Goal: Task Accomplishment & Management: Use online tool/utility

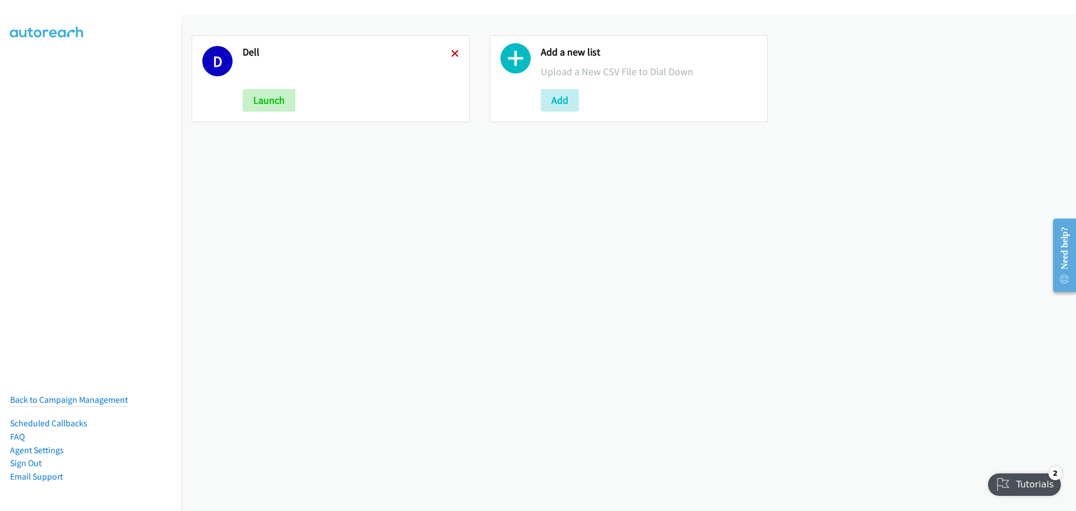
click at [451, 52] on icon at bounding box center [455, 54] width 8 height 8
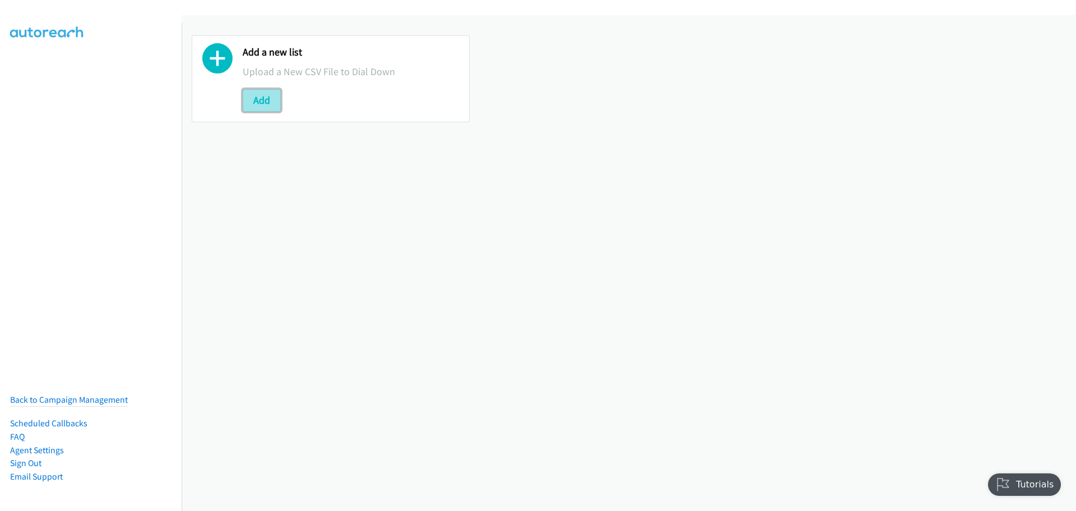
click at [269, 101] on button "Add" at bounding box center [262, 100] width 38 height 22
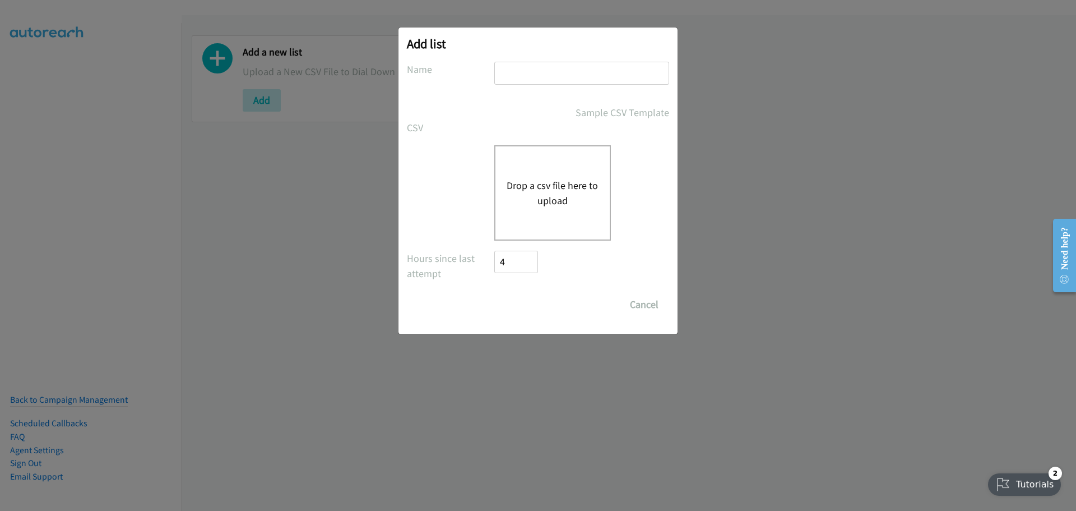
click at [570, 189] on button "Drop a csv file here to upload" at bounding box center [553, 193] width 92 height 30
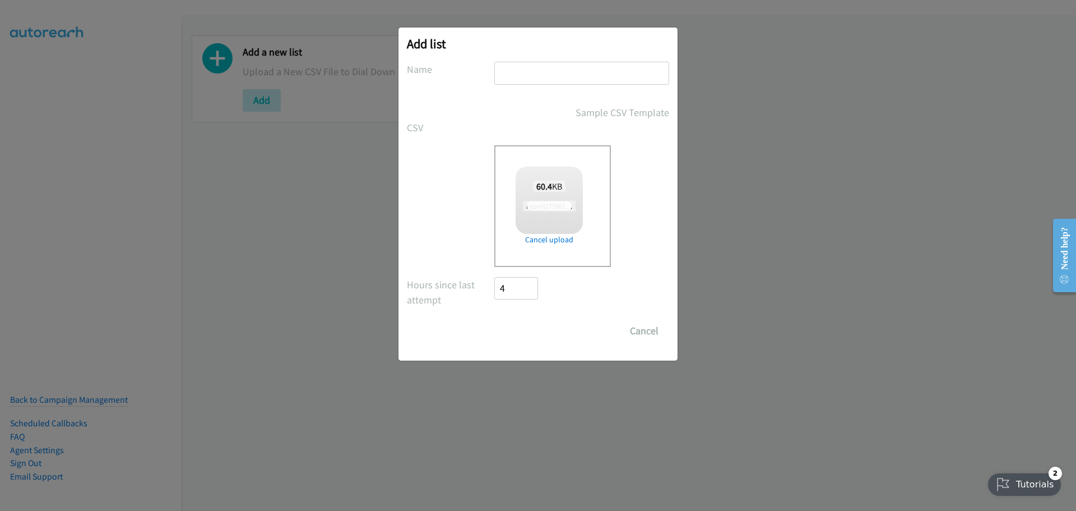
click at [557, 68] on input "text" at bounding box center [581, 73] width 175 height 23
checkbox input "true"
type input "Dell"
click at [537, 340] on input "Save List" at bounding box center [523, 330] width 59 height 22
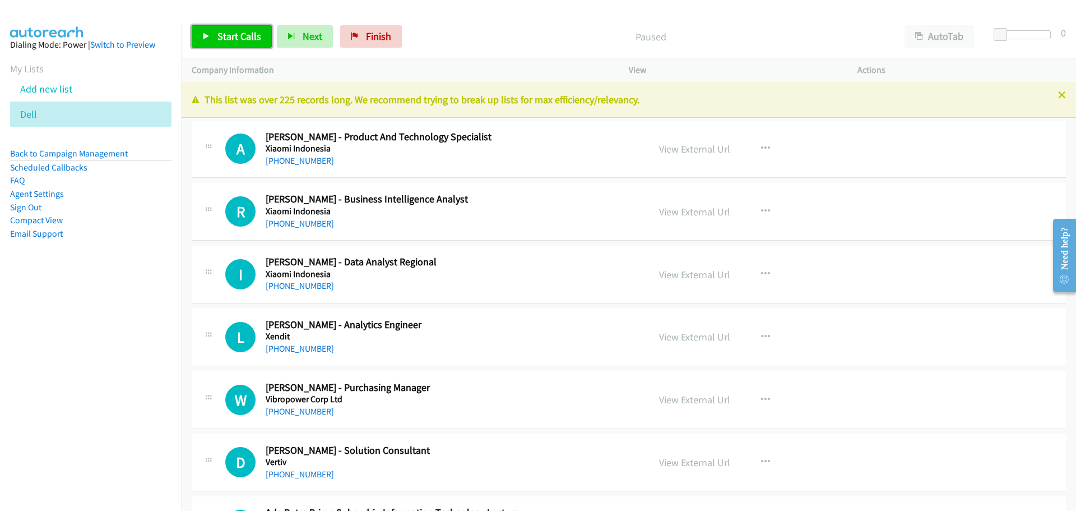
click at [229, 45] on link "Start Calls" at bounding box center [232, 36] width 80 height 22
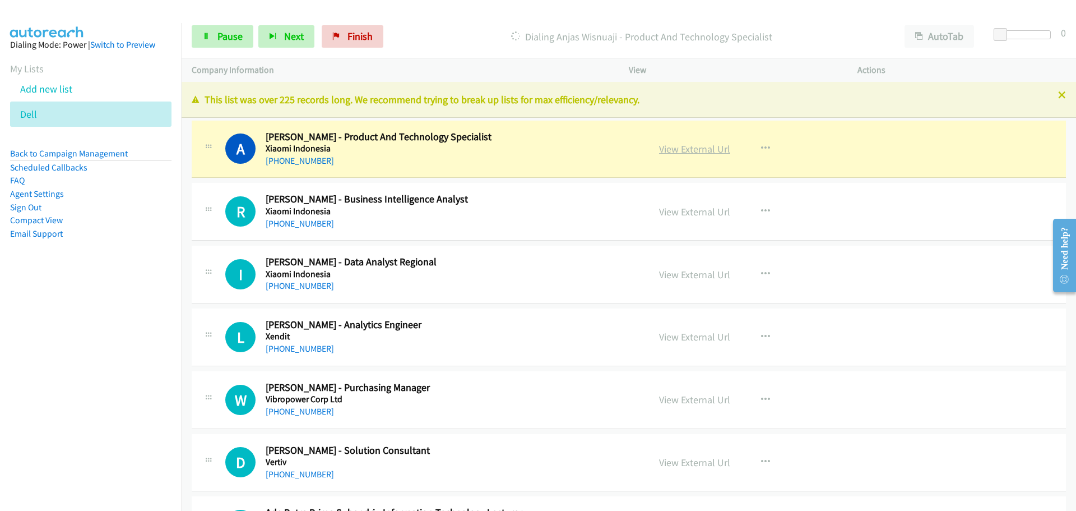
click at [679, 142] on link "View External Url" at bounding box center [694, 148] width 71 height 13
click at [227, 27] on link "Pause" at bounding box center [223, 36] width 62 height 22
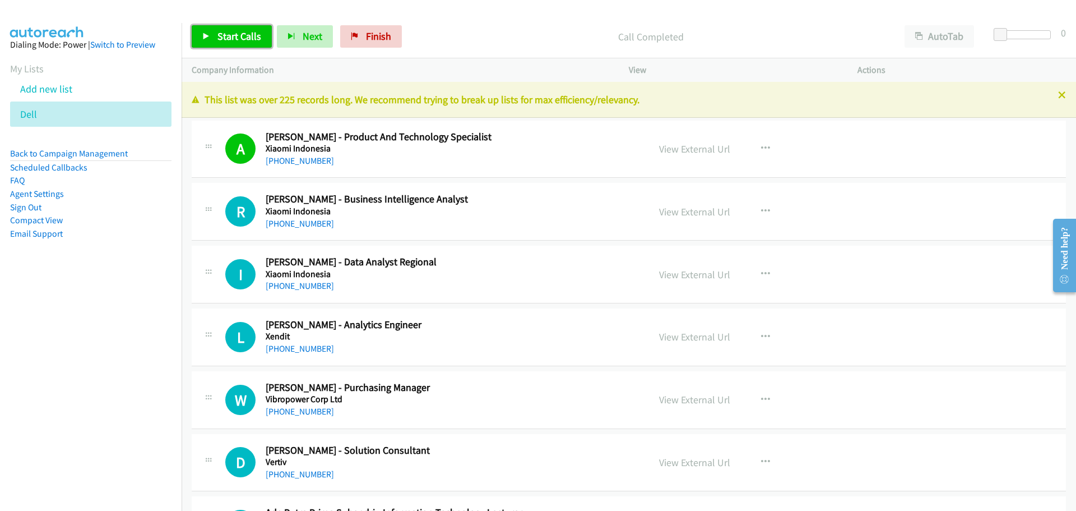
click at [240, 33] on span "Start Calls" at bounding box center [239, 36] width 44 height 13
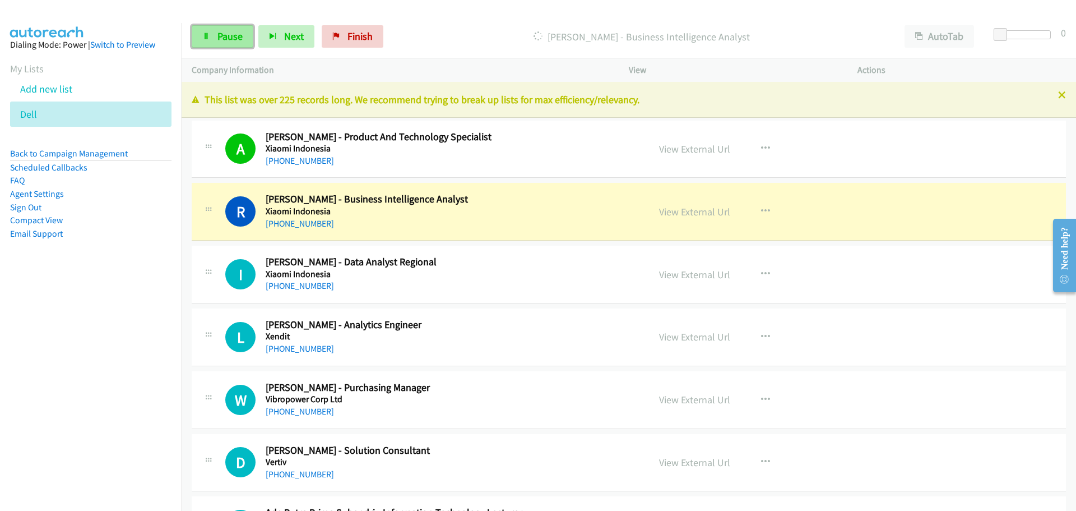
click at [221, 39] on span "Pause" at bounding box center [229, 36] width 25 height 13
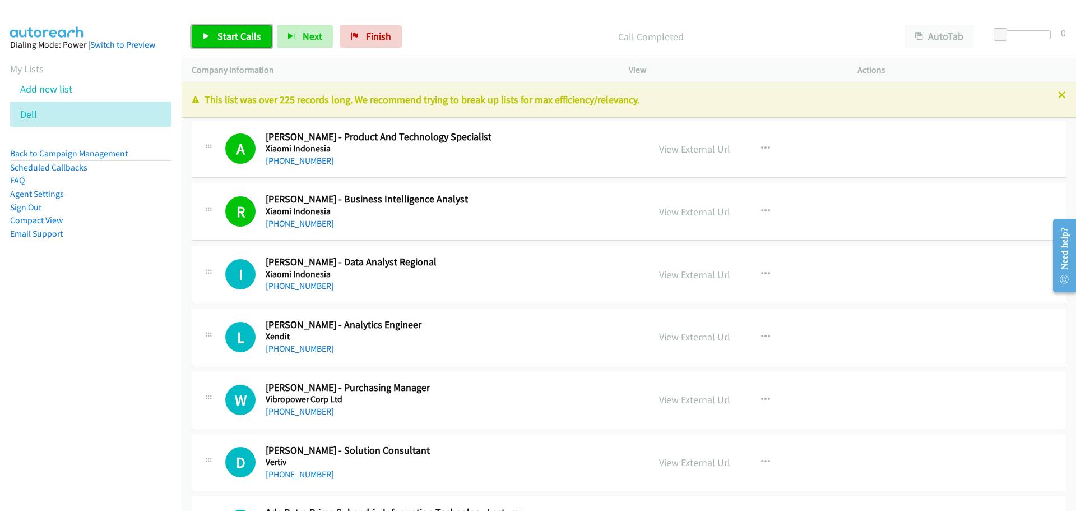
drag, startPoint x: 212, startPoint y: 40, endPoint x: 173, endPoint y: 62, distance: 44.6
click at [212, 40] on link "Start Calls" at bounding box center [232, 36] width 80 height 22
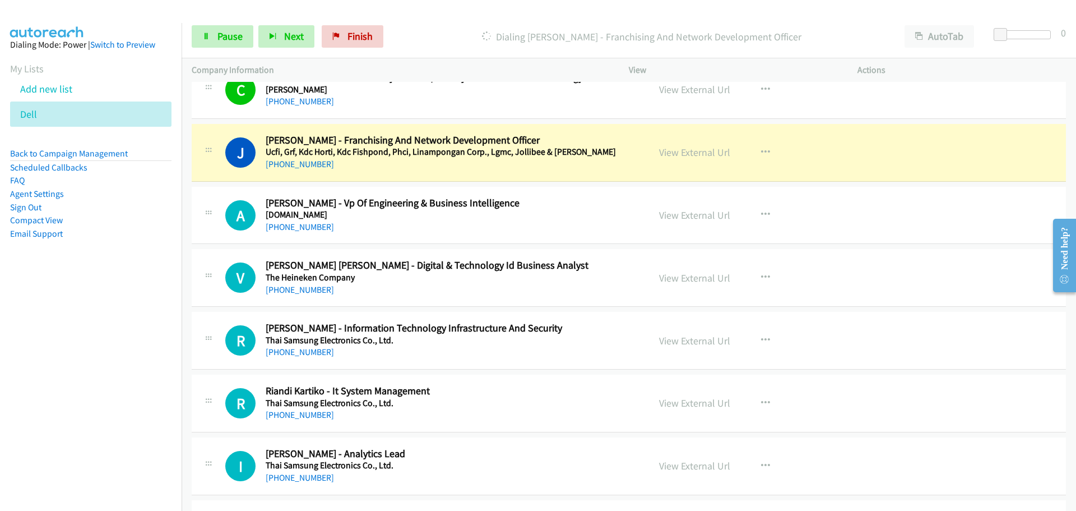
scroll to position [617, 0]
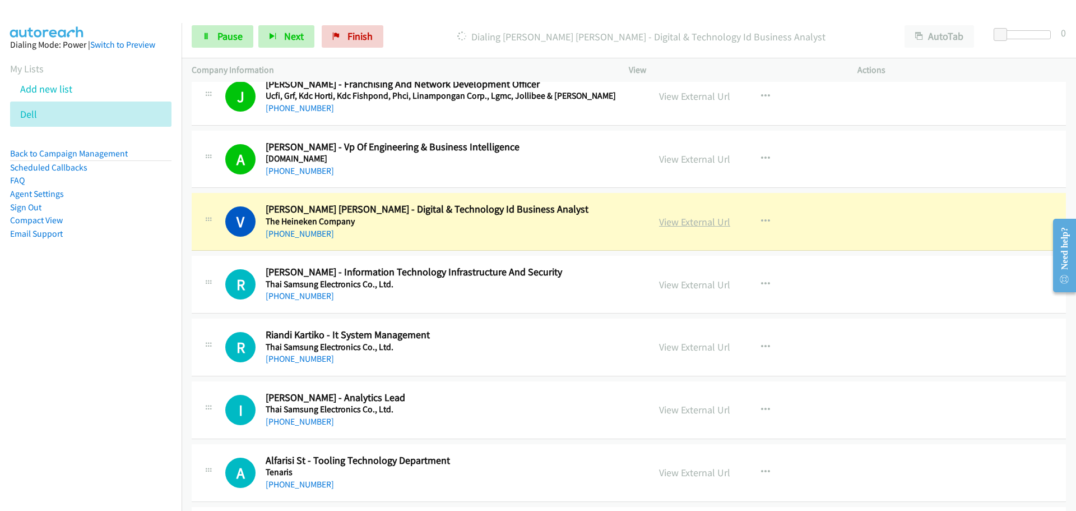
click at [690, 219] on link "View External Url" at bounding box center [694, 221] width 71 height 13
click at [226, 38] on span "Pause" at bounding box center [229, 36] width 25 height 13
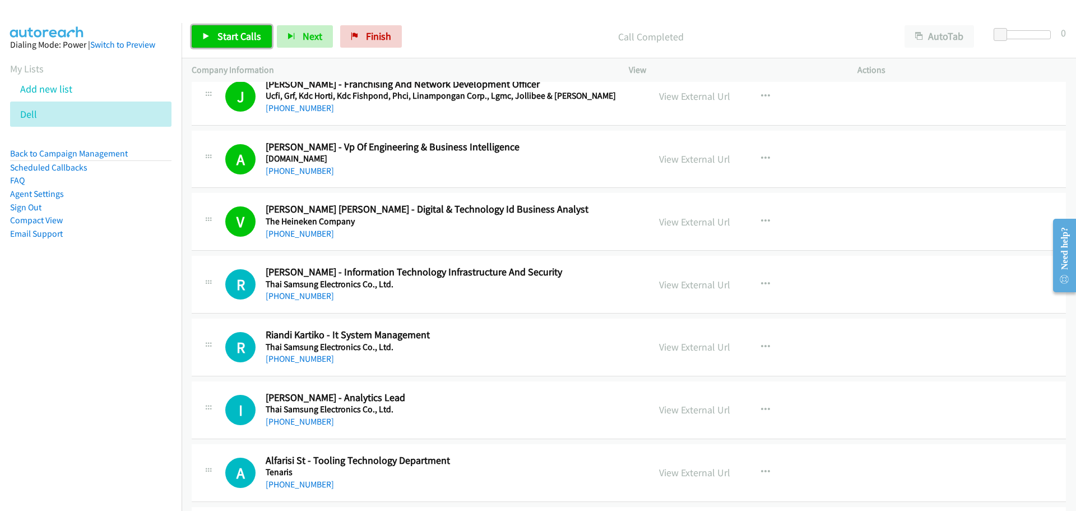
click at [228, 39] on span "Start Calls" at bounding box center [239, 36] width 44 height 13
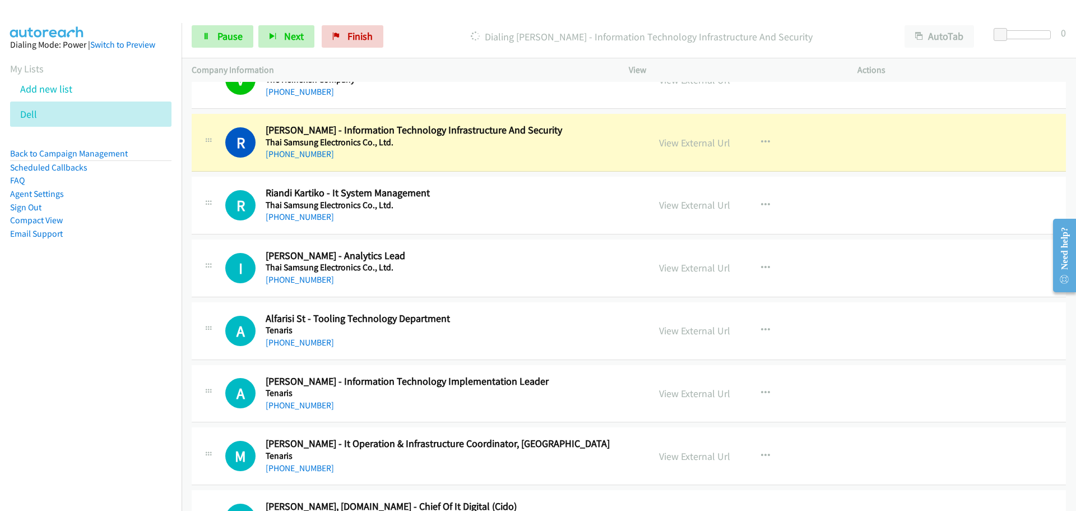
scroll to position [785, 0]
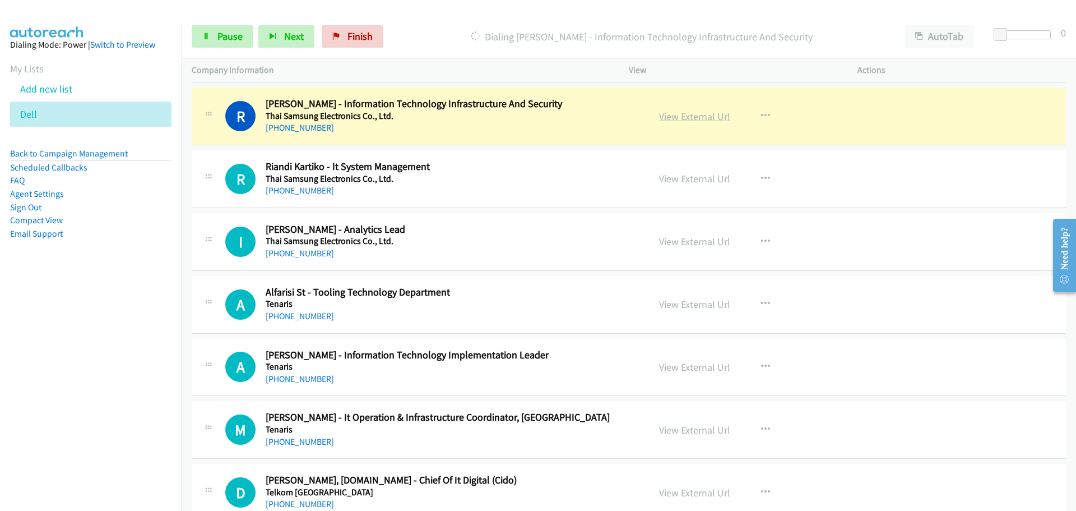
click at [691, 114] on link "View External Url" at bounding box center [694, 116] width 71 height 13
click at [229, 43] on link "Pause" at bounding box center [223, 36] width 62 height 22
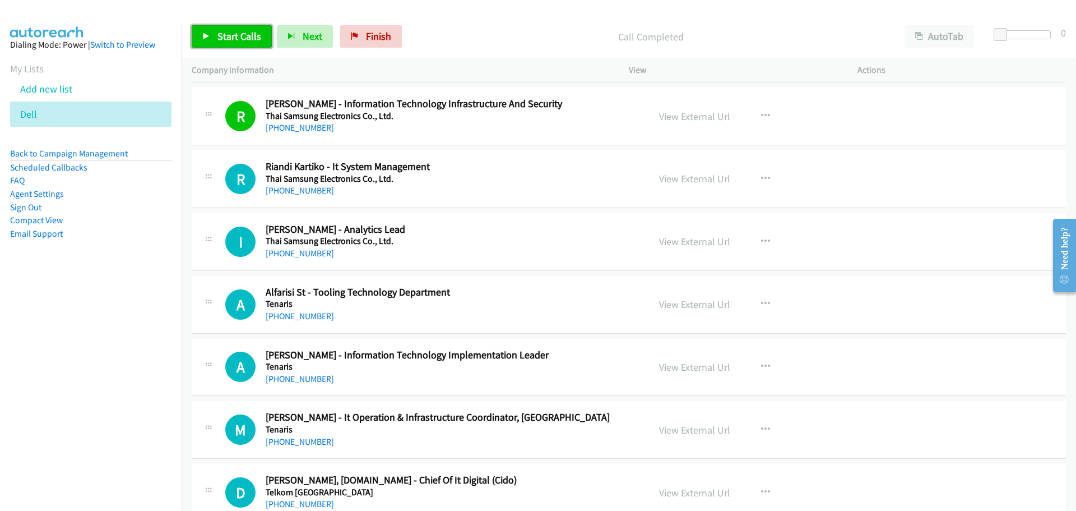
click at [247, 26] on link "Start Calls" at bounding box center [232, 36] width 80 height 22
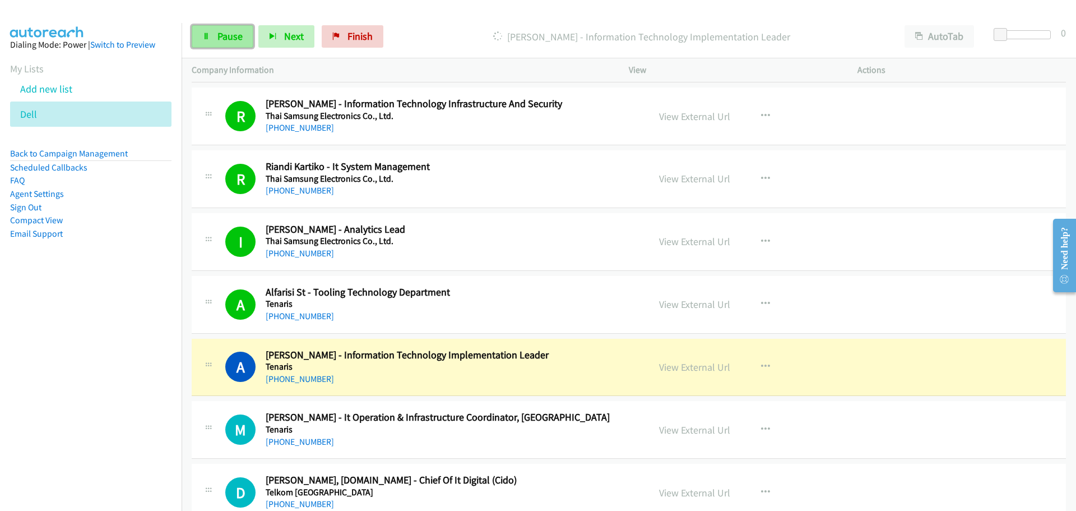
click at [203, 36] on icon at bounding box center [206, 37] width 8 height 8
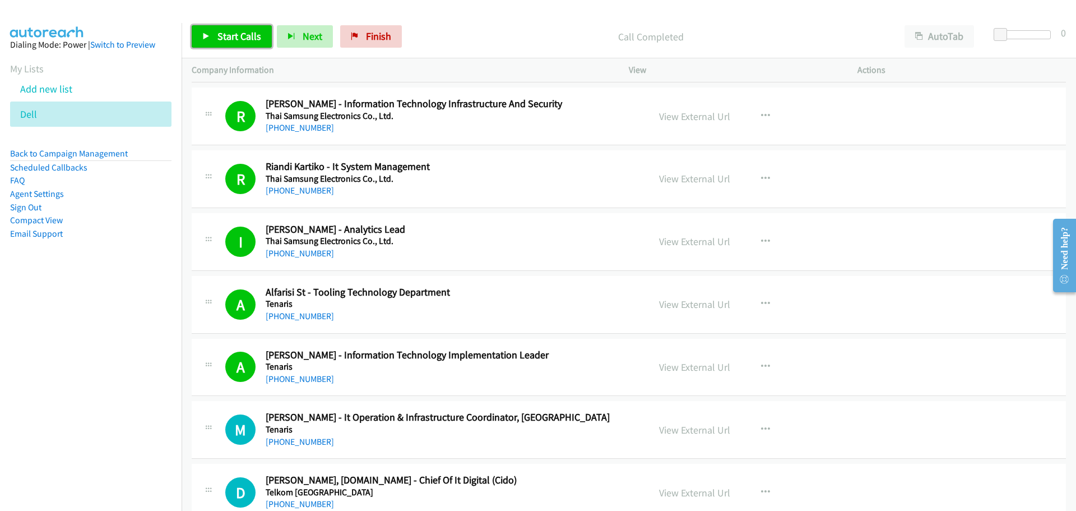
click at [224, 33] on span "Start Calls" at bounding box center [239, 36] width 44 height 13
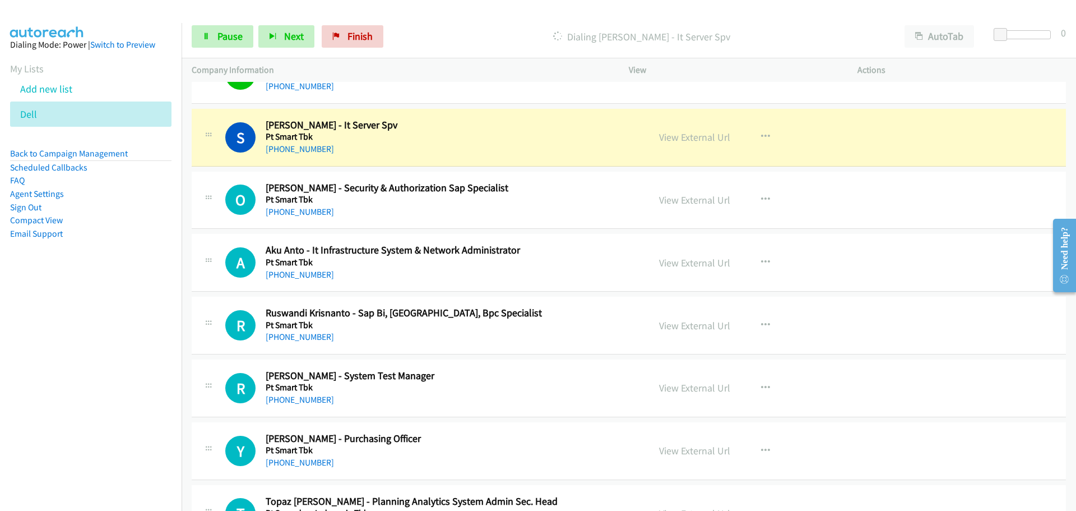
scroll to position [3979, 0]
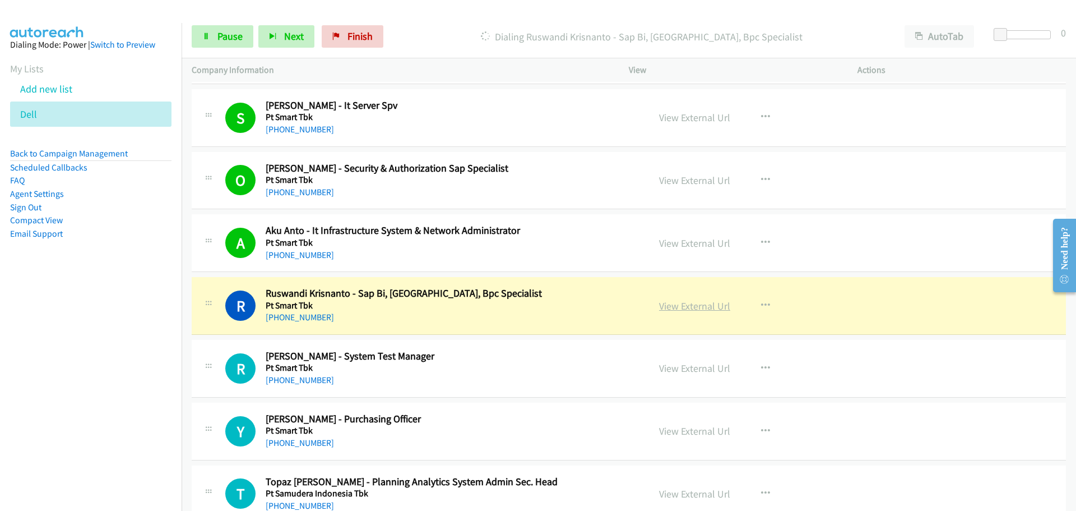
click at [667, 312] on link "View External Url" at bounding box center [694, 305] width 71 height 13
click at [226, 34] on span "Pause" at bounding box center [229, 36] width 25 height 13
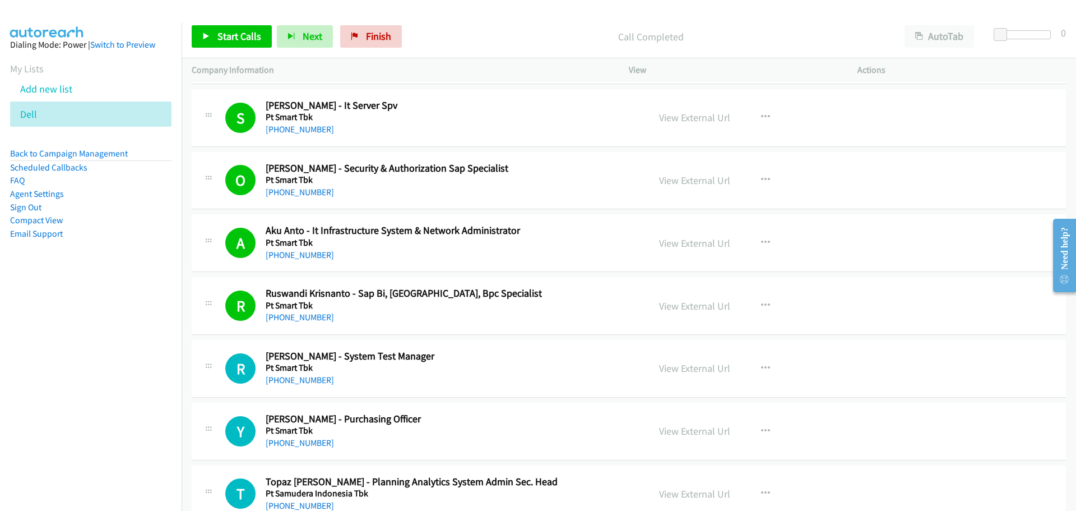
drag, startPoint x: 225, startPoint y: 21, endPoint x: 226, endPoint y: 32, distance: 11.3
click at [225, 21] on div "Start Calls Pause Next Finish Call Completed AutoTab AutoTab 0" at bounding box center [629, 36] width 895 height 43
click at [226, 32] on span "Start Calls" at bounding box center [239, 36] width 44 height 13
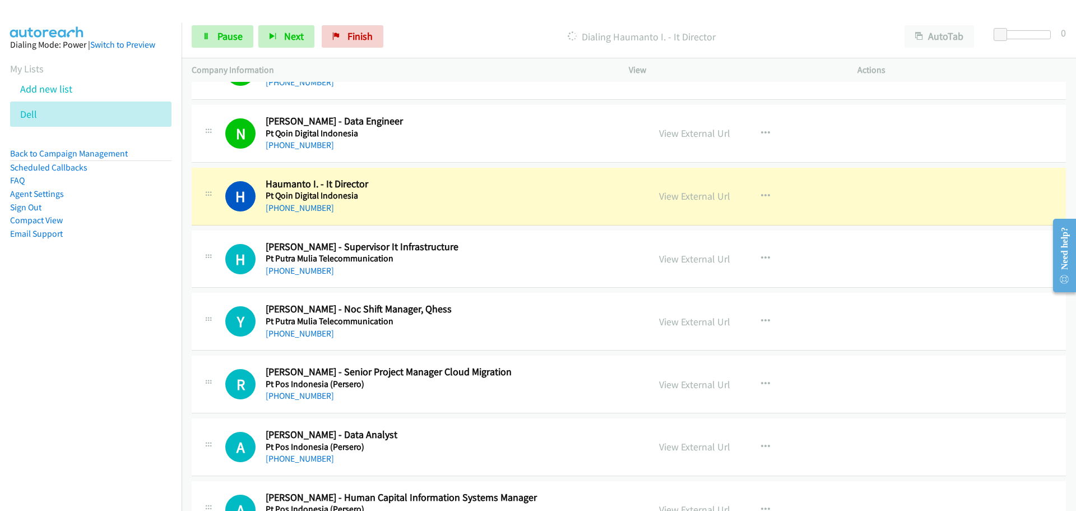
scroll to position [4540, 0]
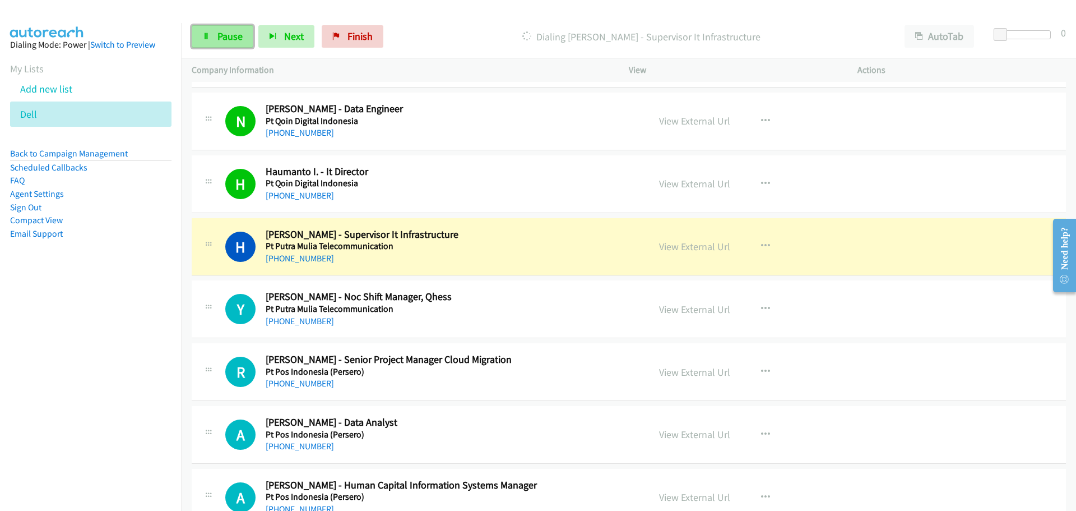
click at [205, 30] on link "Pause" at bounding box center [223, 36] width 62 height 22
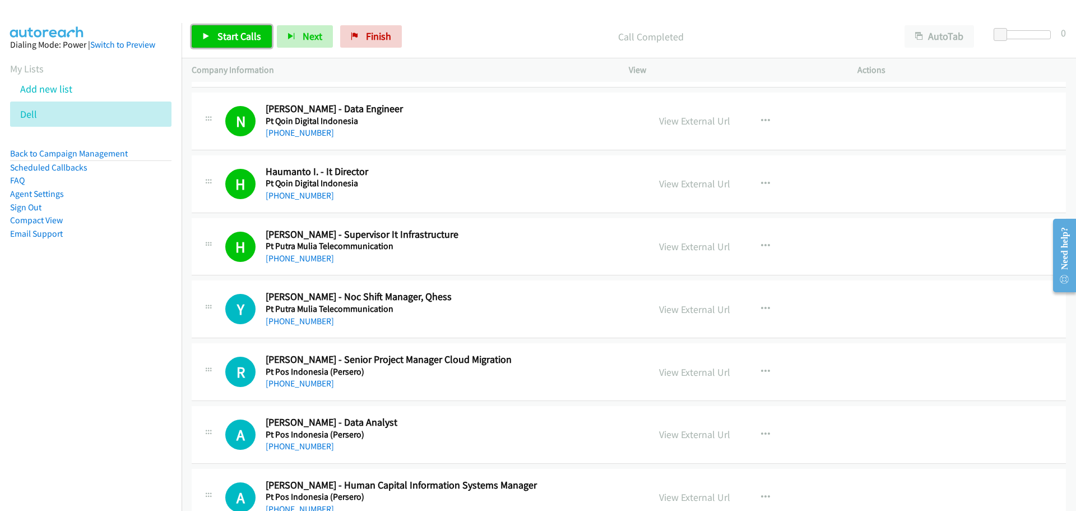
click at [245, 34] on span "Start Calls" at bounding box center [239, 36] width 44 height 13
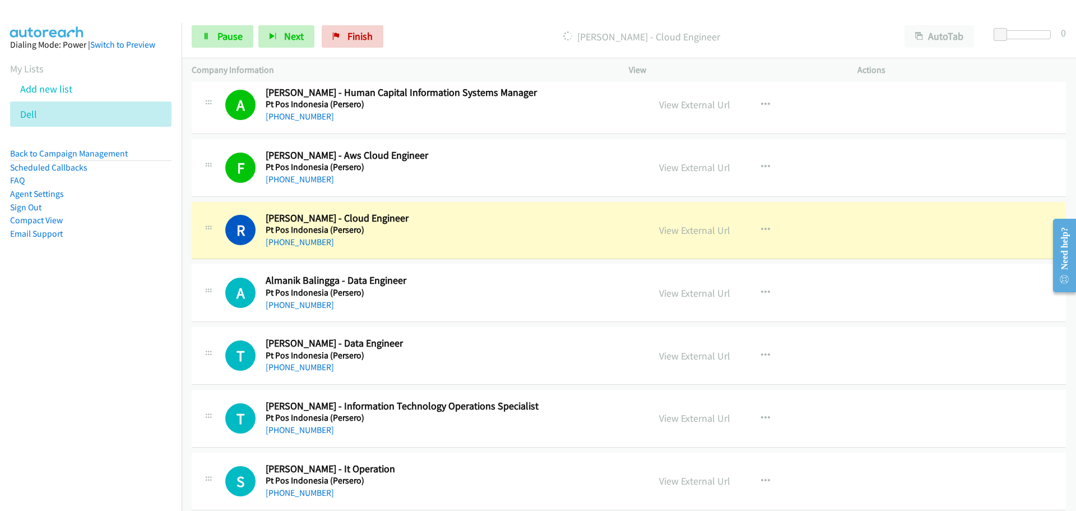
scroll to position [4988, 0]
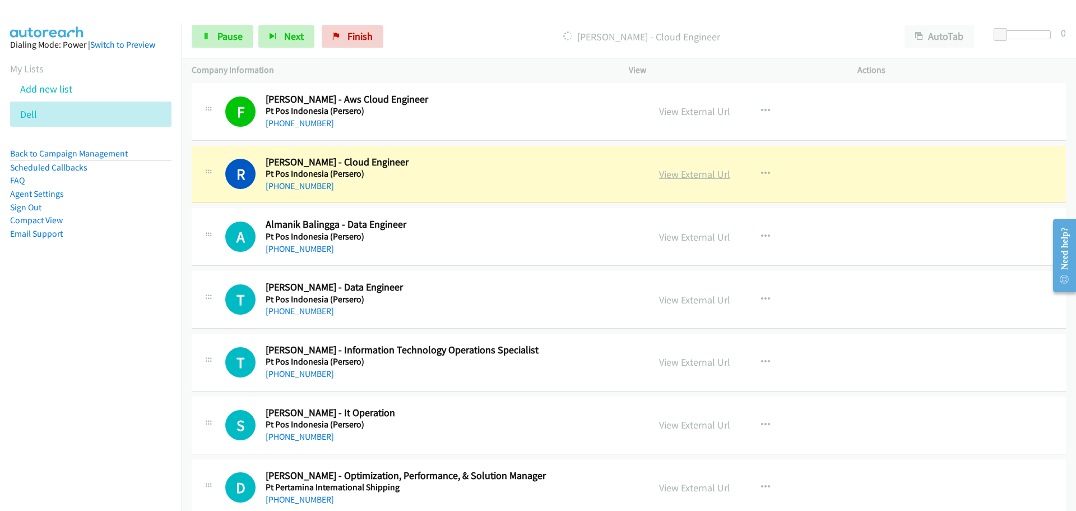
click at [679, 175] on link "View External Url" at bounding box center [694, 174] width 71 height 13
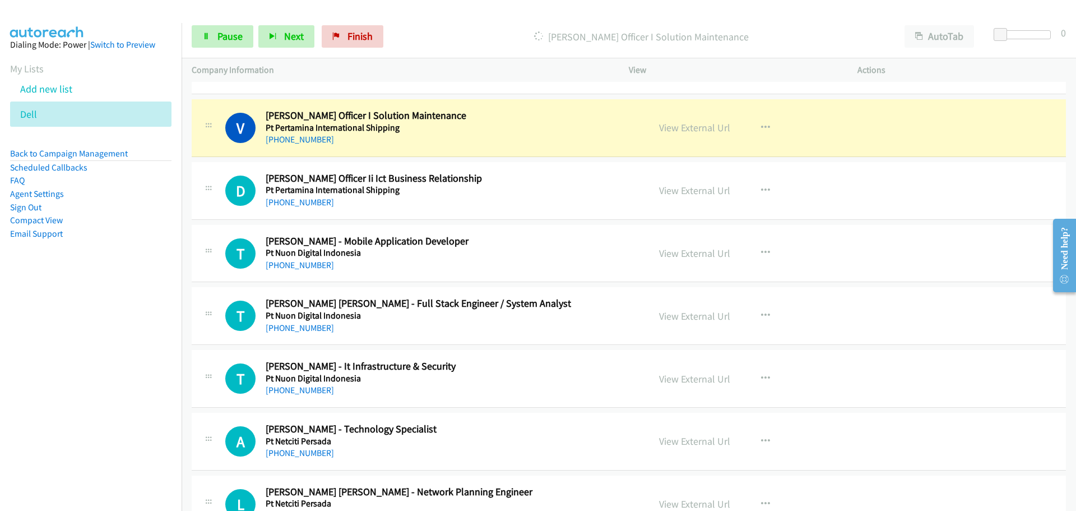
scroll to position [5549, 0]
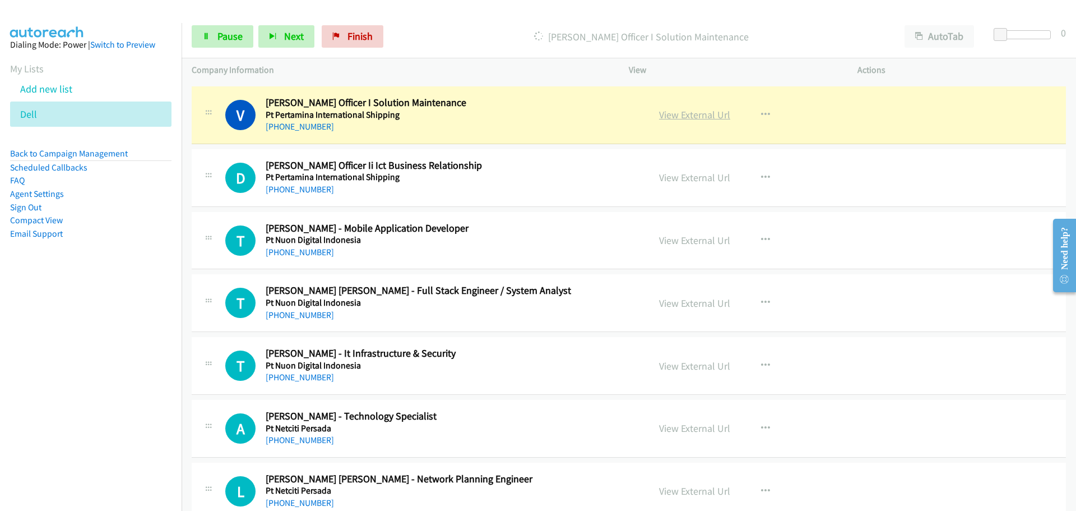
click at [674, 116] on link "View External Url" at bounding box center [694, 114] width 71 height 13
click at [231, 46] on link "Pause" at bounding box center [223, 36] width 62 height 22
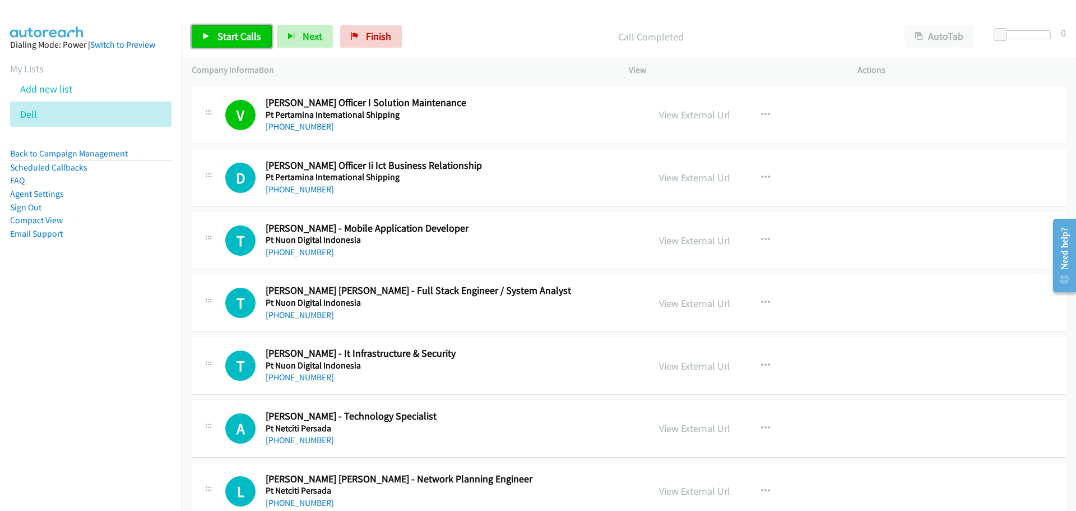
click at [217, 39] on span "Start Calls" at bounding box center [239, 36] width 44 height 13
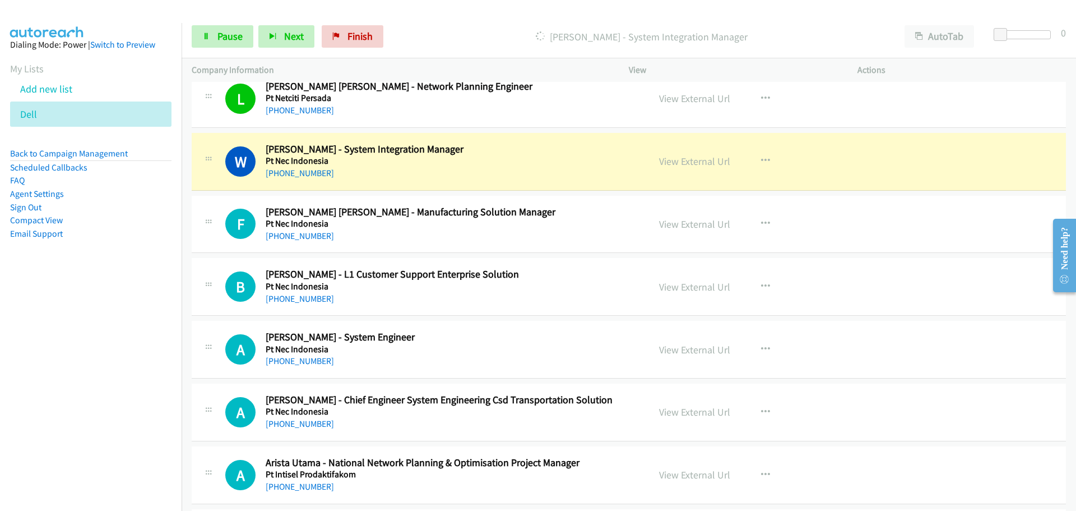
scroll to position [5997, 0]
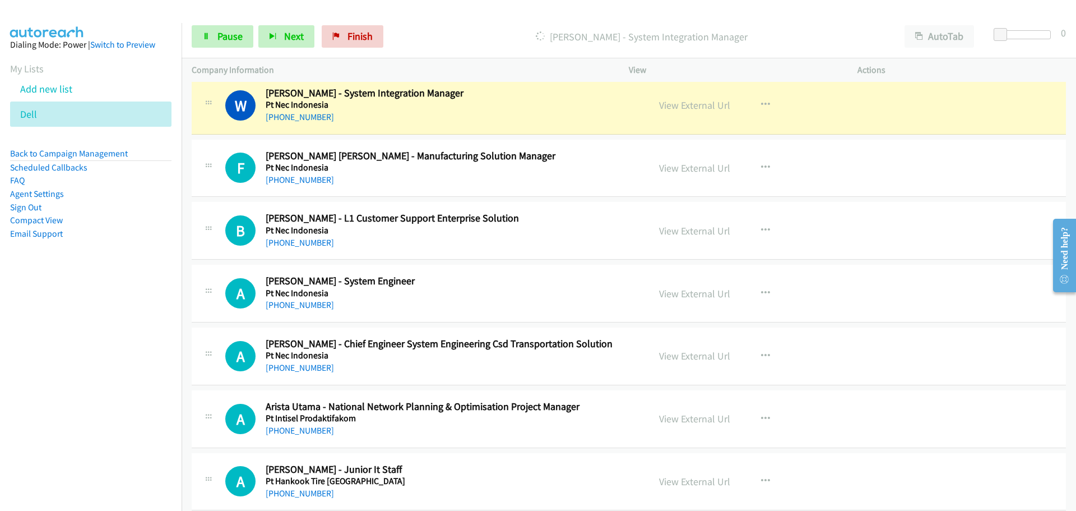
click at [668, 98] on div "View External Url" at bounding box center [694, 105] width 71 height 15
click at [672, 101] on link "View External Url" at bounding box center [694, 105] width 71 height 13
click at [220, 40] on span "Pause" at bounding box center [229, 36] width 25 height 13
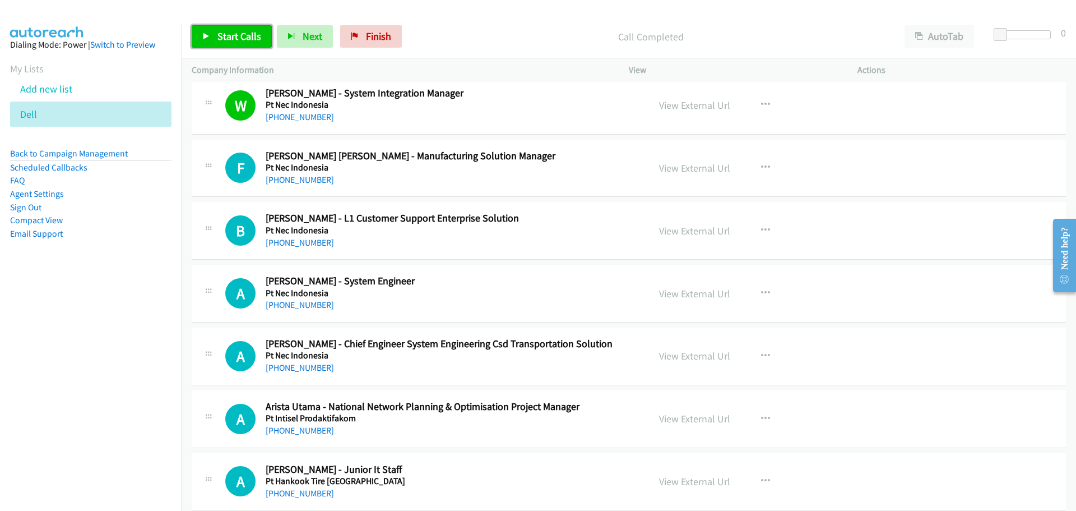
click at [246, 26] on link "Start Calls" at bounding box center [232, 36] width 80 height 22
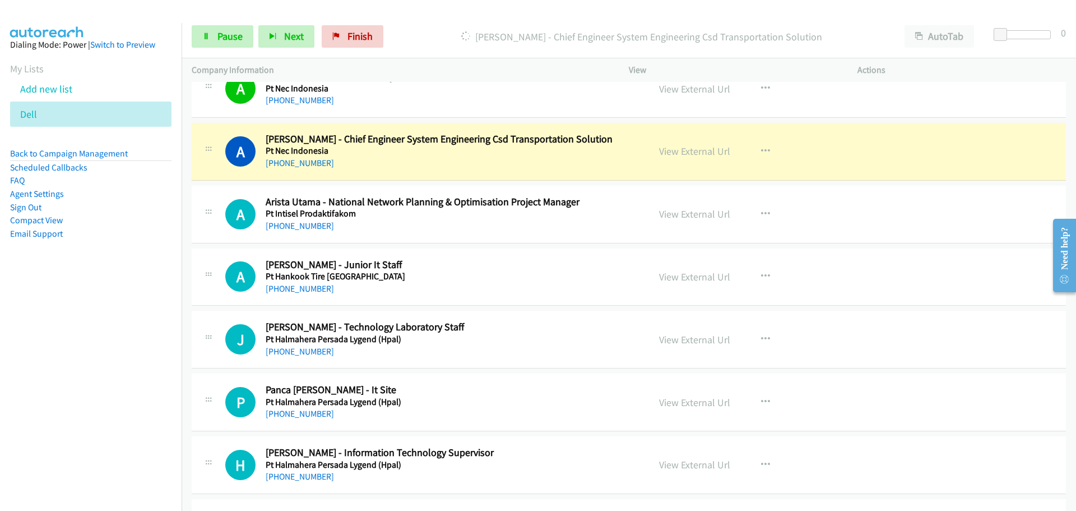
scroll to position [6221, 0]
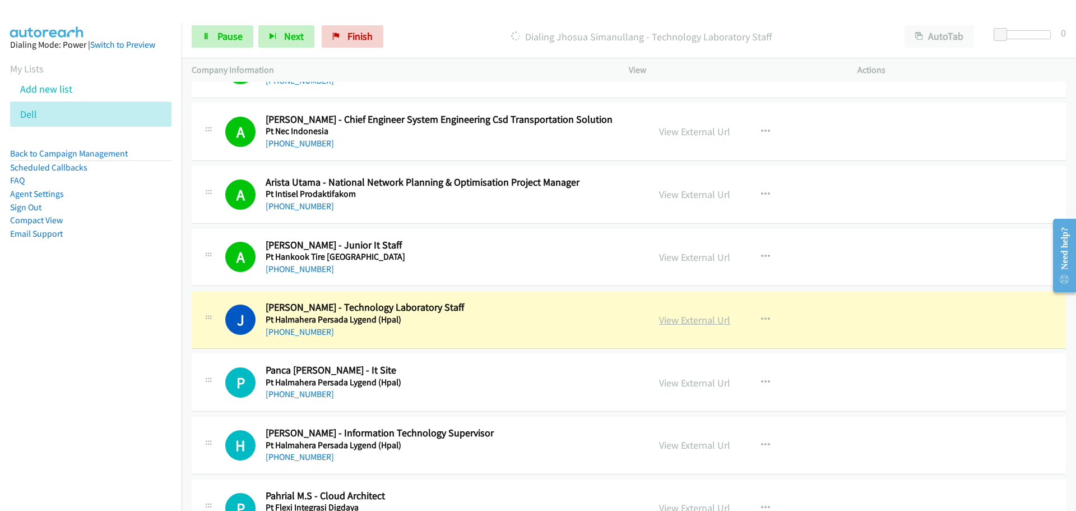
click at [696, 321] on link "View External Url" at bounding box center [694, 319] width 71 height 13
click at [224, 41] on span "Pause" at bounding box center [229, 36] width 25 height 13
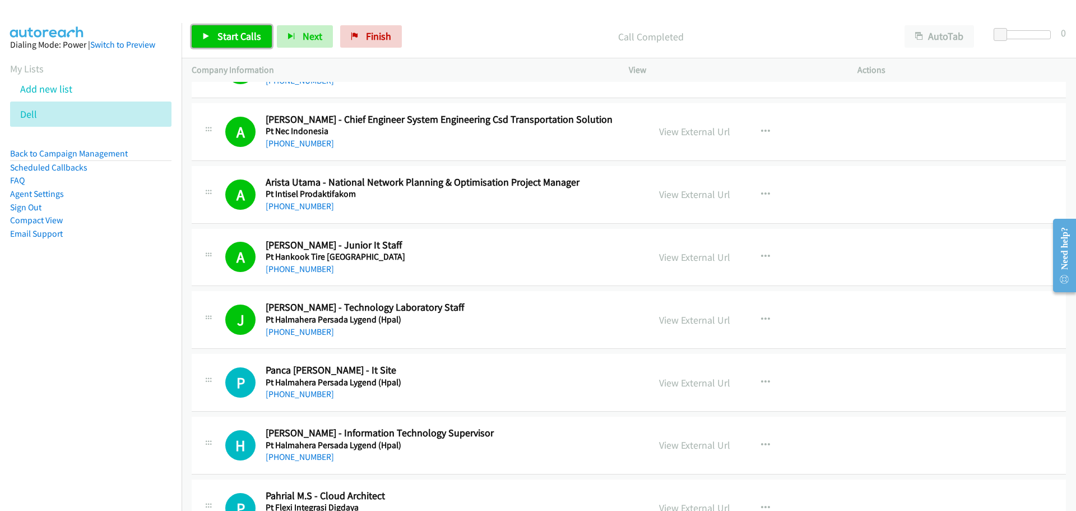
click at [219, 44] on link "Start Calls" at bounding box center [232, 36] width 80 height 22
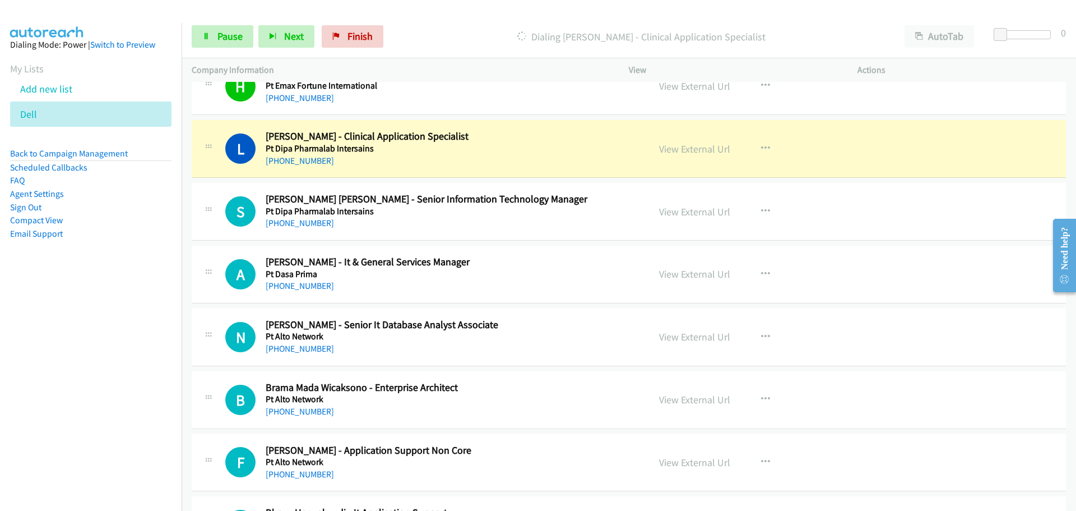
scroll to position [6726, 0]
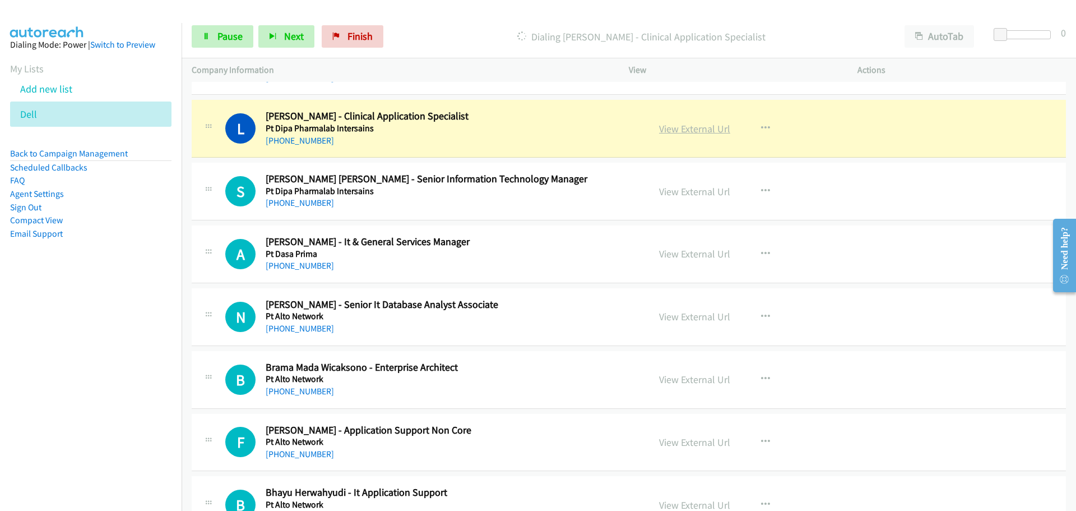
click at [683, 122] on link "View External Url" at bounding box center [694, 128] width 71 height 13
click at [233, 34] on span "Pause" at bounding box center [229, 36] width 25 height 13
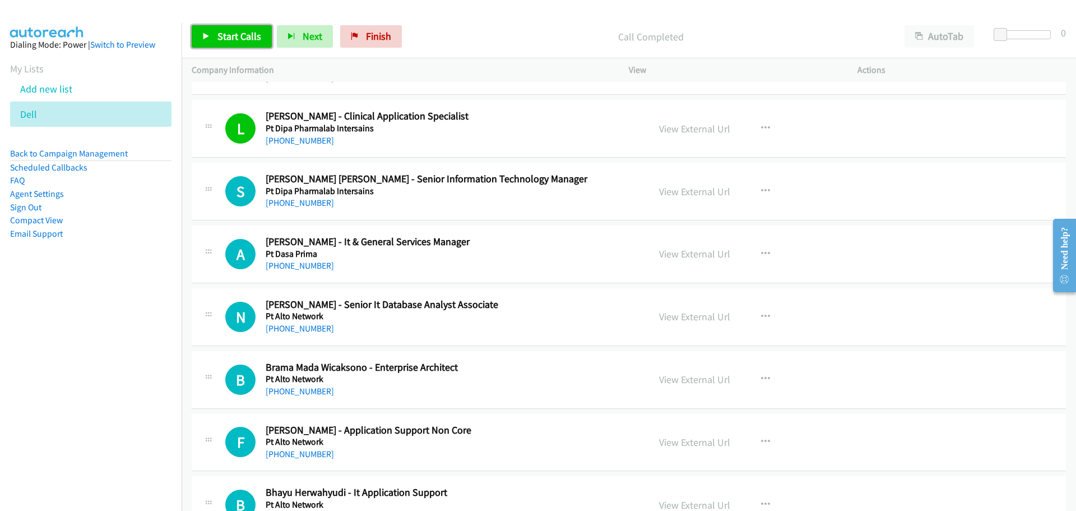
click at [243, 36] on span "Start Calls" at bounding box center [239, 36] width 44 height 13
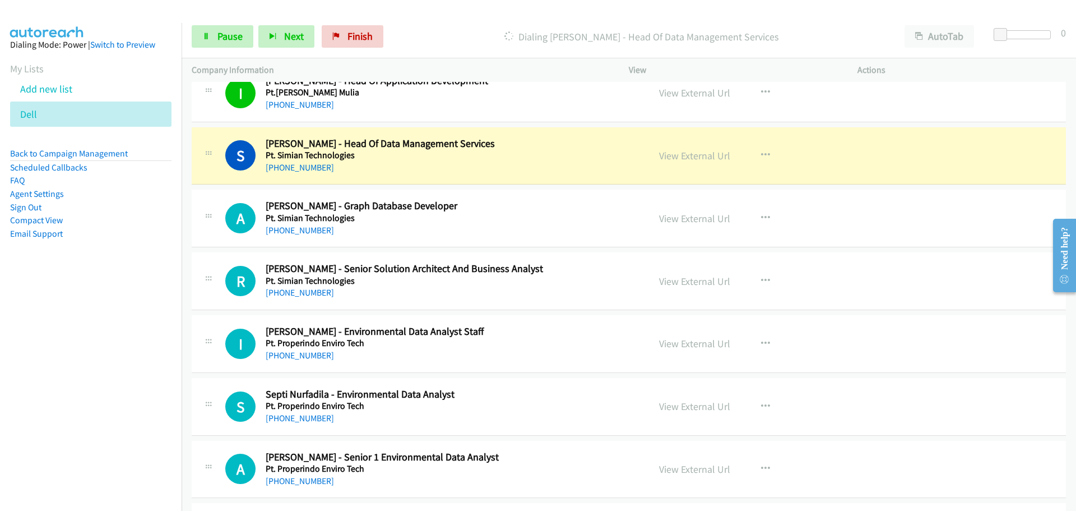
scroll to position [8071, 0]
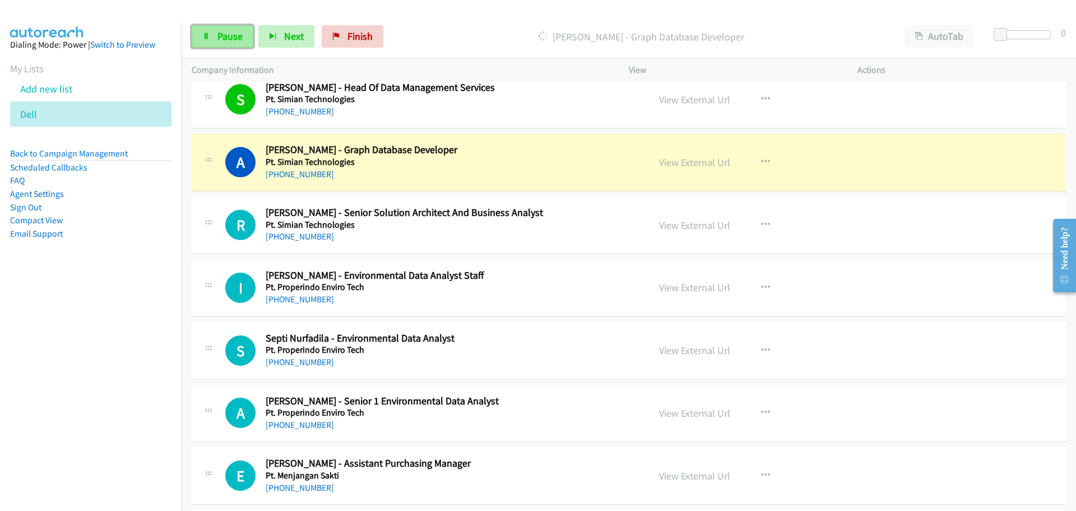
click at [235, 42] on span "Pause" at bounding box center [229, 36] width 25 height 13
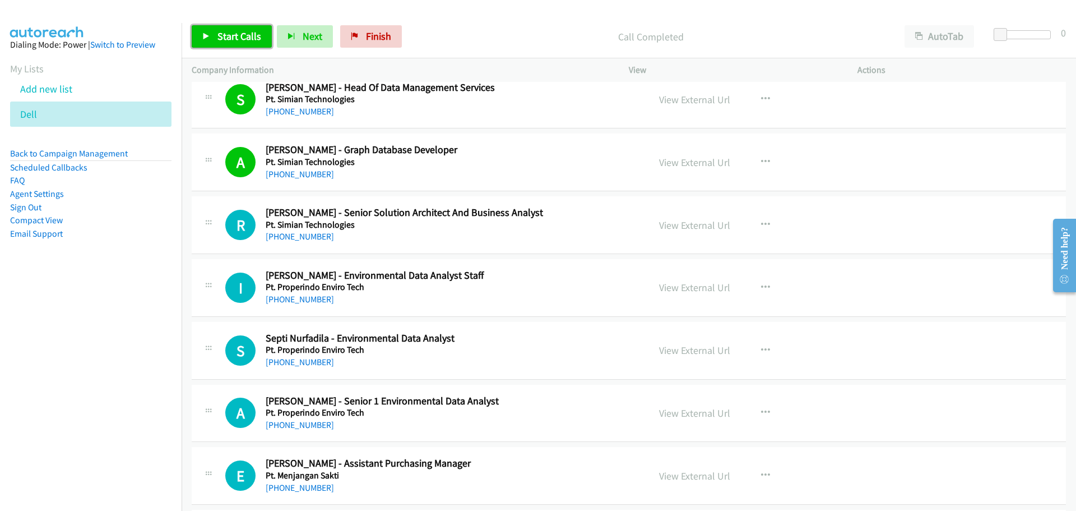
click at [220, 40] on span "Start Calls" at bounding box center [239, 36] width 44 height 13
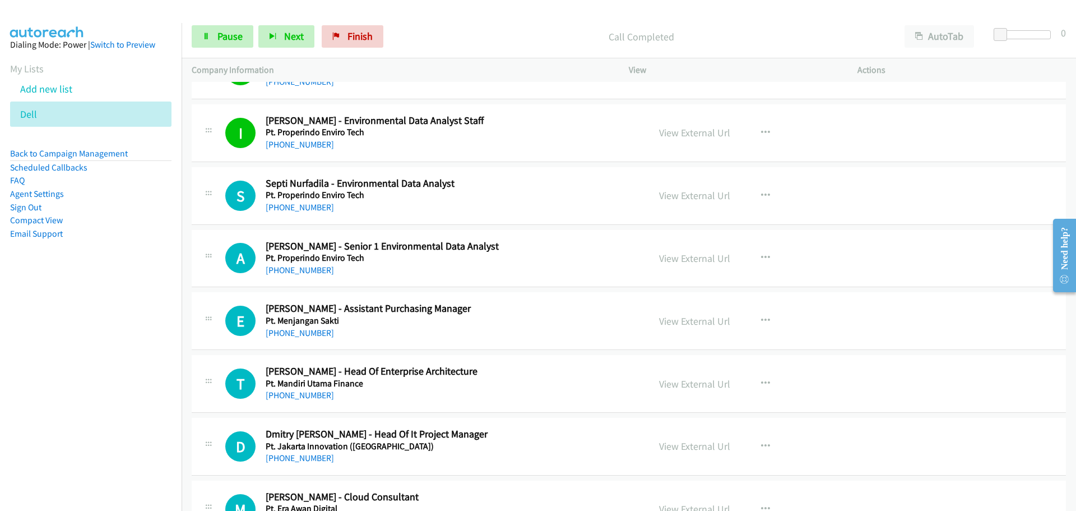
scroll to position [8295, 0]
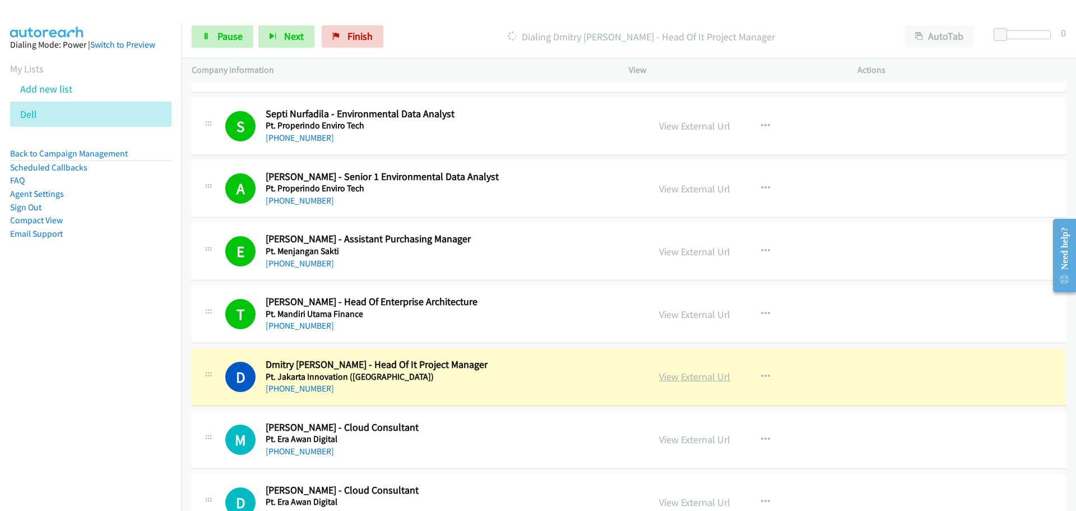
click at [673, 375] on link "View External Url" at bounding box center [694, 376] width 71 height 13
click at [227, 48] on div "Start Calls Pause Next Finish Dialing Dmitry Adam Nugroho - Head Of It Project …" at bounding box center [629, 36] width 895 height 43
click at [229, 43] on link "Pause" at bounding box center [223, 36] width 62 height 22
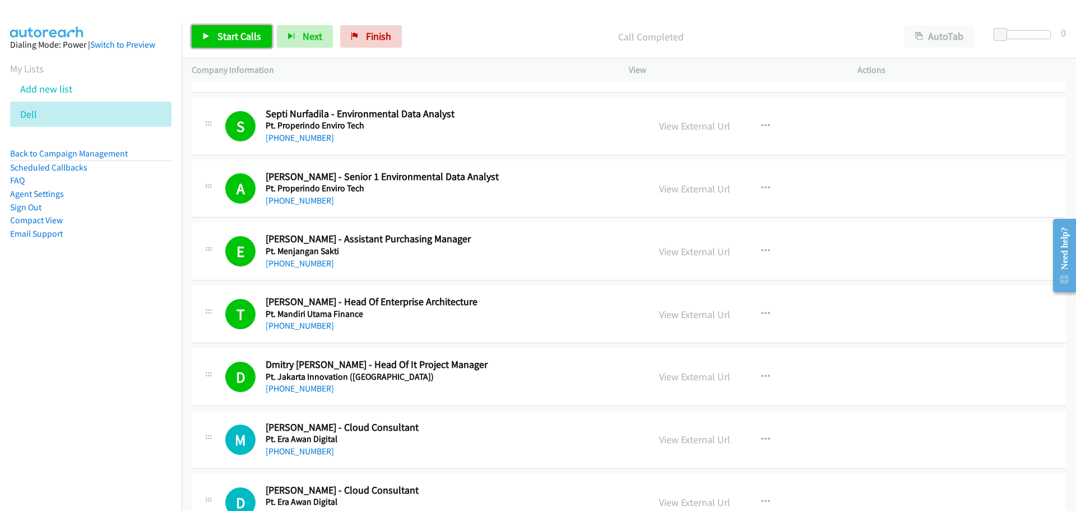
click at [242, 35] on span "Start Calls" at bounding box center [239, 36] width 44 height 13
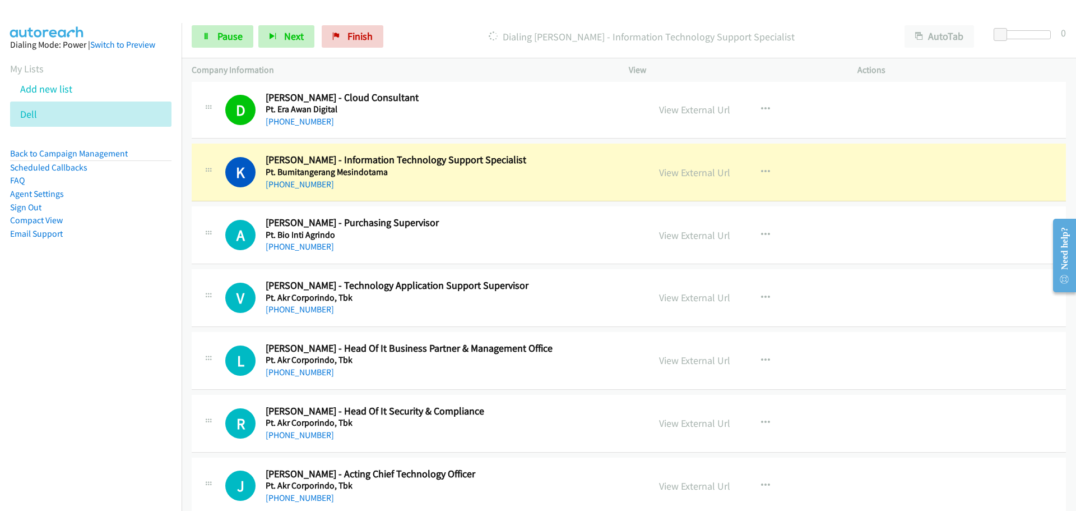
scroll to position [8744, 0]
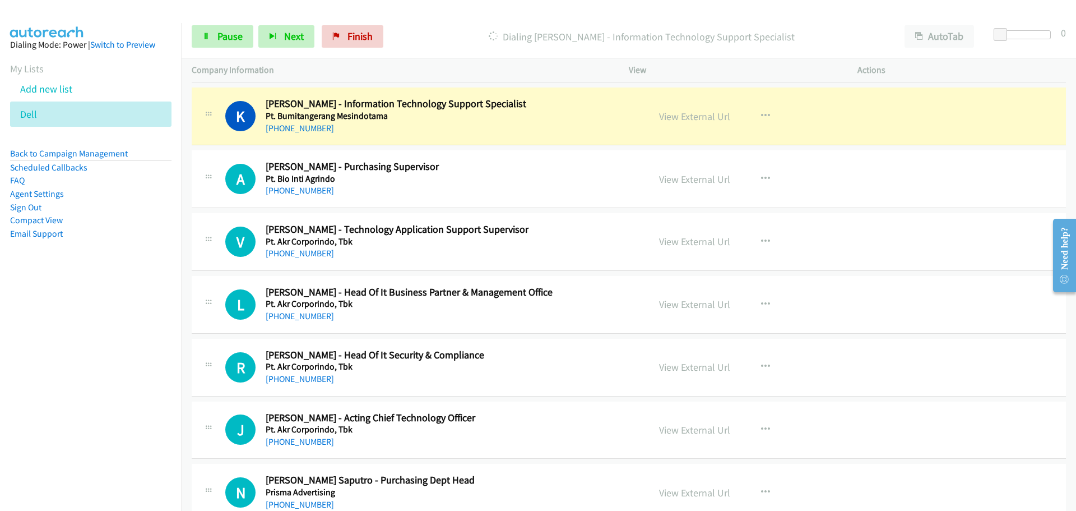
click at [677, 124] on div "View External Url View External Url Schedule/Manage Callback Start Calls Here R…" at bounding box center [768, 116] width 239 height 37
click at [677, 121] on link "View External Url" at bounding box center [694, 116] width 71 height 13
click at [225, 41] on span "Pause" at bounding box center [229, 36] width 25 height 13
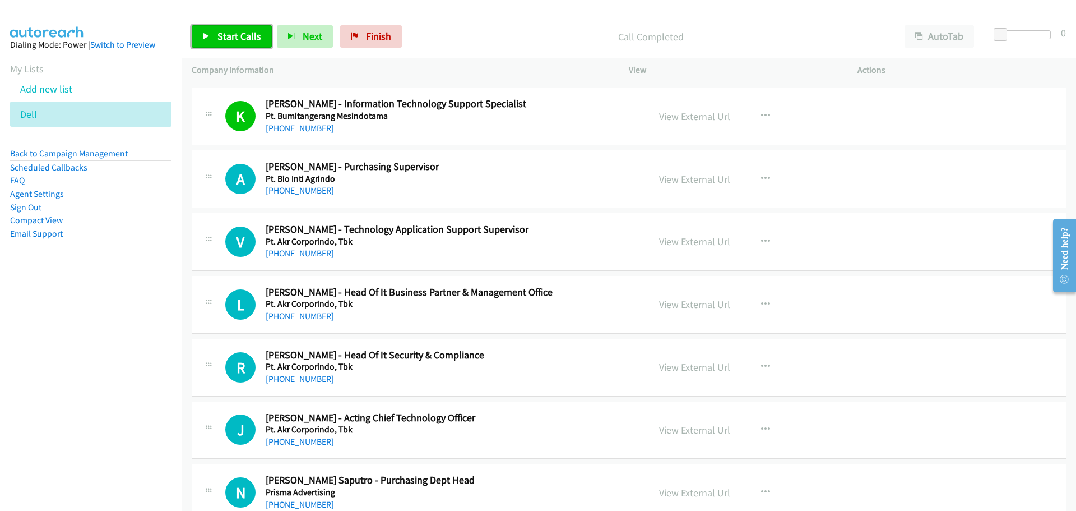
click at [233, 34] on span "Start Calls" at bounding box center [239, 36] width 44 height 13
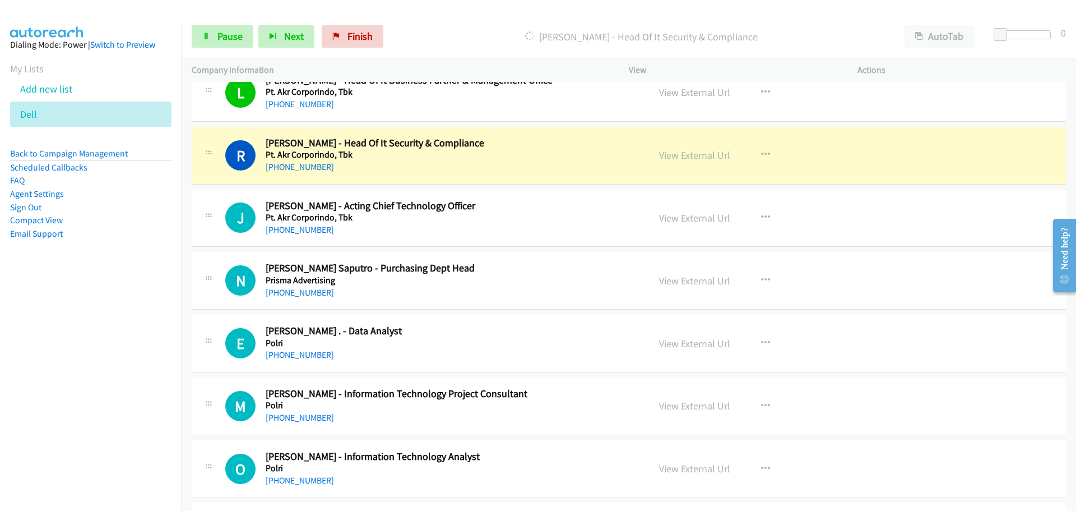
scroll to position [8968, 0]
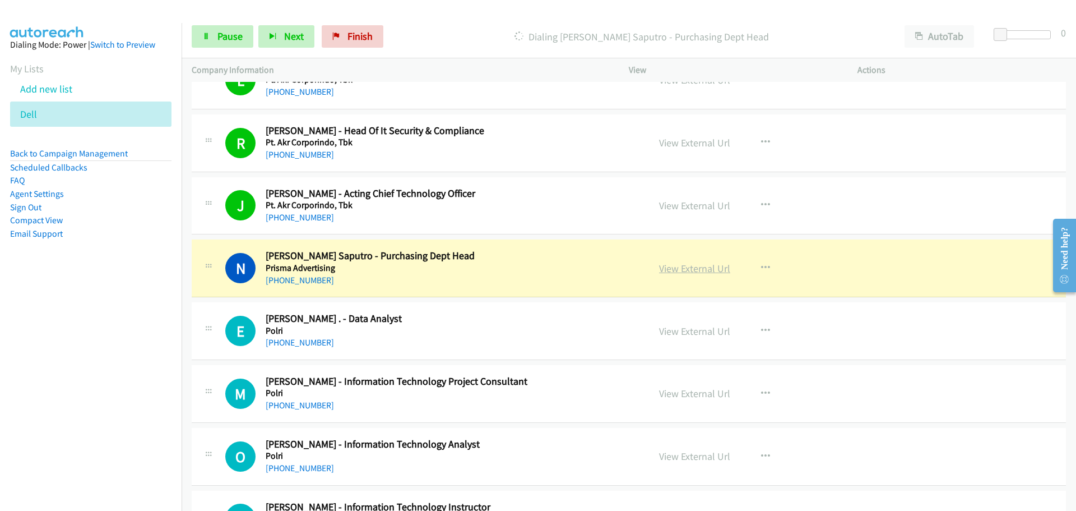
click at [692, 270] on link "View External Url" at bounding box center [694, 268] width 71 height 13
click at [234, 43] on link "Pause" at bounding box center [223, 36] width 62 height 22
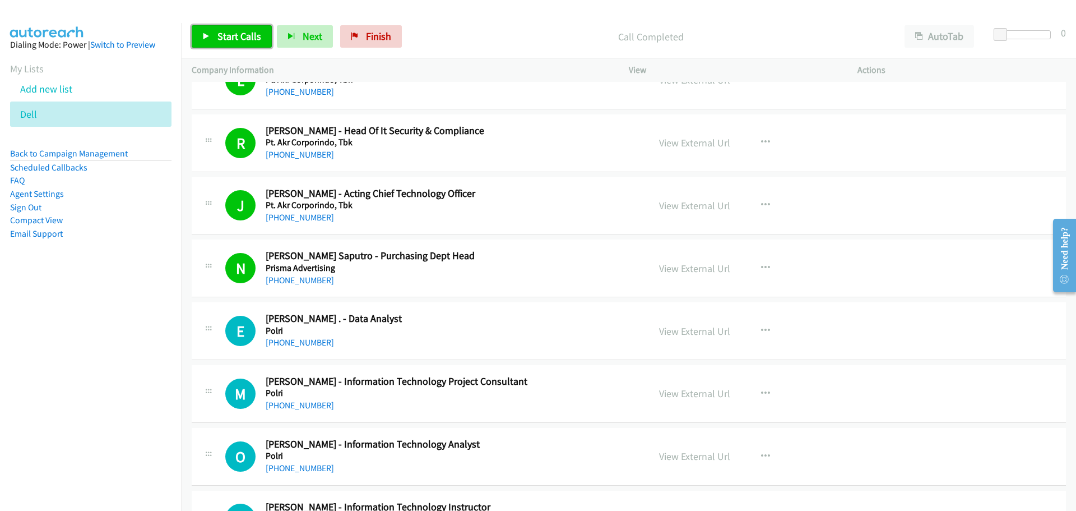
click at [242, 34] on span "Start Calls" at bounding box center [239, 36] width 44 height 13
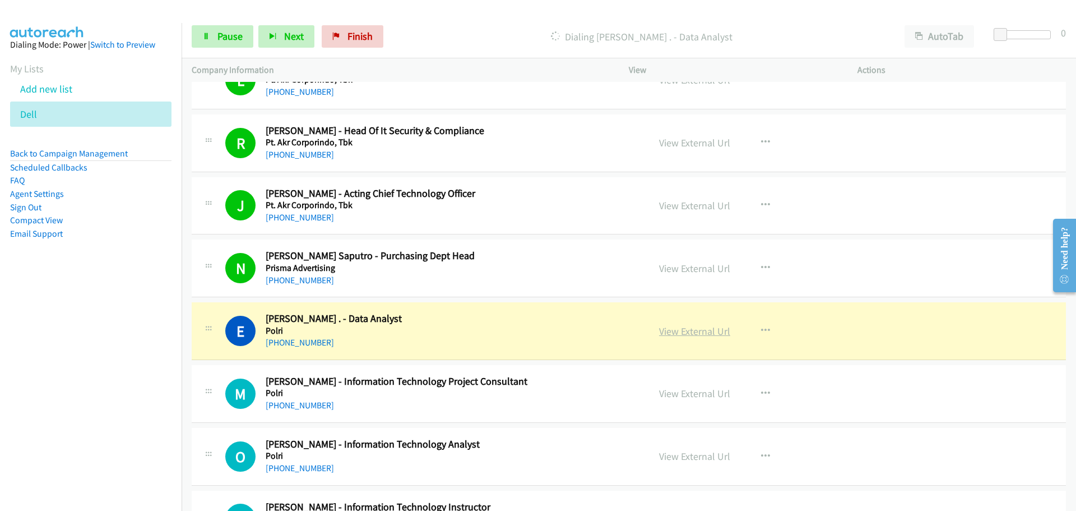
click at [683, 335] on link "View External Url" at bounding box center [694, 331] width 71 height 13
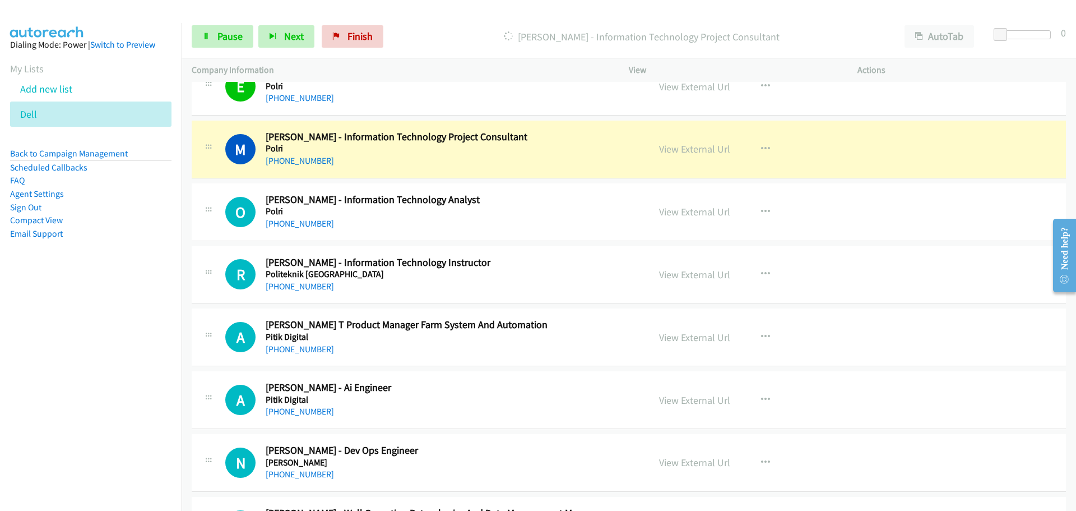
scroll to position [9248, 0]
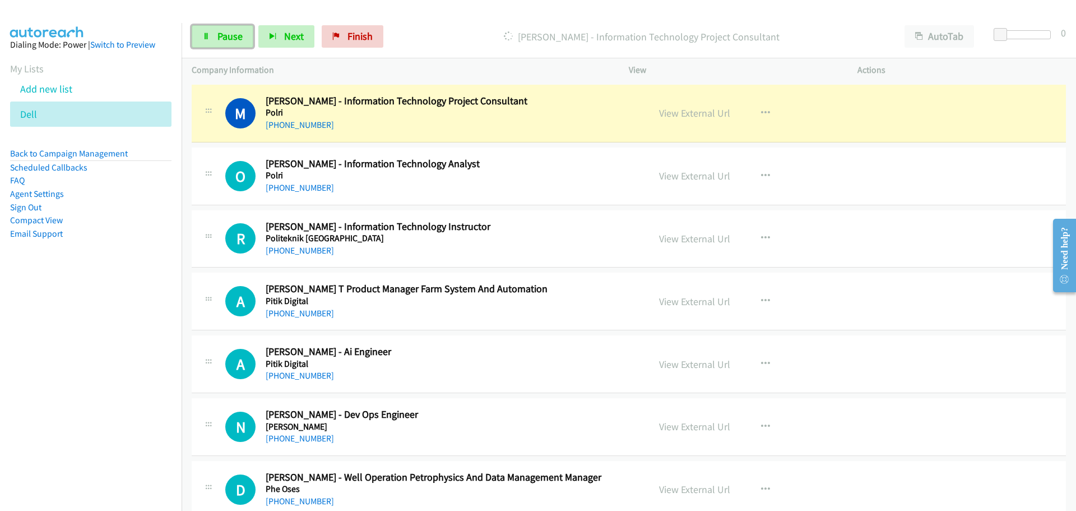
drag, startPoint x: 200, startPoint y: 39, endPoint x: 186, endPoint y: 57, distance: 23.1
click at [200, 39] on link "Pause" at bounding box center [223, 36] width 62 height 22
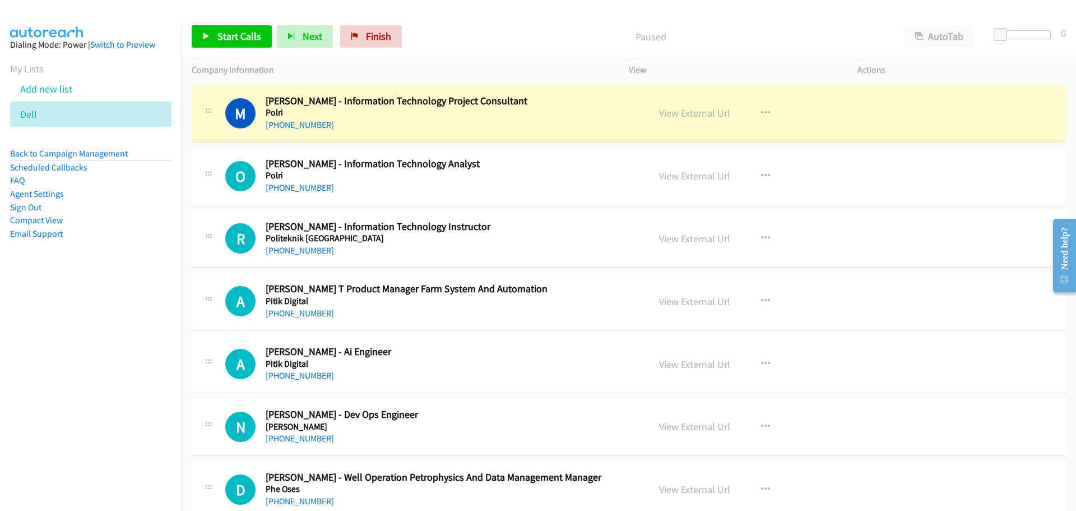
scroll to position [9192, 0]
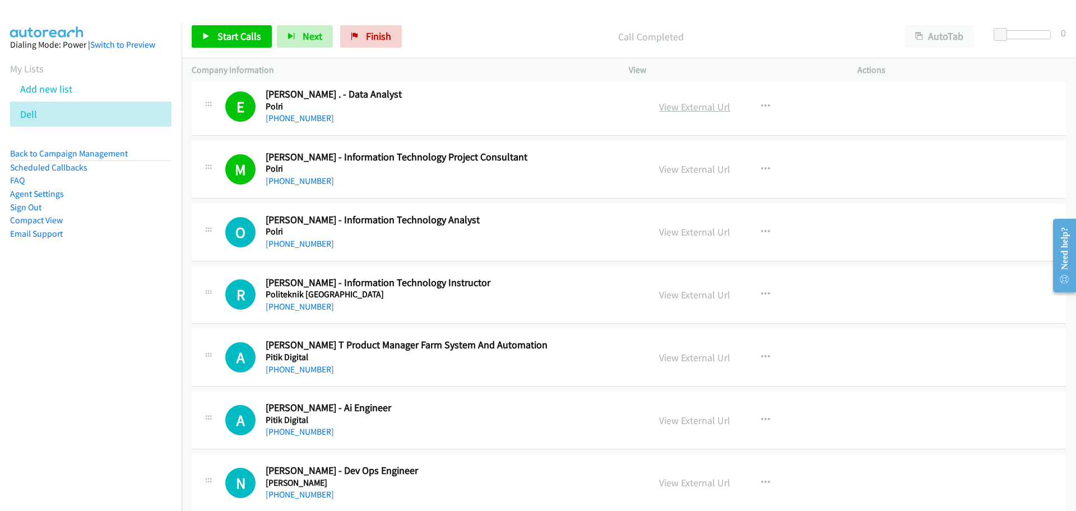
click at [661, 105] on link "View External Url" at bounding box center [694, 106] width 71 height 13
click at [231, 31] on span "Start Calls" at bounding box center [239, 36] width 44 height 13
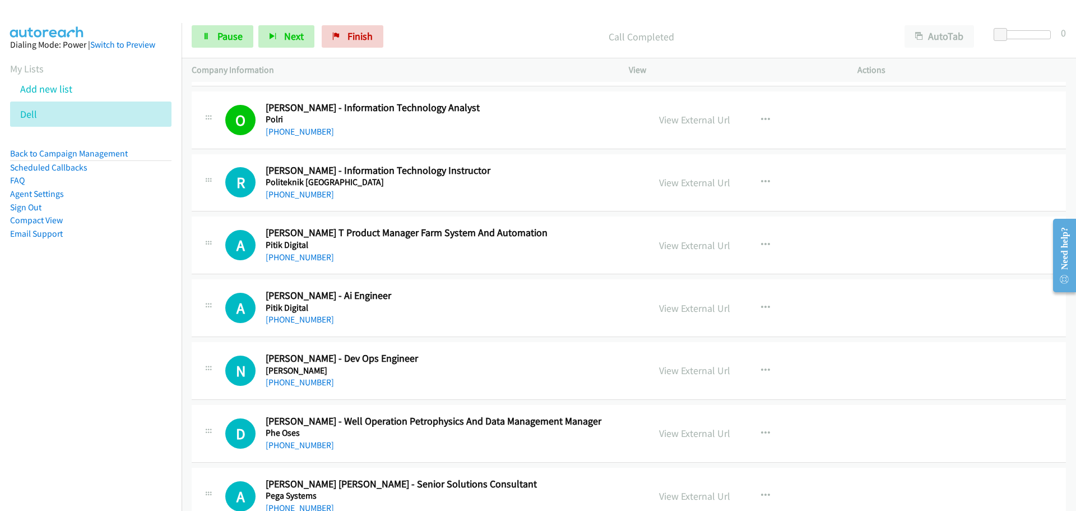
scroll to position [9360, 0]
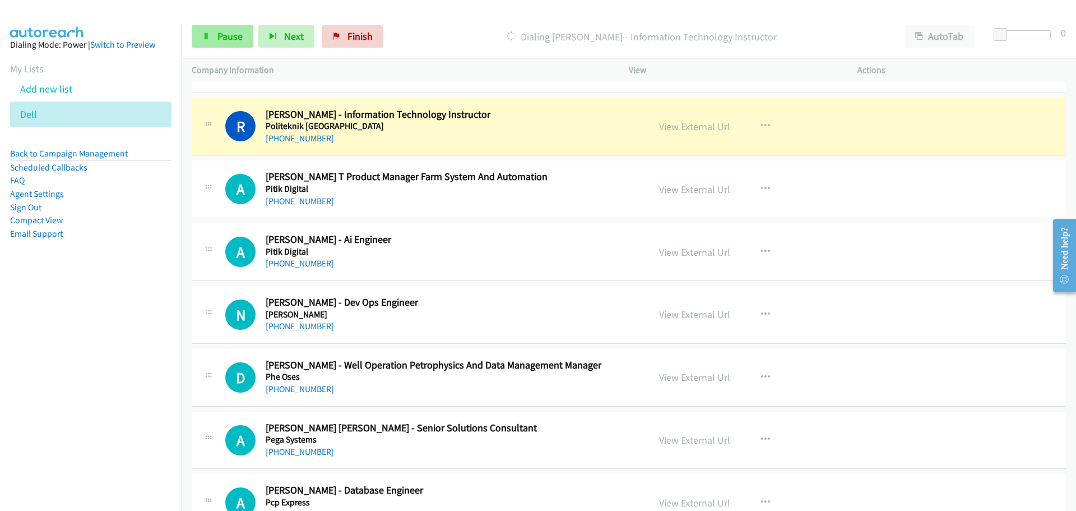
click at [210, 43] on div "Start Calls Pause Next Finish Dialing Ryan Wiguna - Information Technology Inst…" at bounding box center [629, 36] width 895 height 43
click at [210, 43] on link "Pause" at bounding box center [223, 36] width 62 height 22
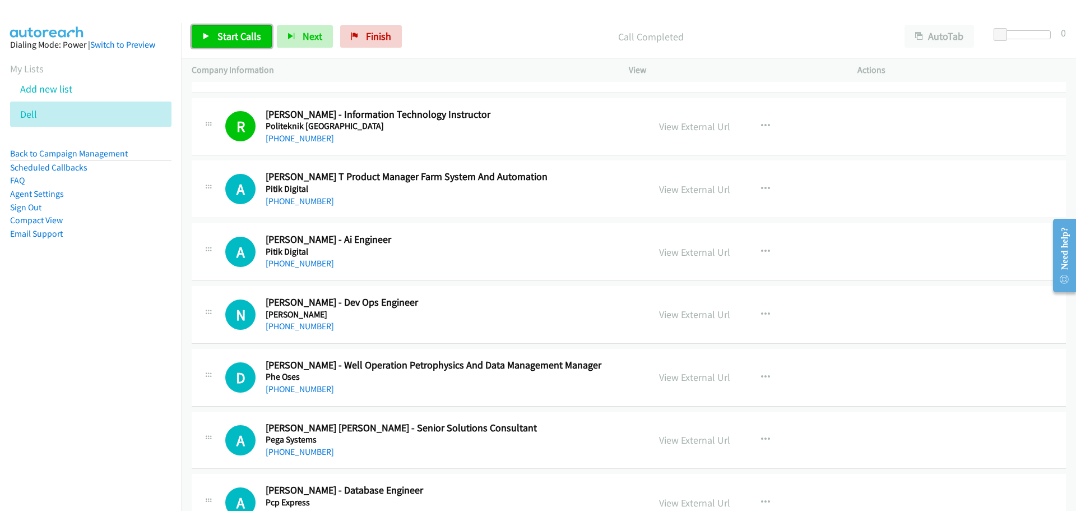
click at [241, 40] on span "Start Calls" at bounding box center [239, 36] width 44 height 13
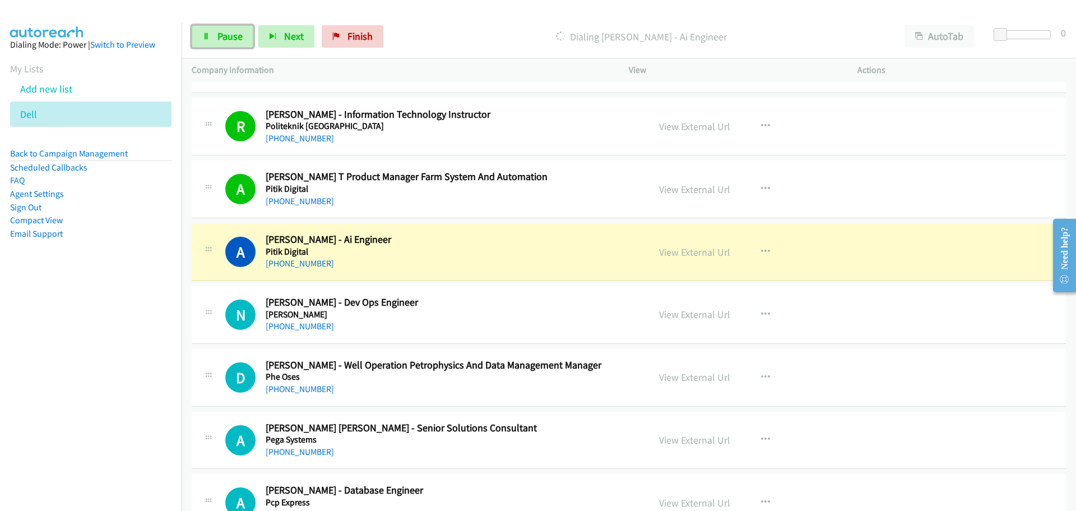
drag, startPoint x: 211, startPoint y: 36, endPoint x: 117, endPoint y: 69, distance: 100.3
click at [211, 36] on link "Pause" at bounding box center [223, 36] width 62 height 22
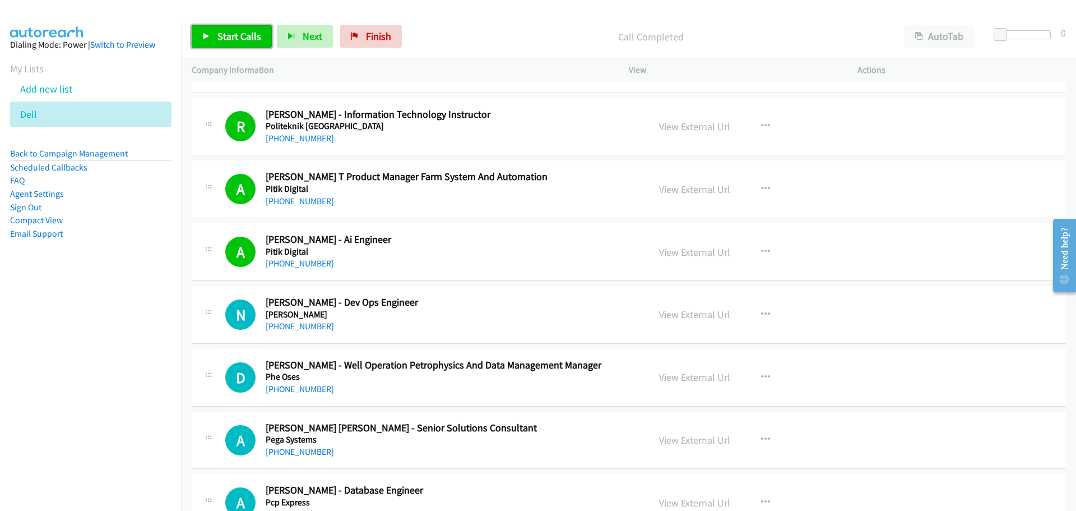
click at [248, 30] on span "Start Calls" at bounding box center [239, 36] width 44 height 13
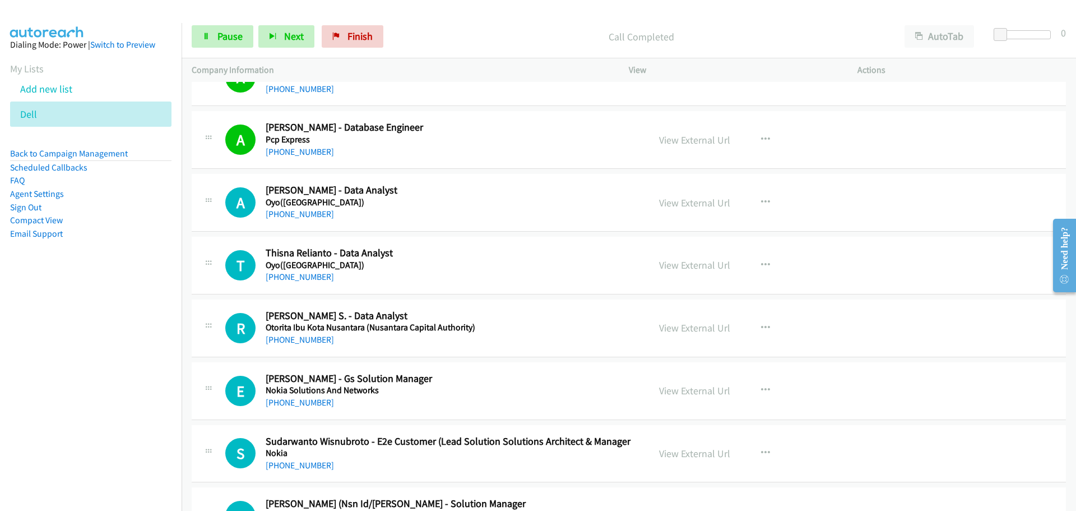
scroll to position [9809, 0]
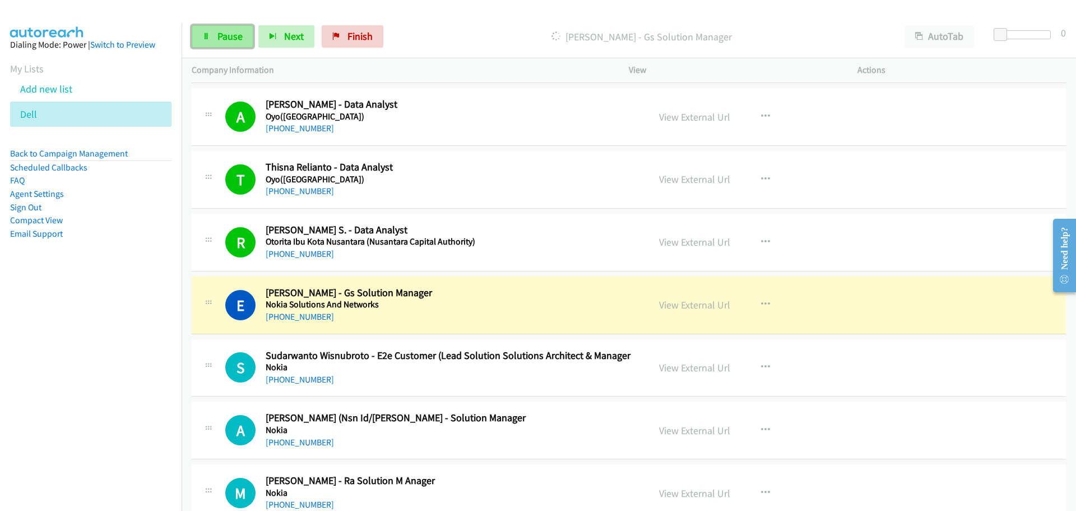
click at [229, 29] on link "Pause" at bounding box center [223, 36] width 62 height 22
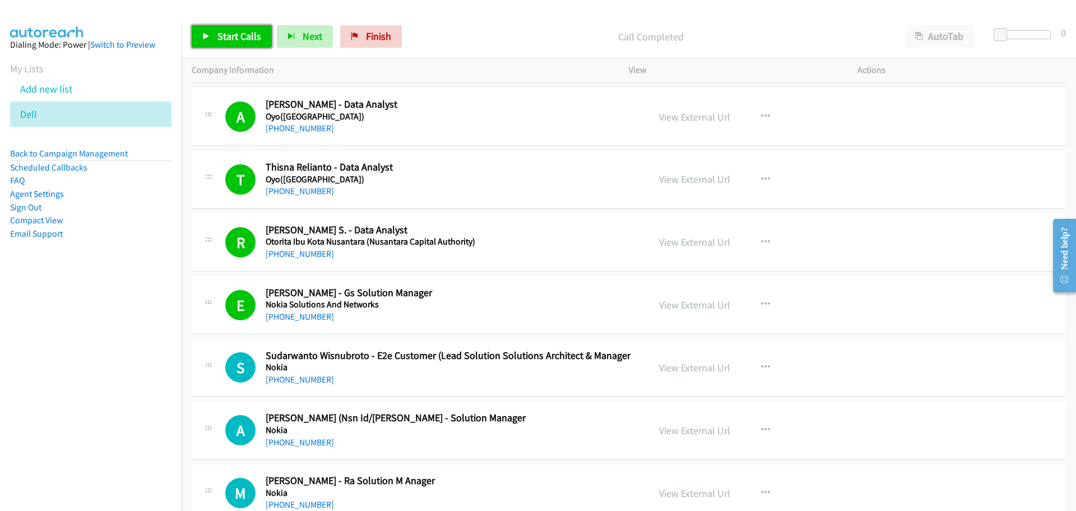
click at [237, 40] on span "Start Calls" at bounding box center [239, 36] width 44 height 13
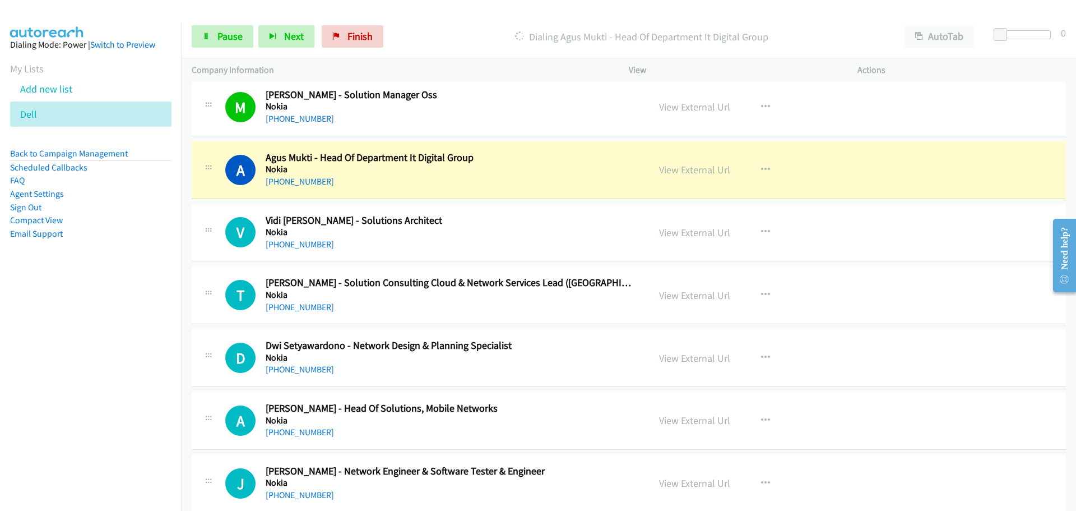
scroll to position [10313, 0]
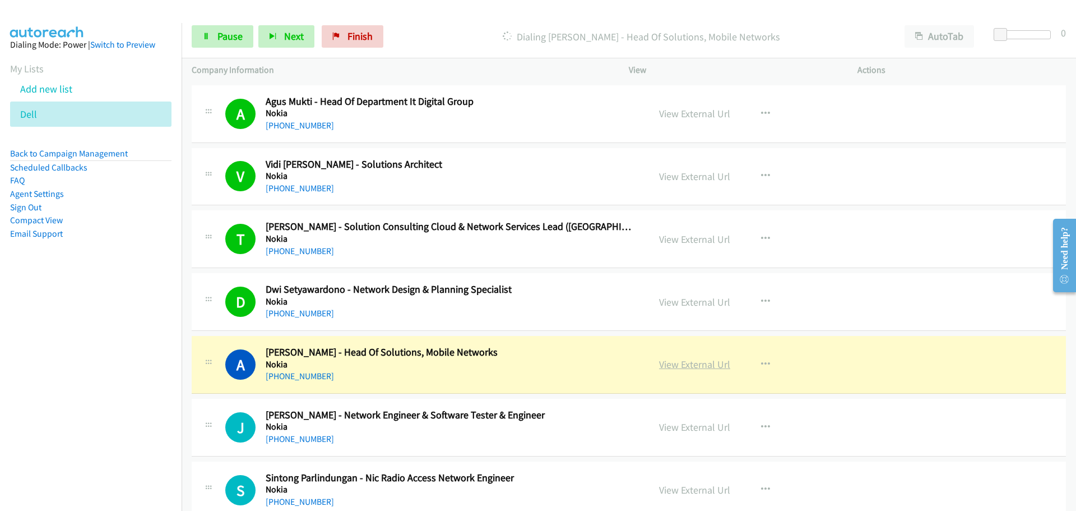
click at [682, 361] on link "View External Url" at bounding box center [694, 364] width 71 height 13
click at [228, 41] on span "Pause" at bounding box center [229, 36] width 25 height 13
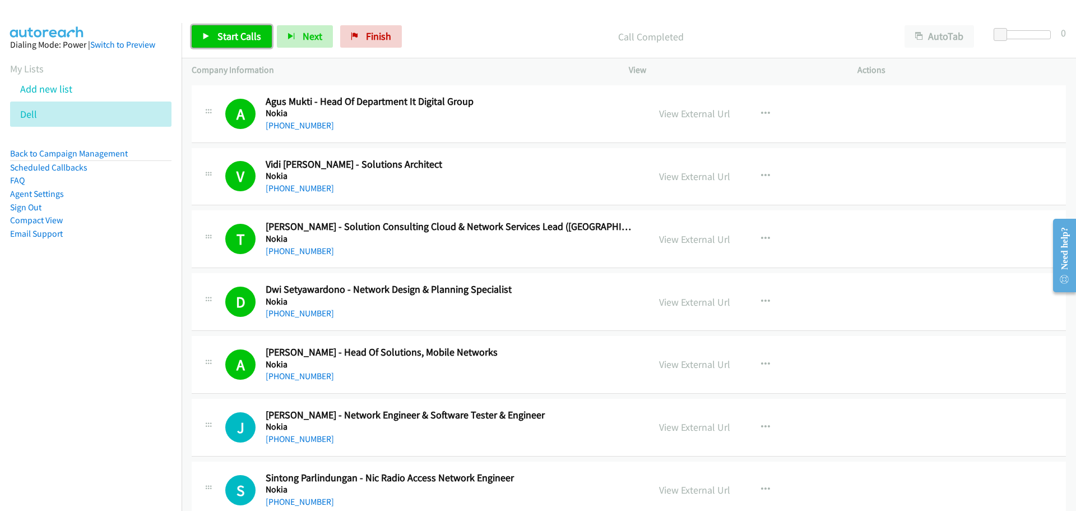
click at [242, 33] on span "Start Calls" at bounding box center [239, 36] width 44 height 13
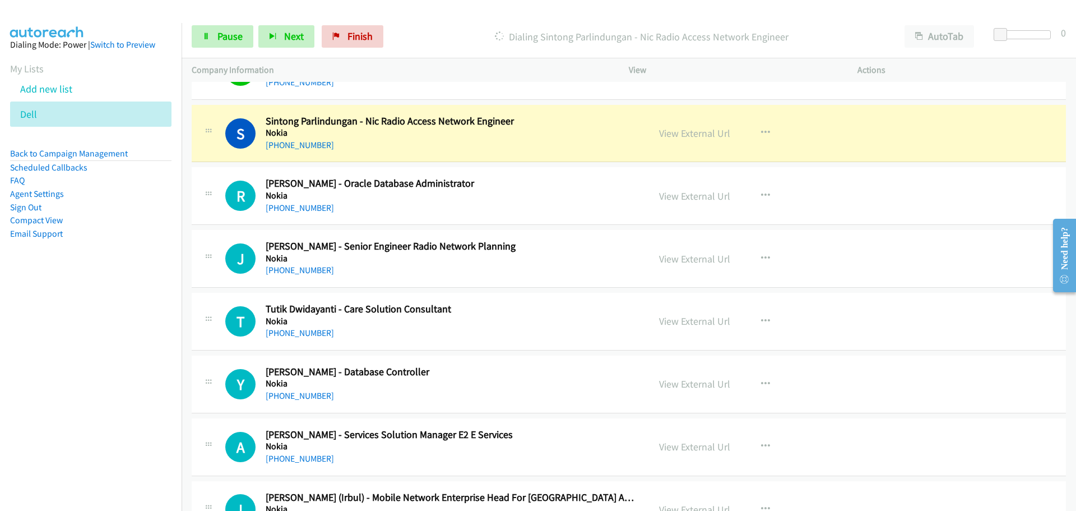
scroll to position [10705, 0]
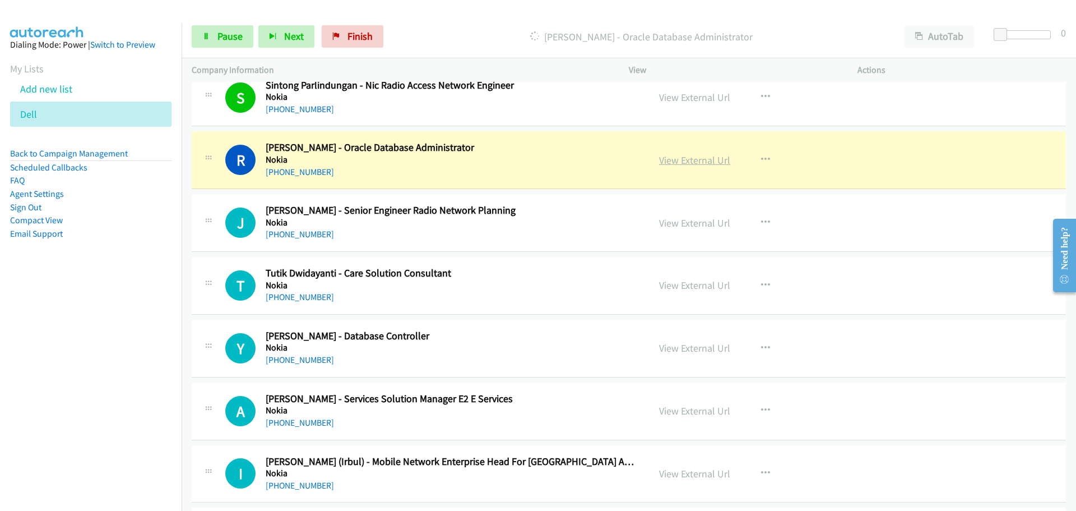
click at [670, 157] on link "View External Url" at bounding box center [694, 160] width 71 height 13
click at [213, 36] on link "Pause" at bounding box center [223, 36] width 62 height 22
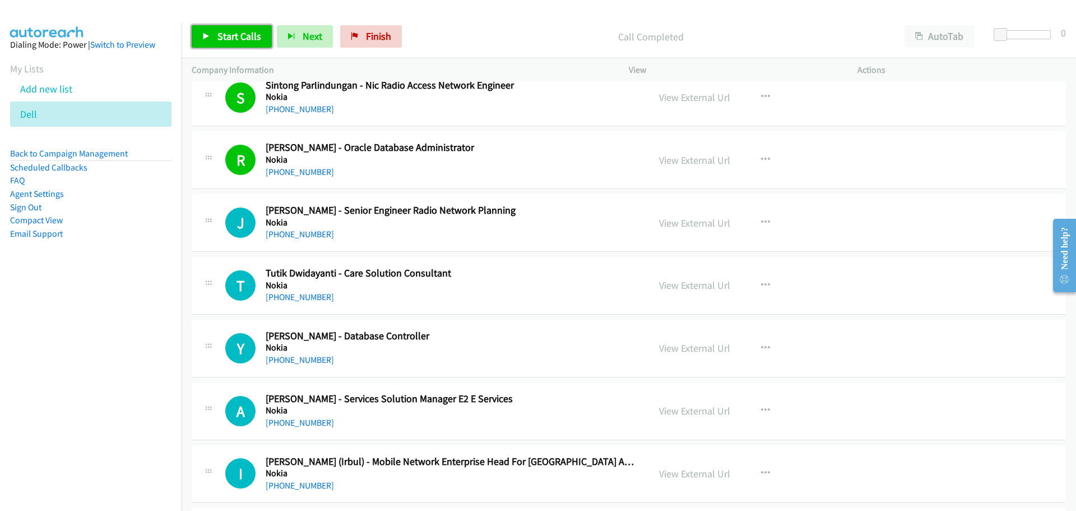
click at [233, 32] on span "Start Calls" at bounding box center [239, 36] width 44 height 13
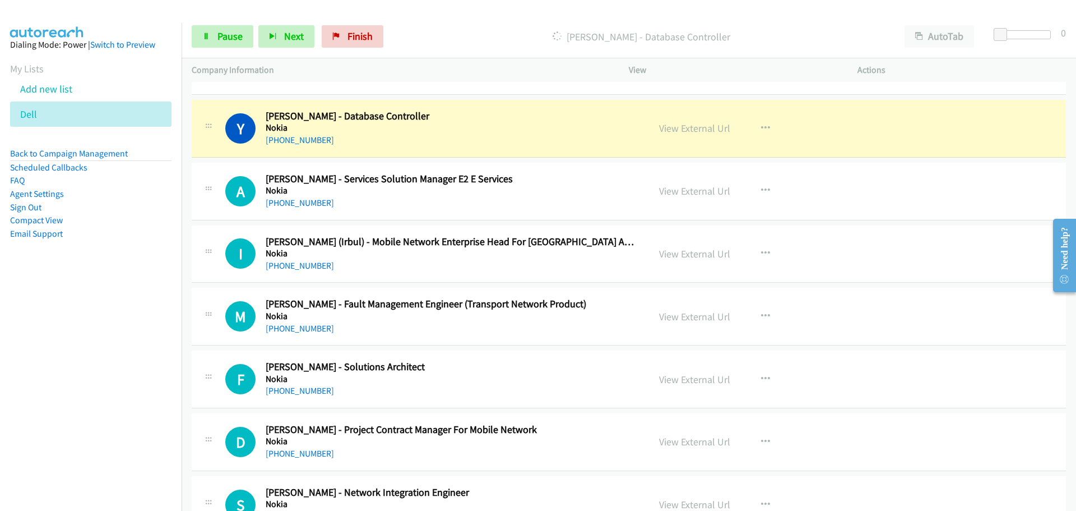
scroll to position [10930, 0]
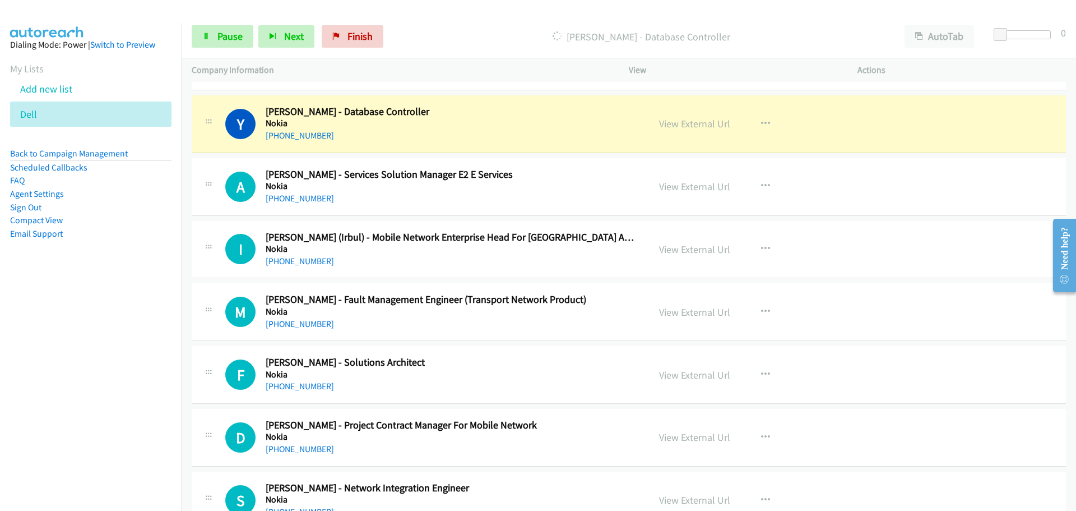
click at [168, 336] on nav "Dialing Mode: Power | Switch to Preview My Lists Add new list Dell Back to Camp…" at bounding box center [91, 278] width 182 height 511
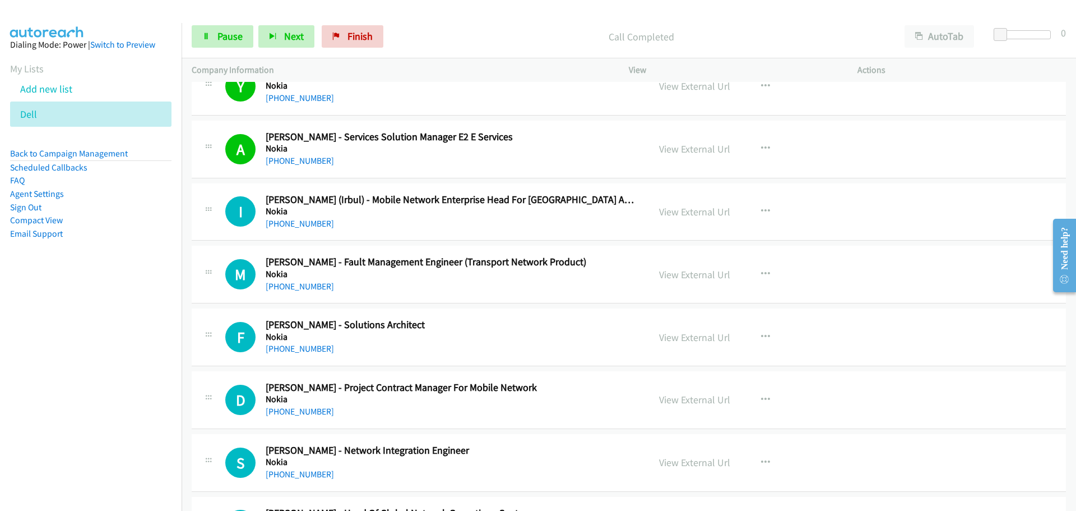
scroll to position [10986, 0]
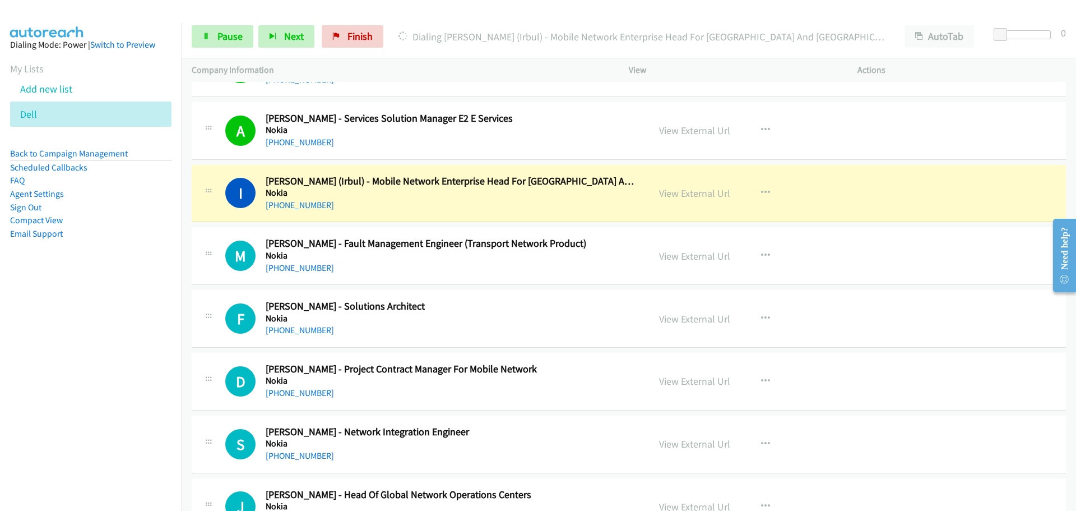
click at [698, 192] on link "View External Url" at bounding box center [694, 193] width 71 height 13
click at [225, 36] on span "Pause" at bounding box center [229, 36] width 25 height 13
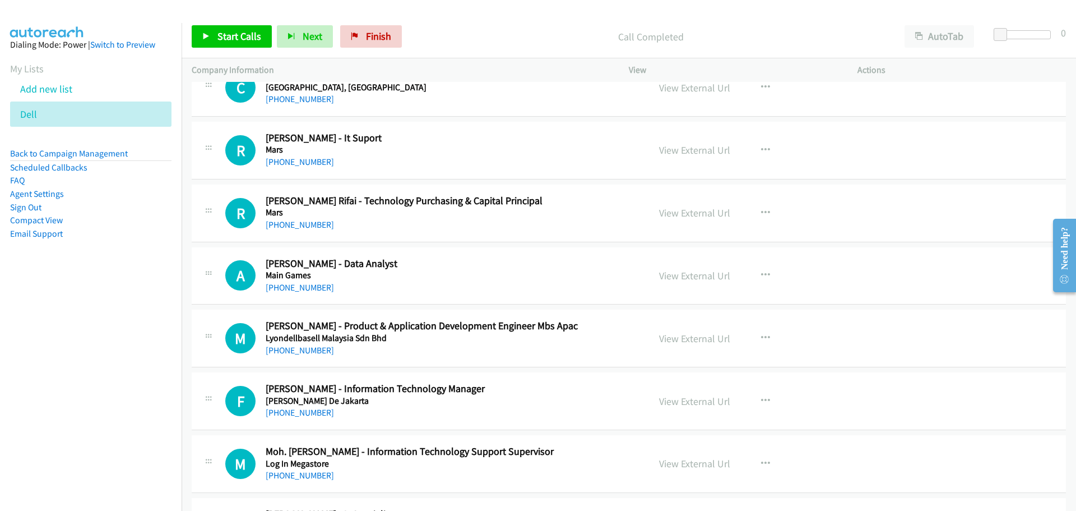
scroll to position [12219, 0]
click at [238, 40] on span "Start Calls" at bounding box center [239, 36] width 44 height 13
click at [237, 31] on span "Pause" at bounding box center [229, 36] width 25 height 13
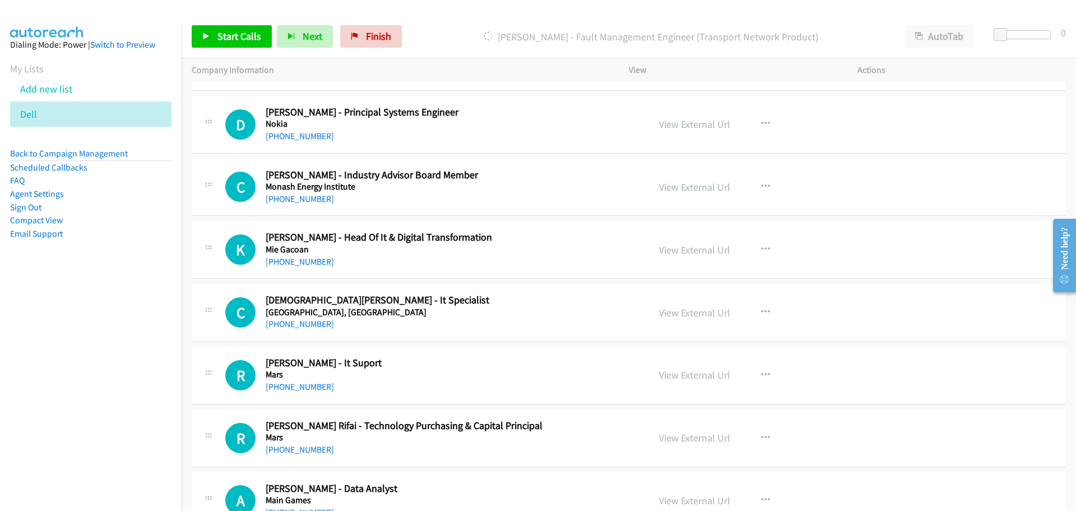
scroll to position [12051, 0]
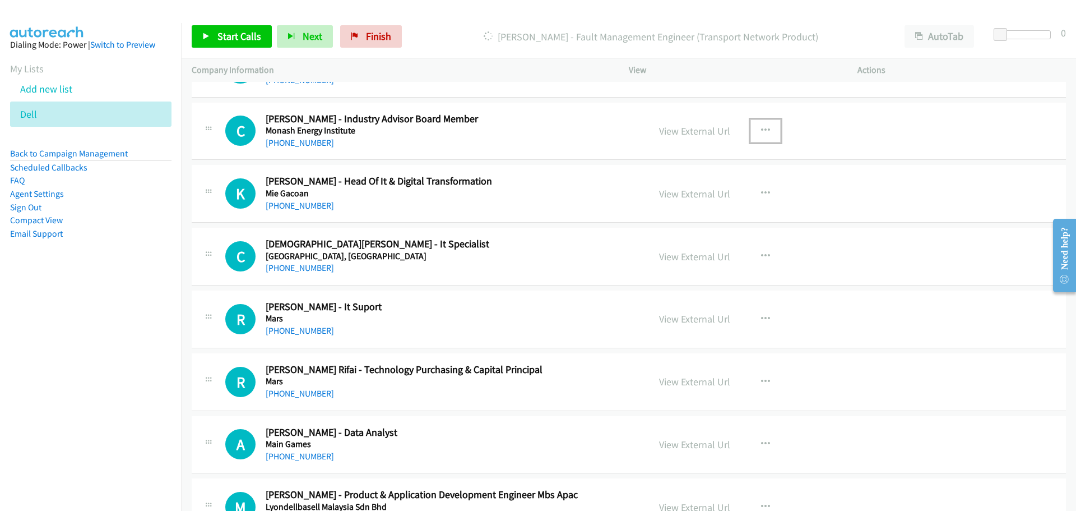
click at [761, 127] on icon "button" at bounding box center [765, 130] width 9 height 9
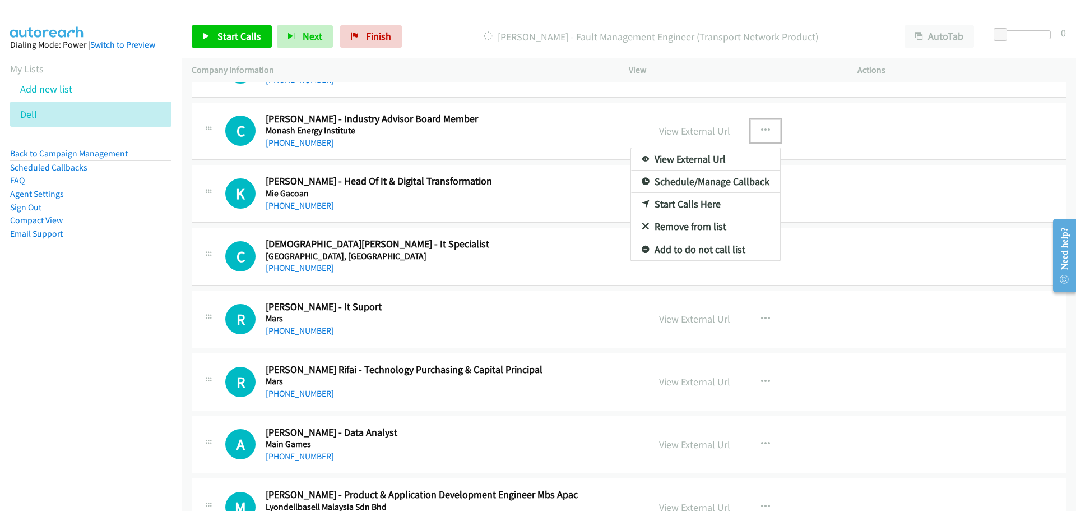
click at [668, 201] on link "Start Calls Here" at bounding box center [705, 204] width 149 height 22
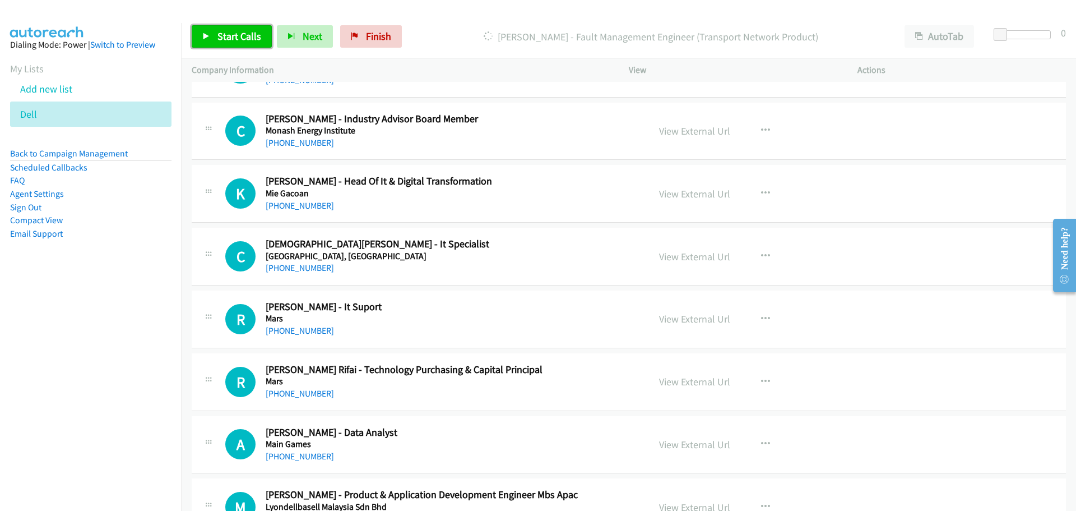
click at [210, 33] on icon at bounding box center [206, 37] width 8 height 8
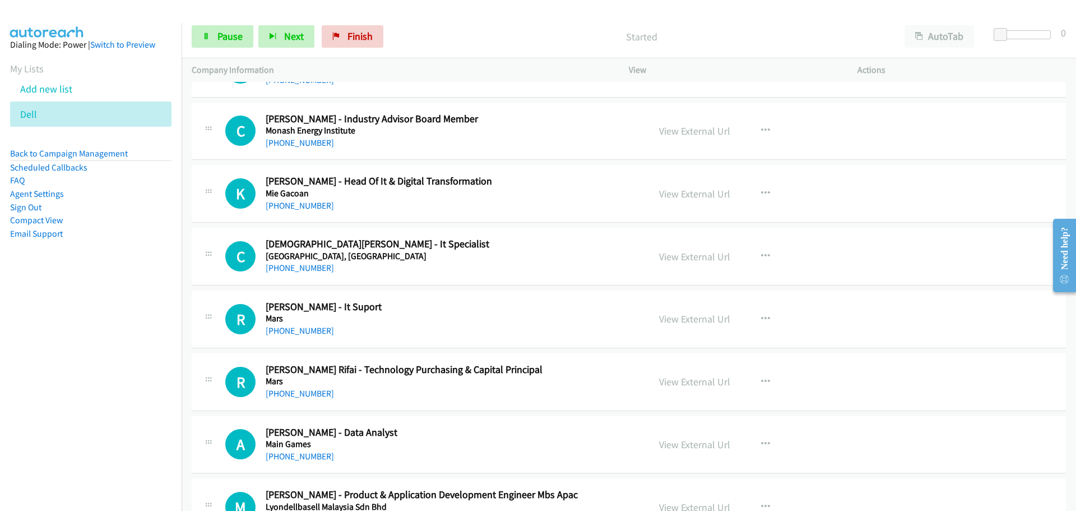
scroll to position [11994, 0]
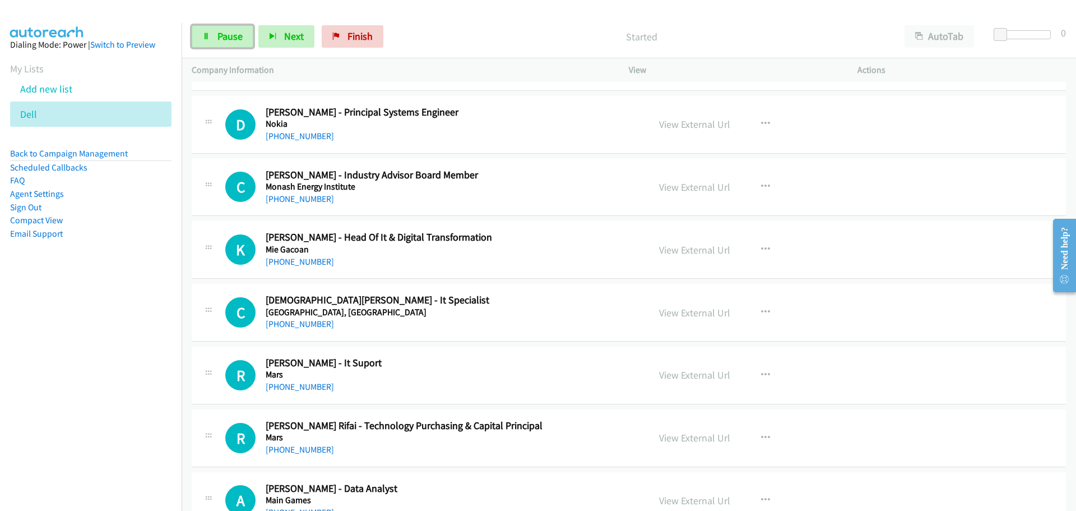
drag, startPoint x: 225, startPoint y: 41, endPoint x: 6, endPoint y: 117, distance: 231.8
click at [225, 41] on span "Pause" at bounding box center [229, 36] width 25 height 13
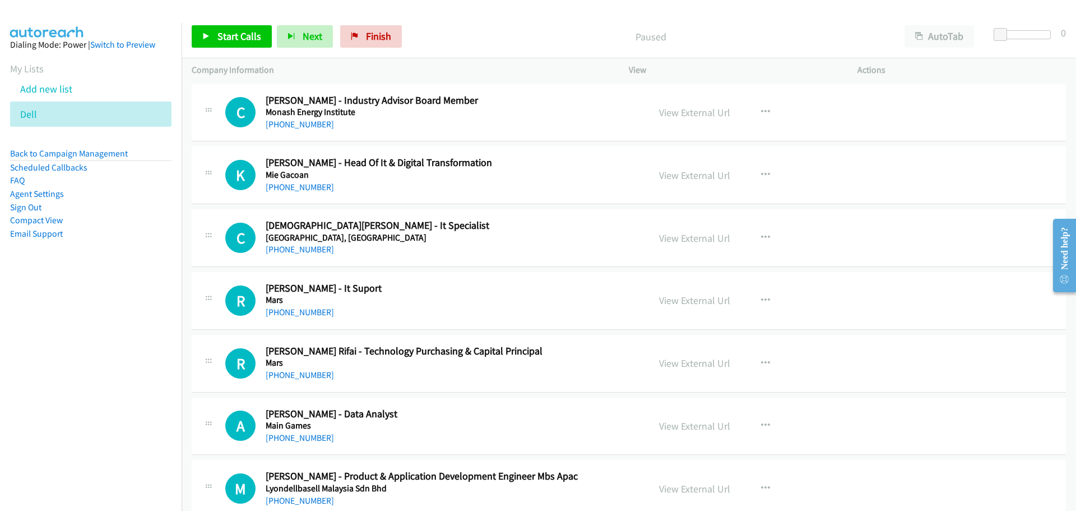
scroll to position [12051, 0]
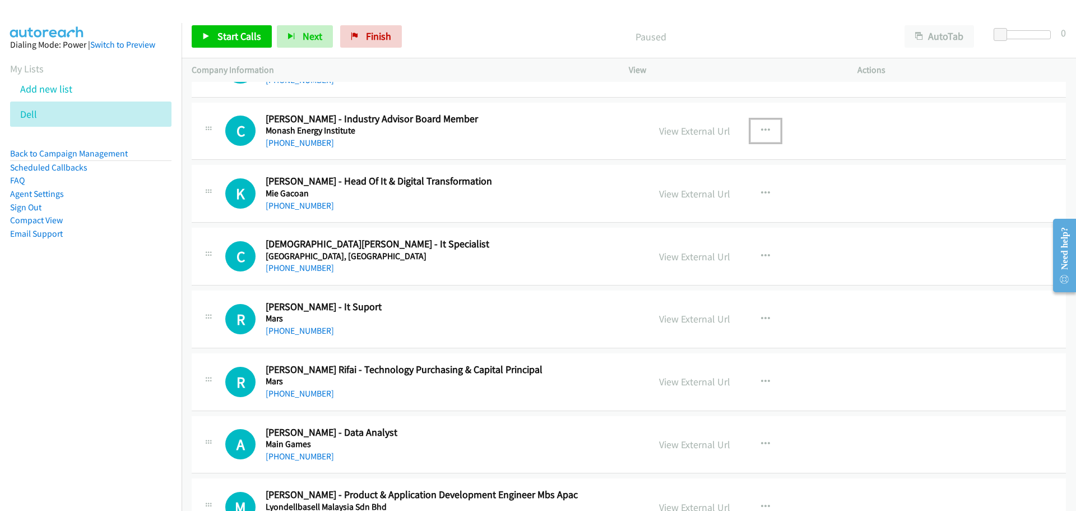
click at [765, 129] on icon "button" at bounding box center [765, 130] width 9 height 9
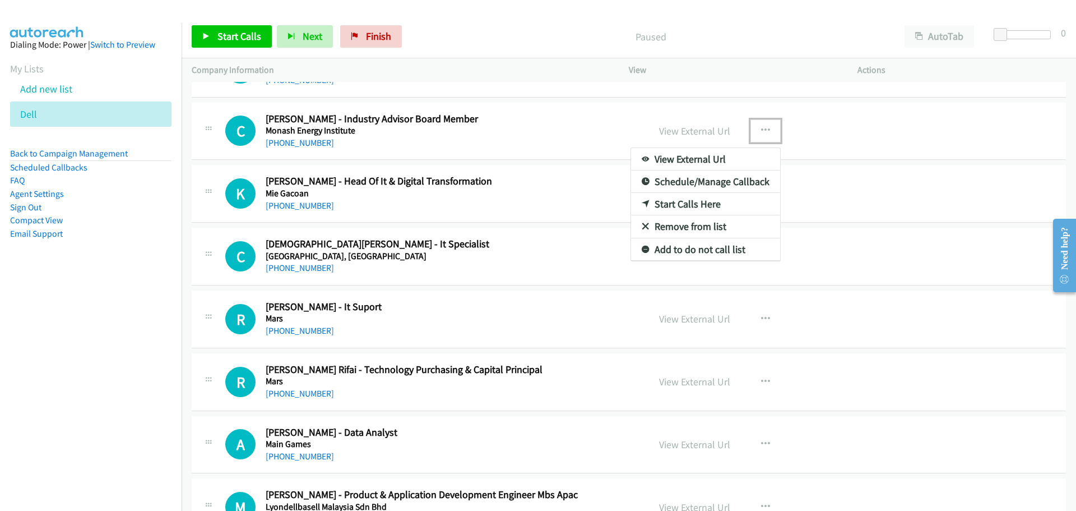
click at [689, 205] on link "Start Calls Here" at bounding box center [705, 204] width 149 height 22
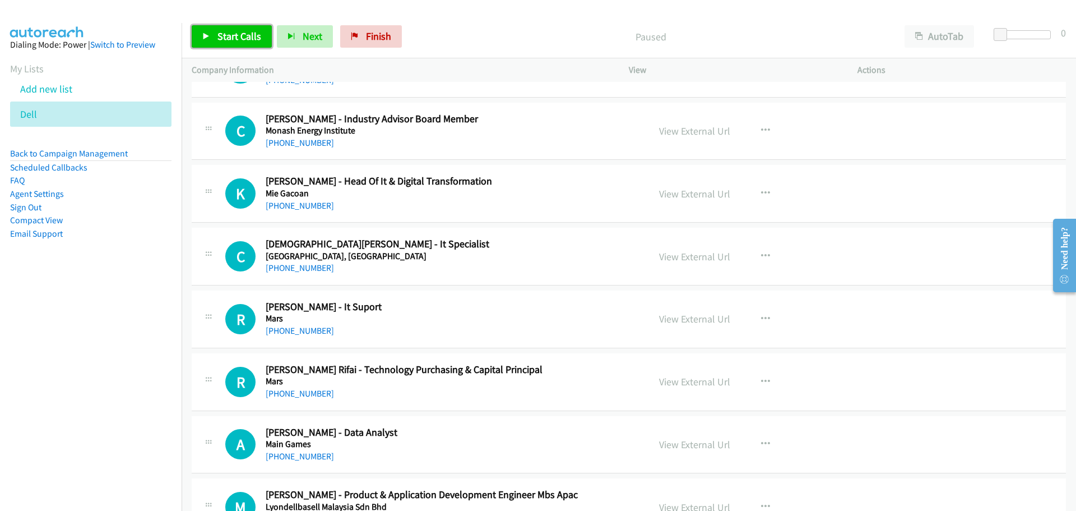
click at [223, 30] on span "Start Calls" at bounding box center [239, 36] width 44 height 13
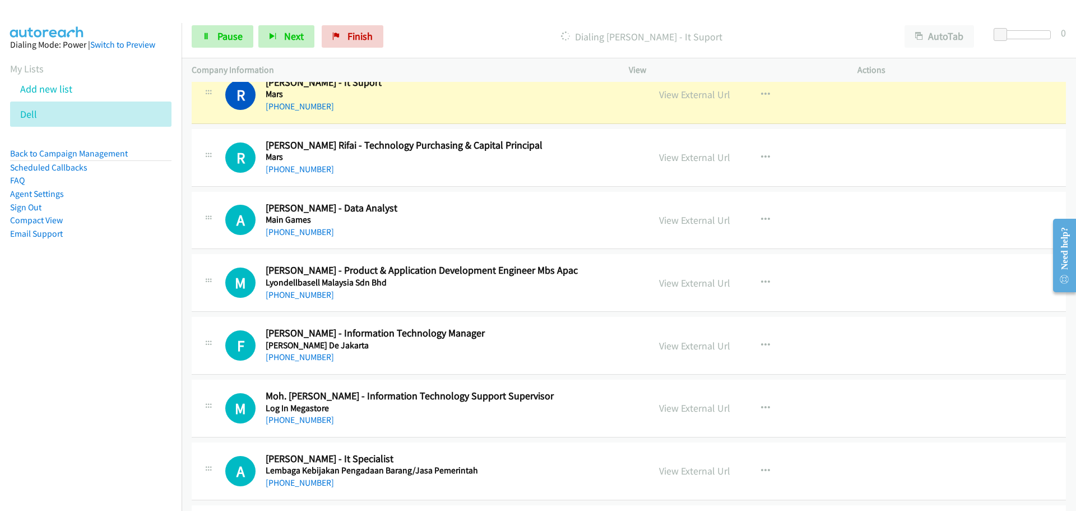
scroll to position [12219, 0]
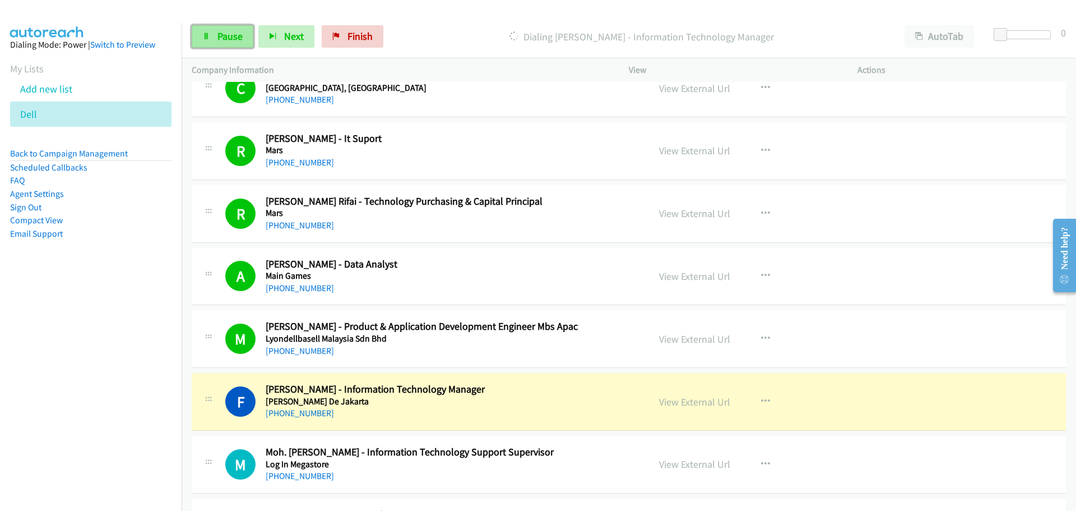
click at [221, 38] on span "Pause" at bounding box center [229, 36] width 25 height 13
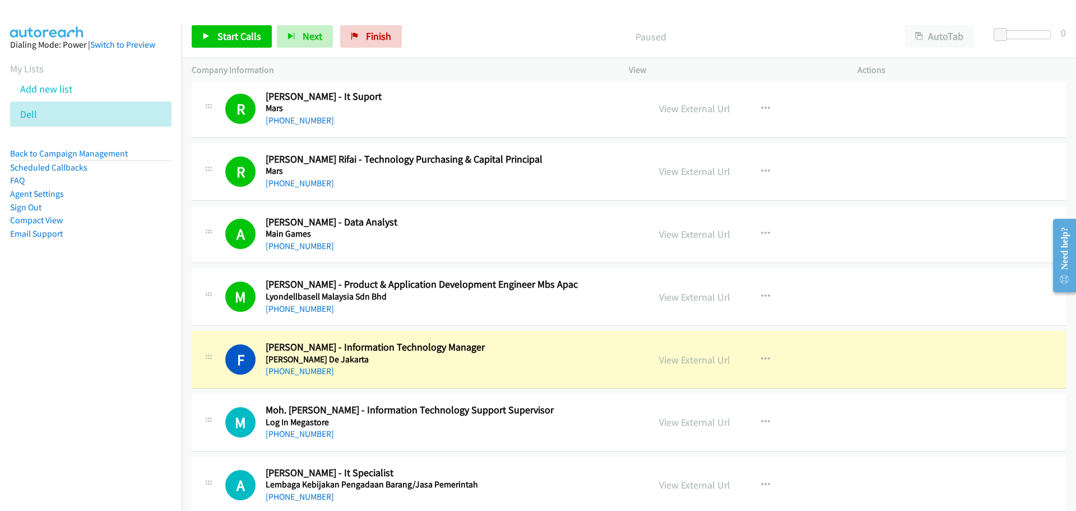
scroll to position [12331, 0]
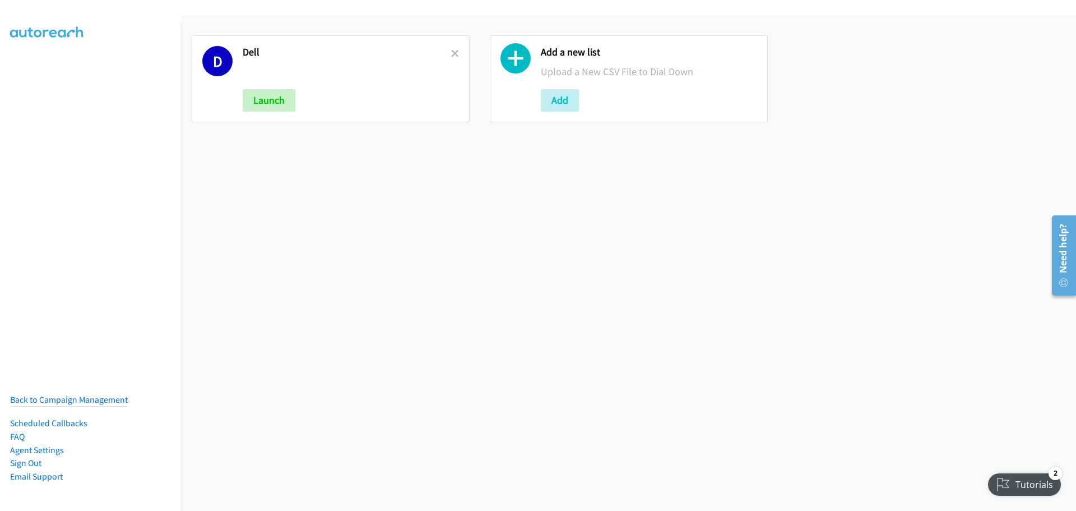
drag, startPoint x: 455, startPoint y: 54, endPoint x: 326, endPoint y: 77, distance: 130.3
click at [453, 55] on icon at bounding box center [455, 54] width 8 height 8
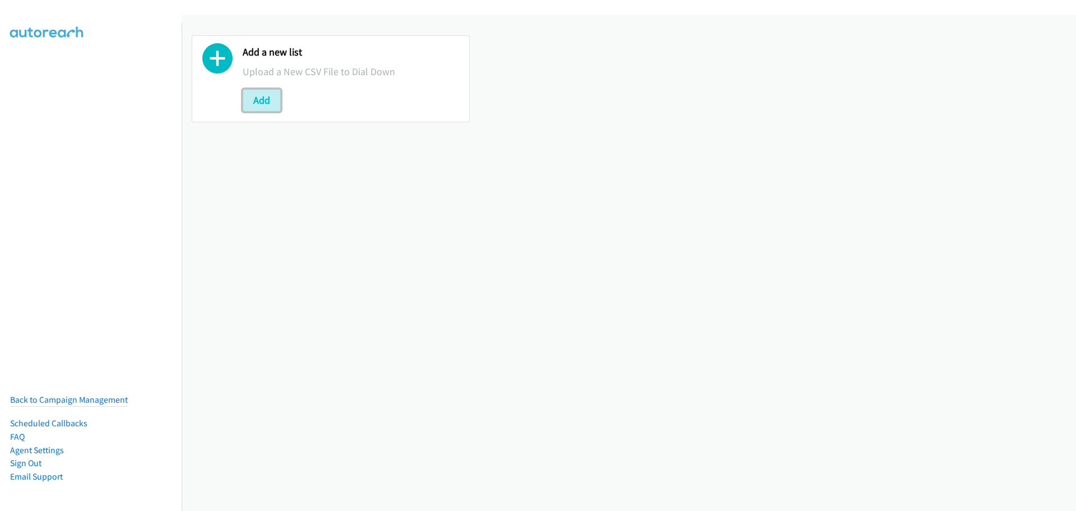
click at [270, 103] on button "Add" at bounding box center [262, 100] width 38 height 22
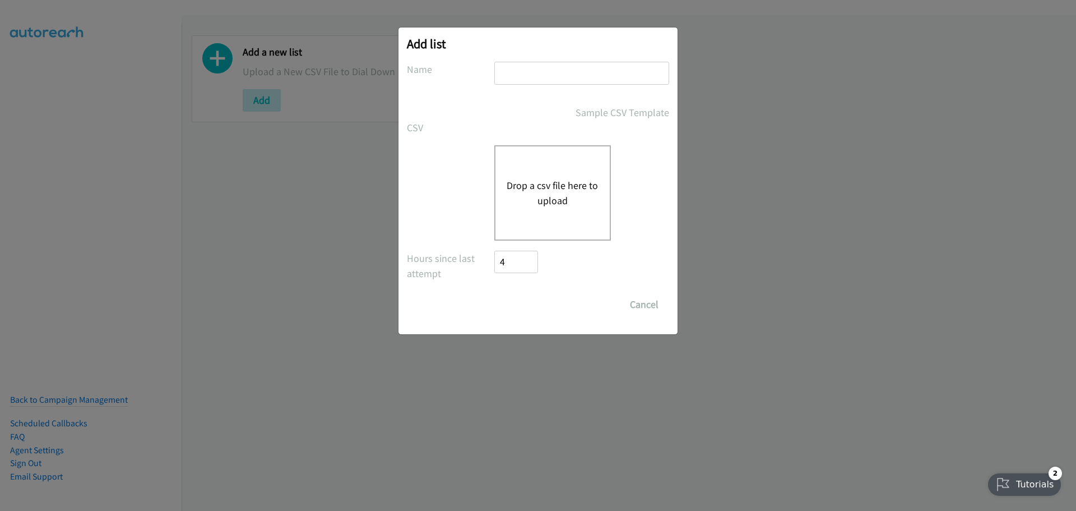
click at [560, 197] on button "Drop a csv file here to upload" at bounding box center [553, 193] width 92 height 30
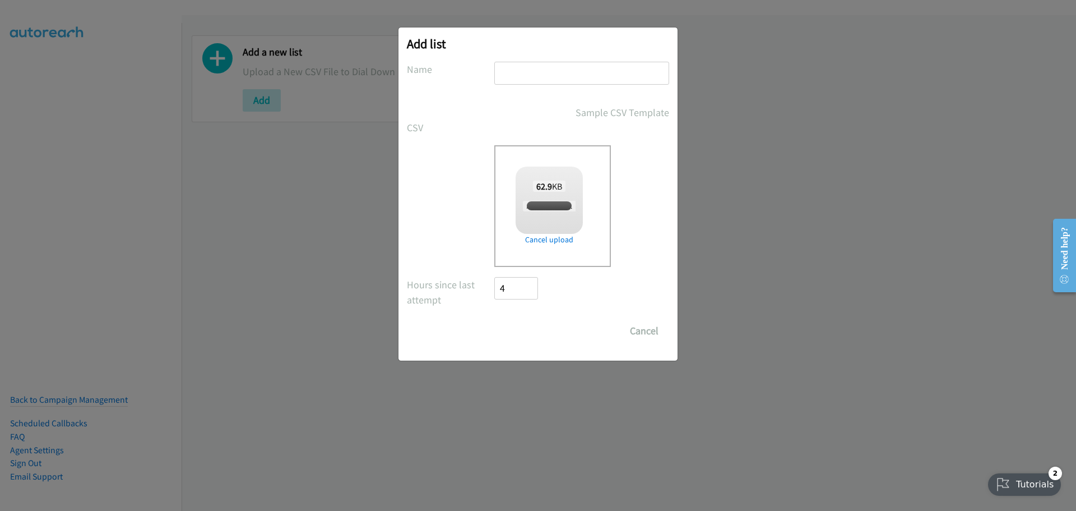
click at [518, 70] on input "text" at bounding box center [581, 73] width 175 height 23
checkbox input "true"
type input "Dell"
click at [527, 330] on input "Save List" at bounding box center [523, 330] width 59 height 22
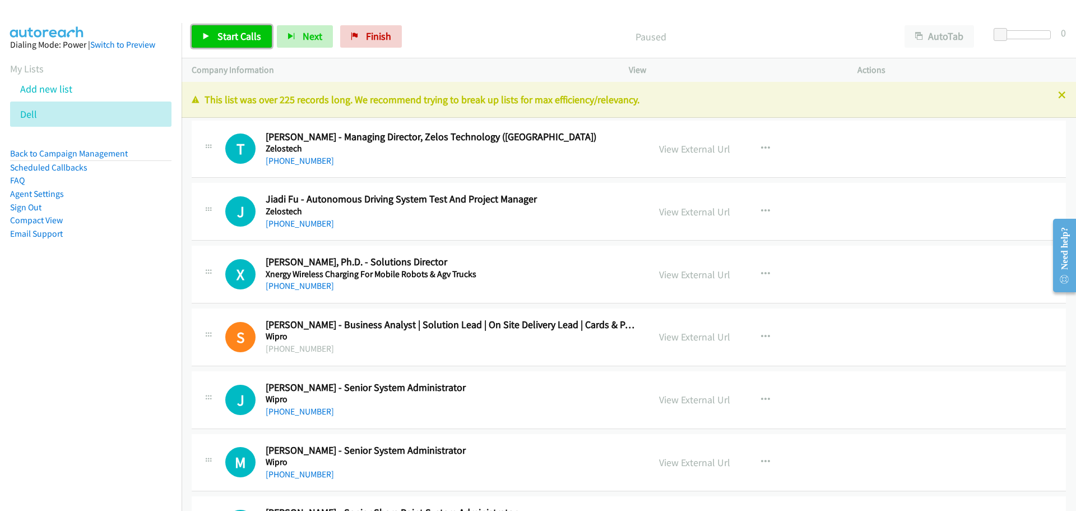
click at [209, 39] on icon at bounding box center [206, 37] width 8 height 8
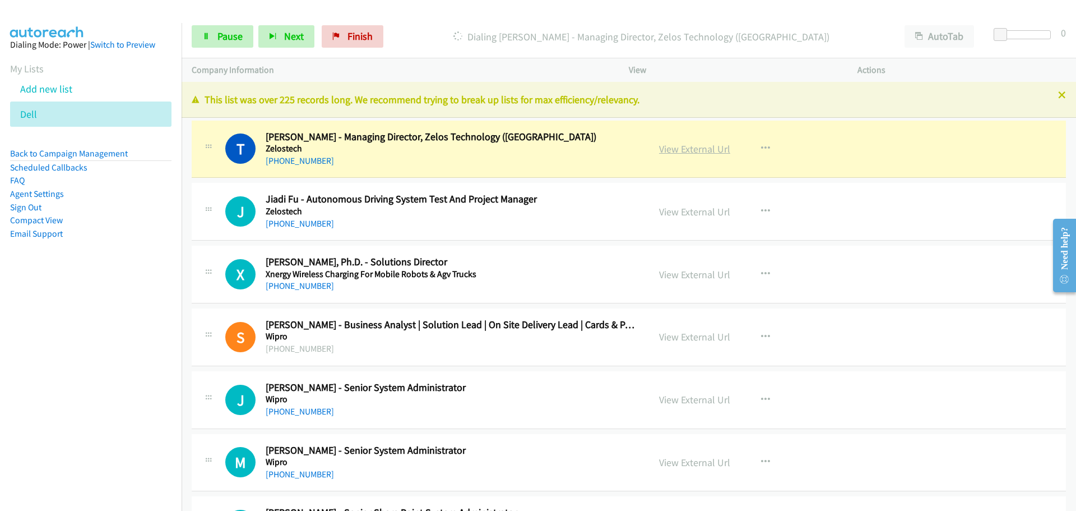
click at [672, 152] on link "View External Url" at bounding box center [694, 148] width 71 height 13
click at [230, 40] on span "Pause" at bounding box center [229, 36] width 25 height 13
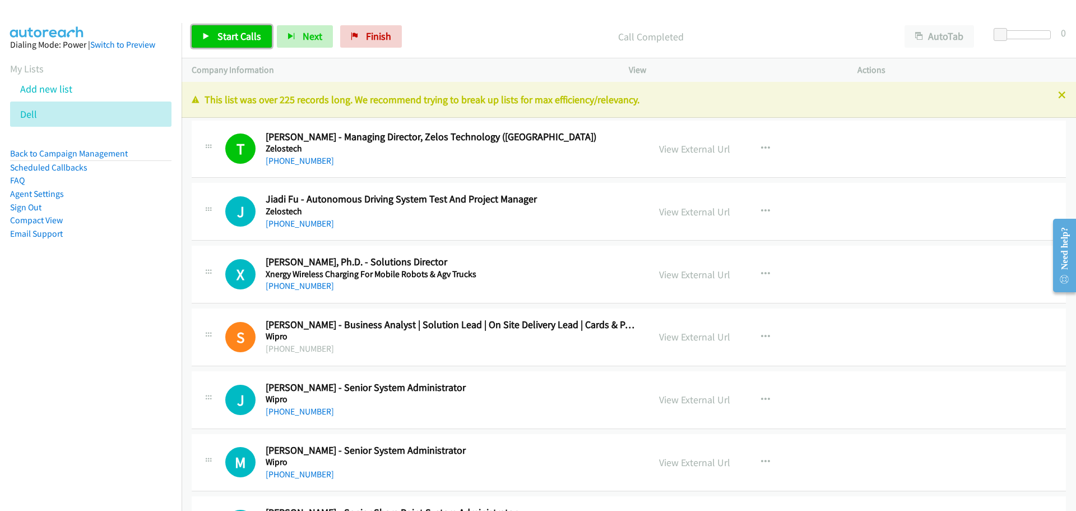
click at [229, 36] on span "Start Calls" at bounding box center [239, 36] width 44 height 13
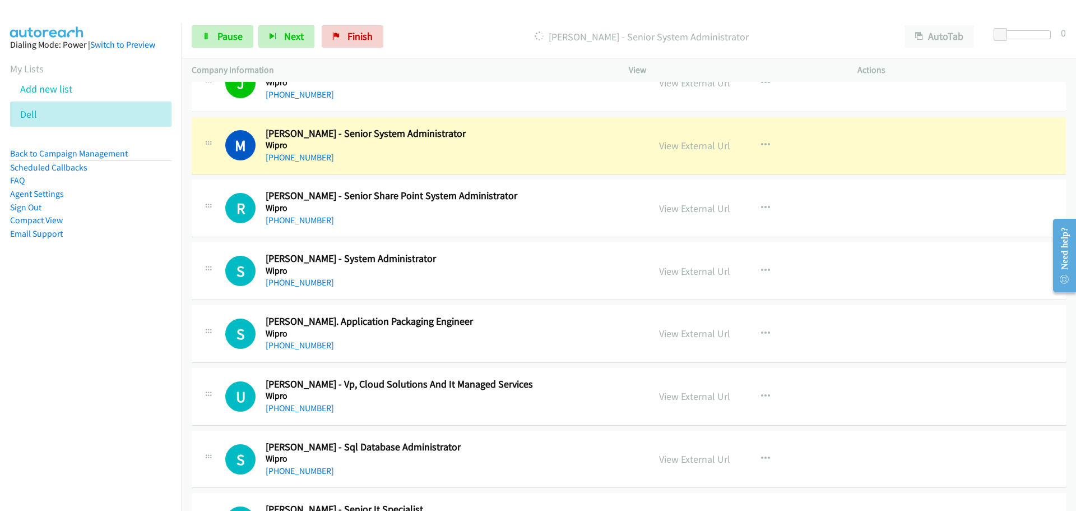
scroll to position [336, 0]
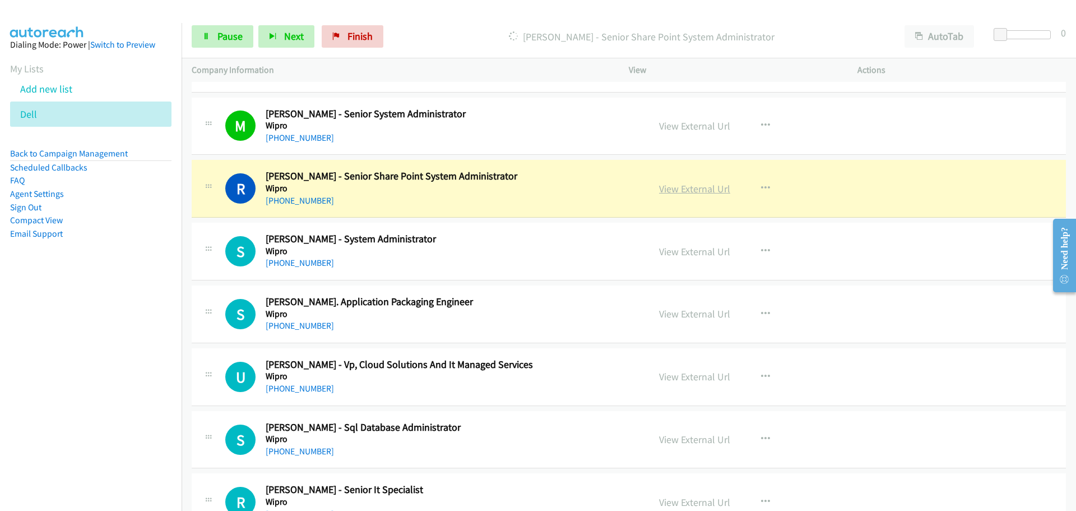
click at [666, 182] on link "View External Url" at bounding box center [694, 188] width 71 height 13
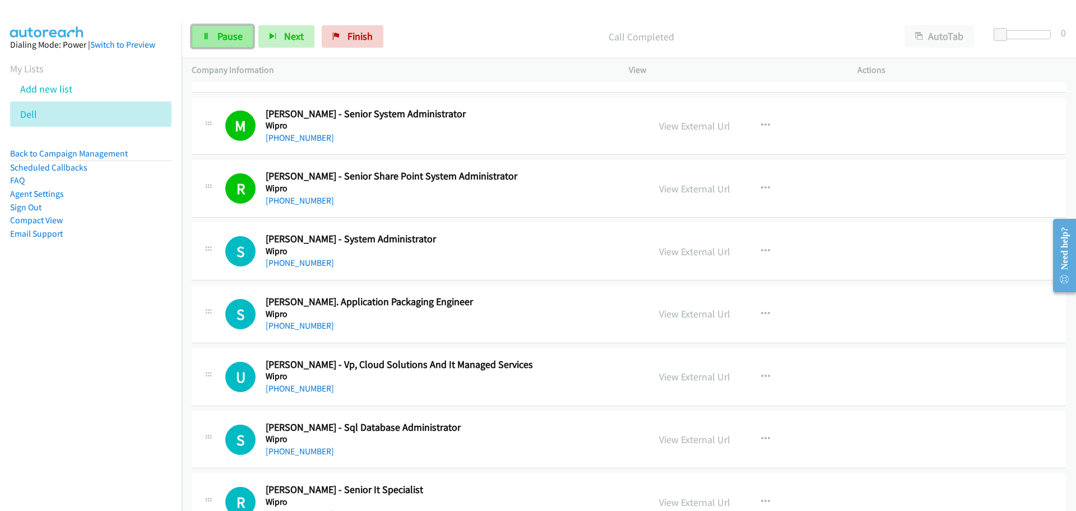
click at [225, 42] on span "Pause" at bounding box center [229, 36] width 25 height 13
click at [239, 30] on span "Start Calls" at bounding box center [239, 36] width 44 height 13
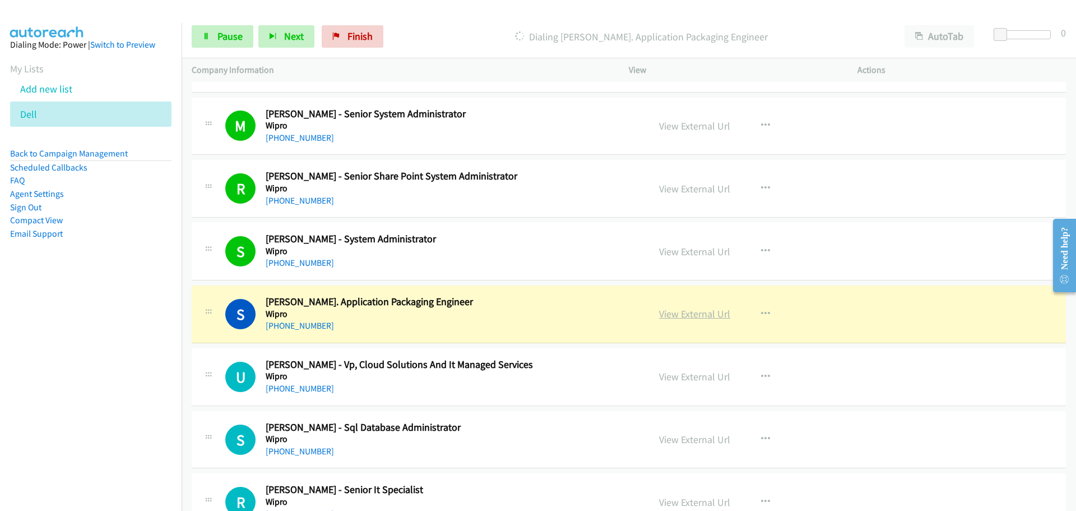
click at [687, 312] on link "View External Url" at bounding box center [694, 313] width 71 height 13
click at [230, 31] on span "Pause" at bounding box center [229, 36] width 25 height 13
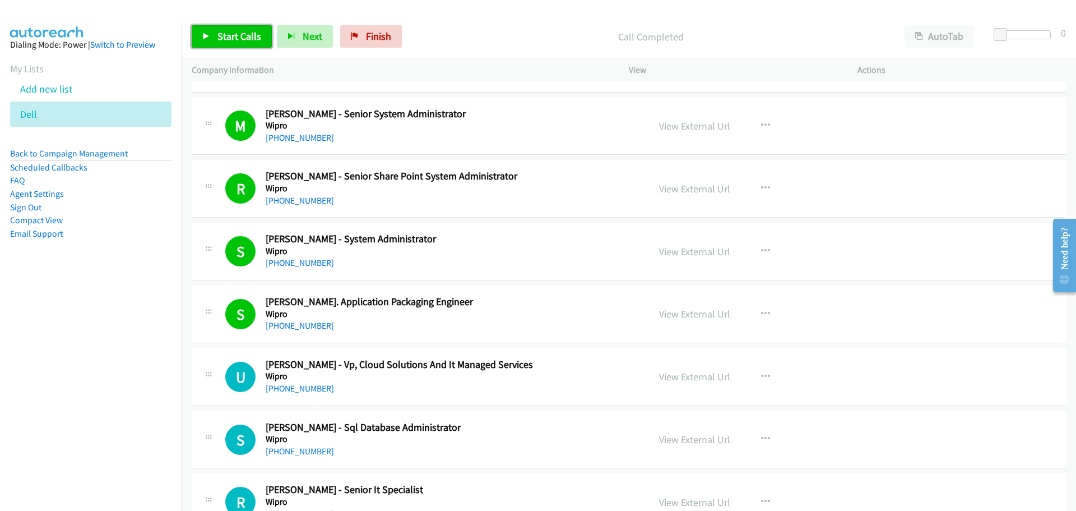
click at [244, 38] on span "Start Calls" at bounding box center [239, 36] width 44 height 13
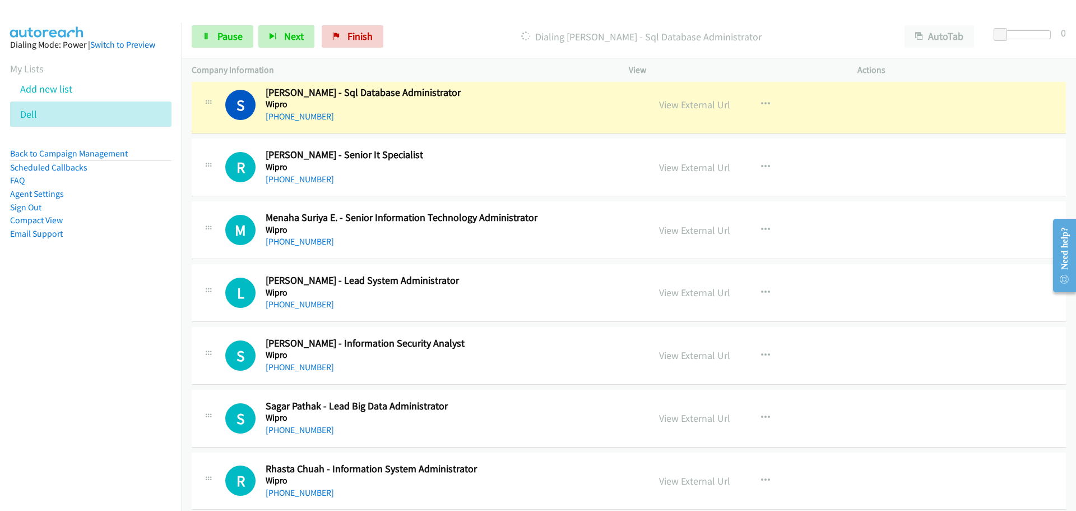
scroll to position [673, 0]
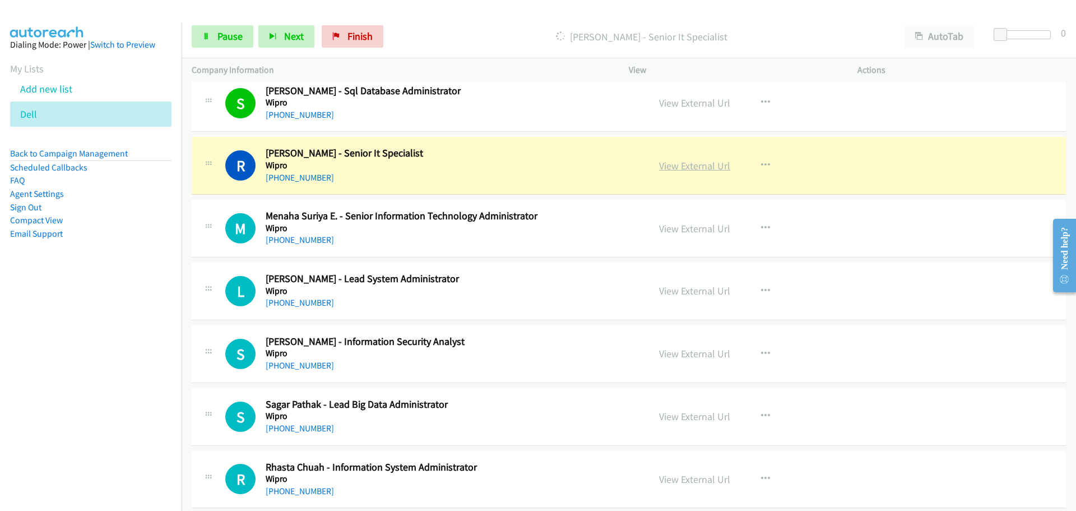
click at [670, 163] on link "View External Url" at bounding box center [694, 165] width 71 height 13
click at [677, 164] on link "View External Url" at bounding box center [694, 165] width 71 height 13
drag, startPoint x: 235, startPoint y: 31, endPoint x: 268, endPoint y: 2, distance: 43.7
click at [235, 31] on span "Pause" at bounding box center [229, 36] width 25 height 13
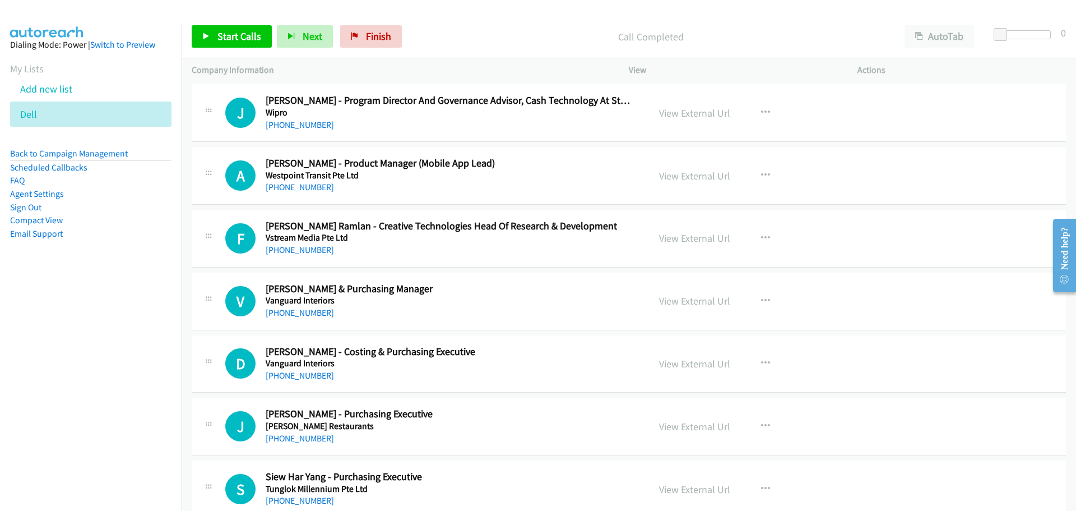
scroll to position [1121, 0]
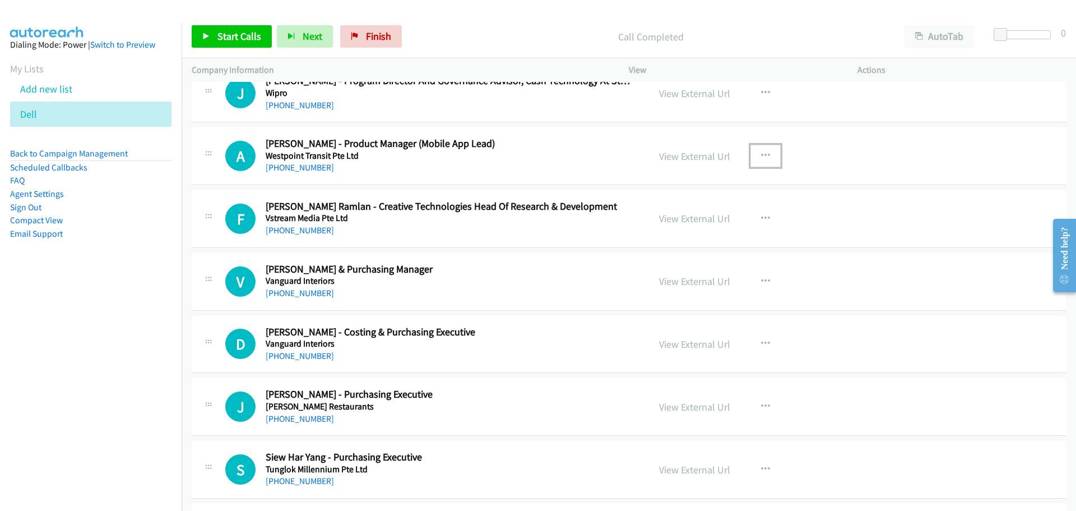
click at [765, 156] on icon "button" at bounding box center [765, 155] width 9 height 9
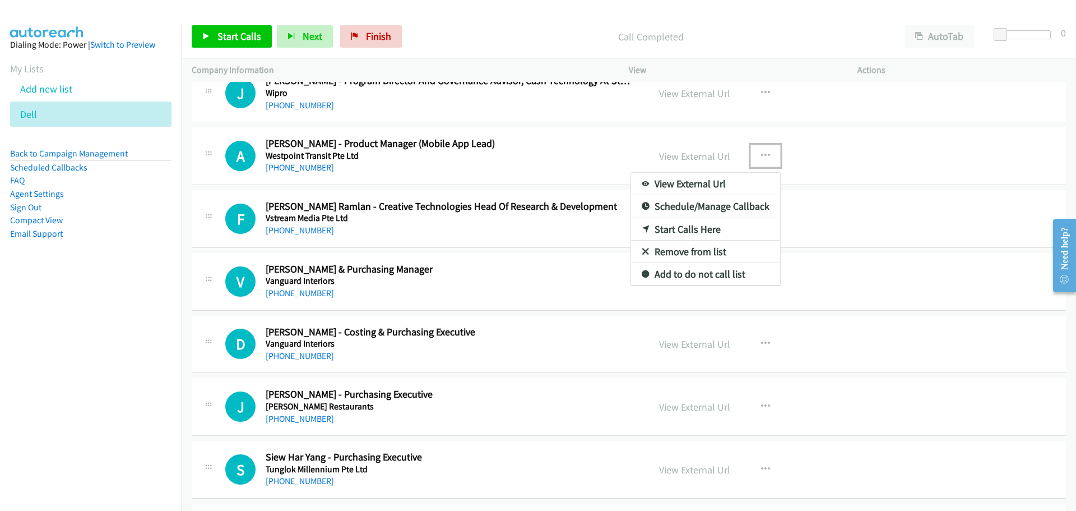
click at [664, 229] on link "Start Calls Here" at bounding box center [705, 229] width 149 height 22
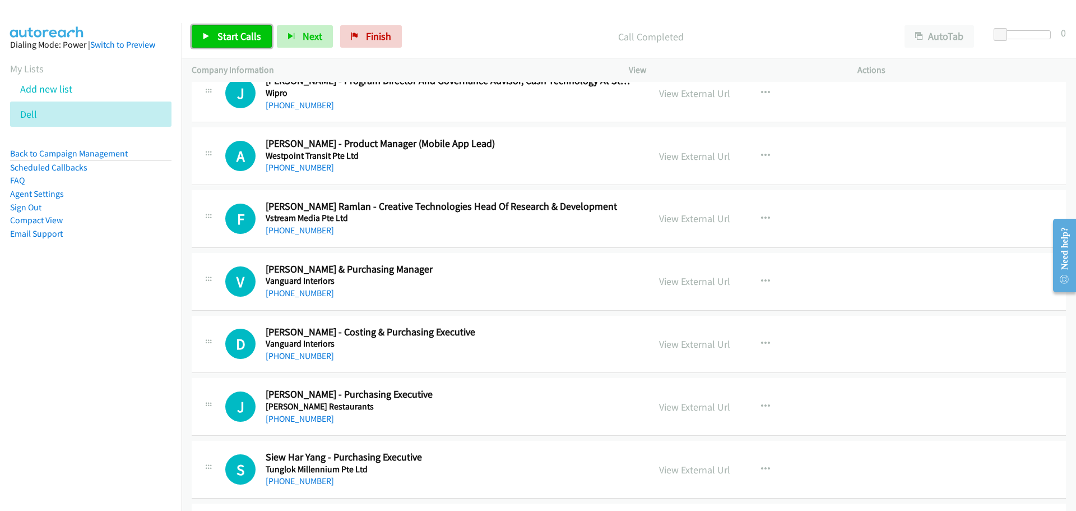
click at [234, 33] on span "Start Calls" at bounding box center [239, 36] width 44 height 13
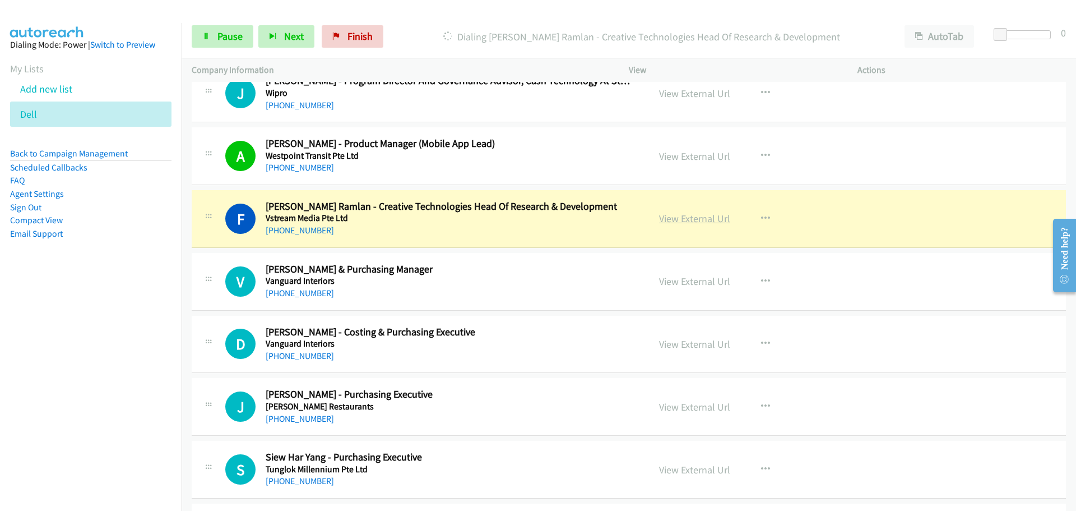
click at [678, 216] on link "View External Url" at bounding box center [694, 218] width 71 height 13
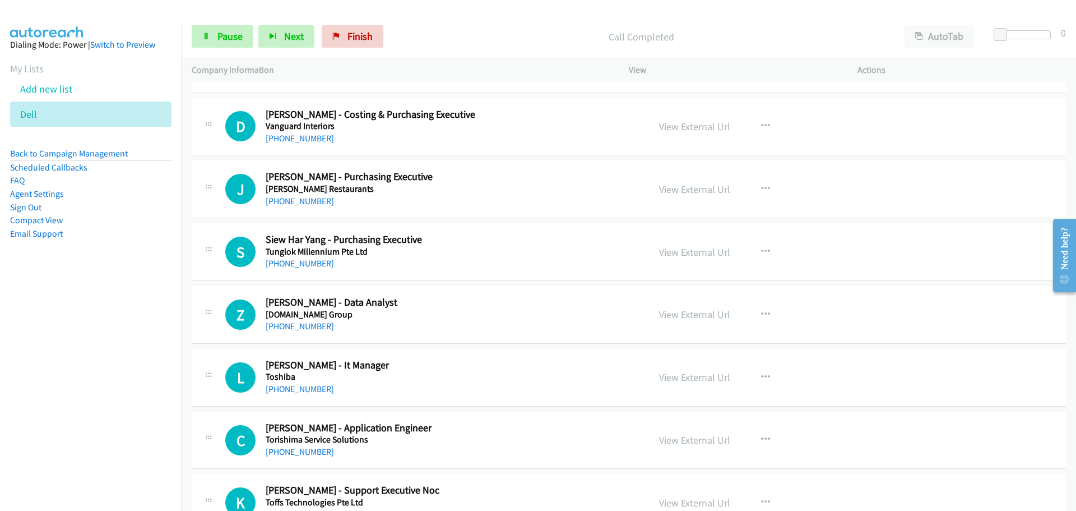
scroll to position [1345, 0]
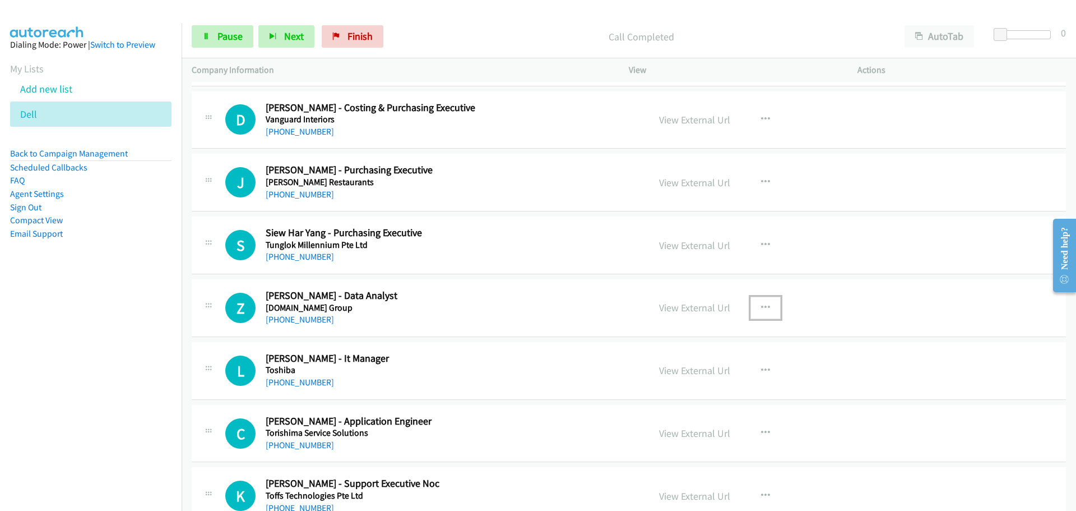
click at [771, 308] on button "button" at bounding box center [765, 307] width 30 height 22
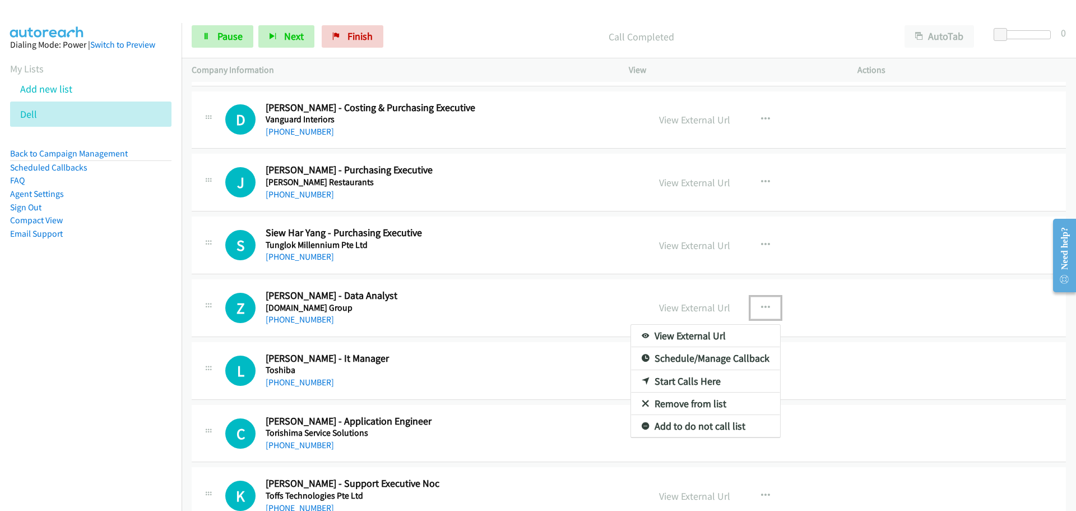
click at [683, 379] on link "Start Calls Here" at bounding box center [705, 381] width 149 height 22
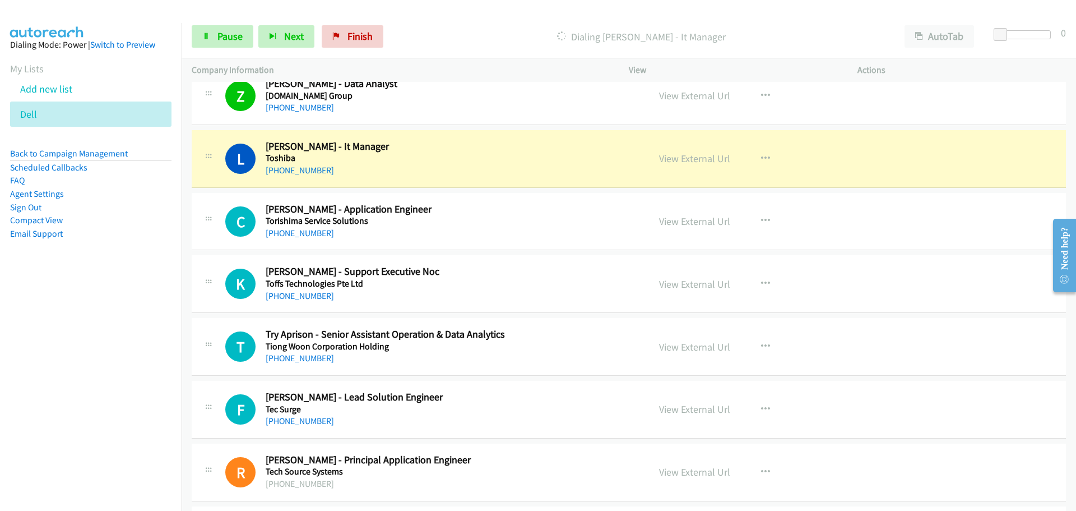
scroll to position [1569, 0]
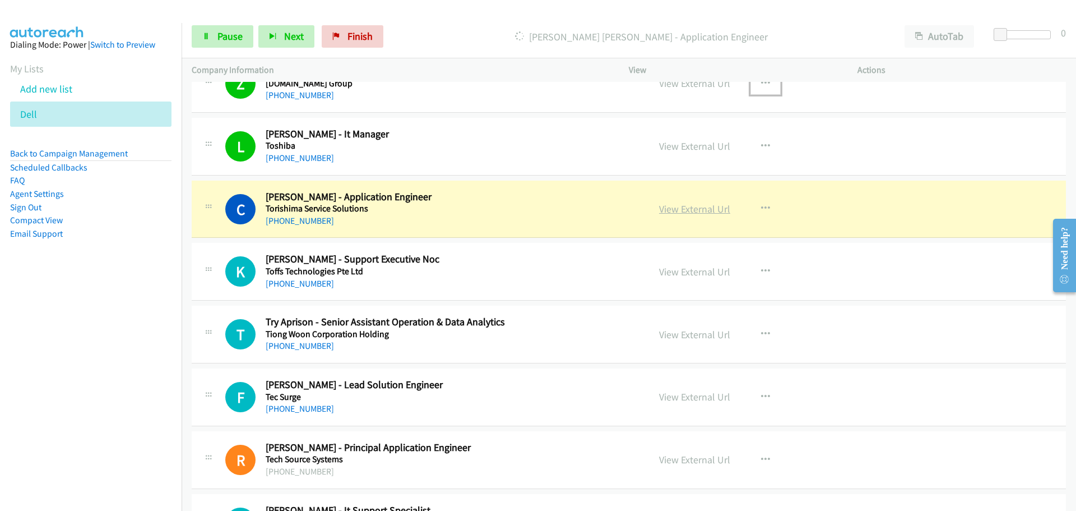
click at [695, 208] on link "View External Url" at bounding box center [694, 208] width 71 height 13
click at [237, 39] on span "Pause" at bounding box center [229, 36] width 25 height 13
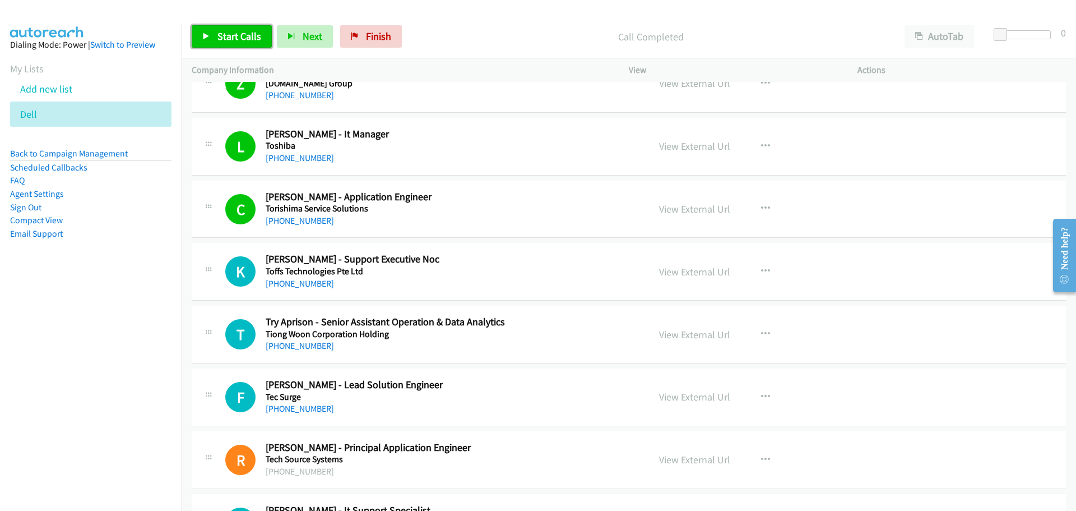
click at [216, 33] on link "Start Calls" at bounding box center [232, 36] width 80 height 22
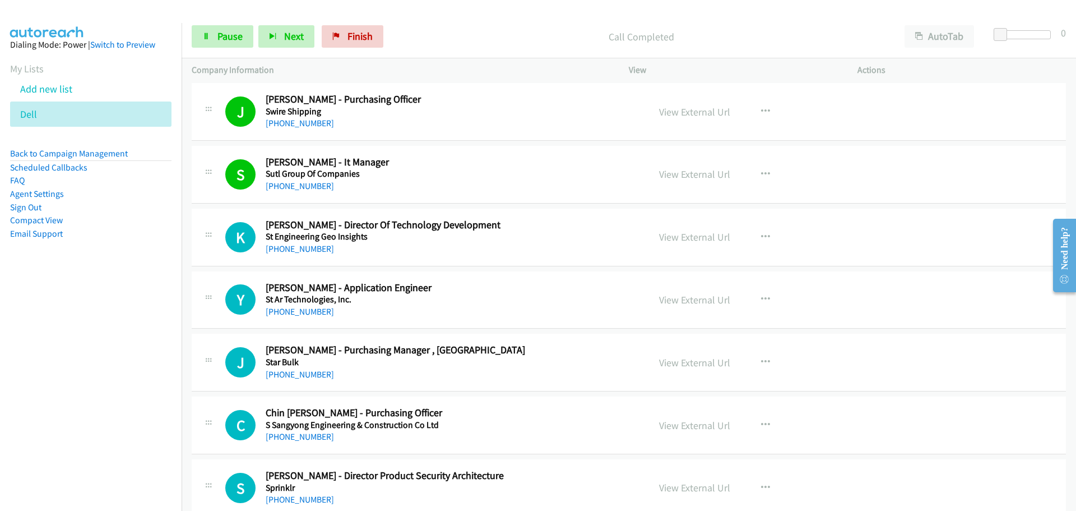
scroll to position [2186, 0]
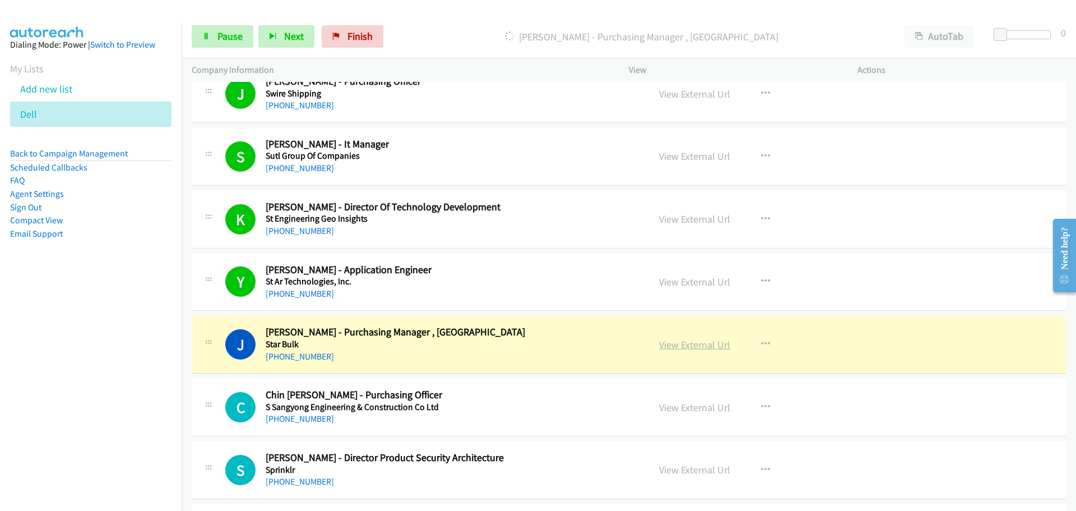
click at [673, 342] on link "View External Url" at bounding box center [694, 344] width 71 height 13
click at [214, 43] on link "Pause" at bounding box center [223, 36] width 62 height 22
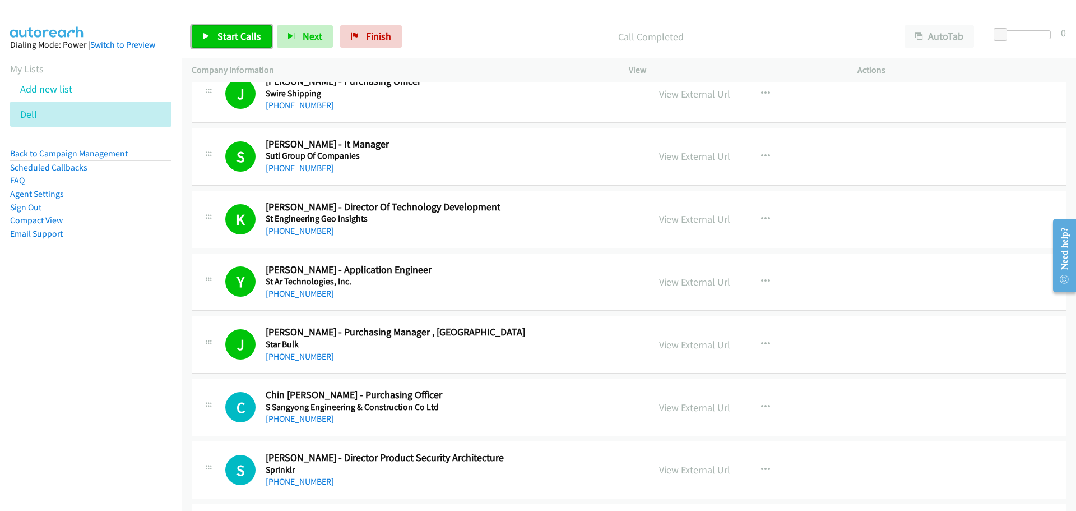
click at [228, 29] on link "Start Calls" at bounding box center [232, 36] width 80 height 22
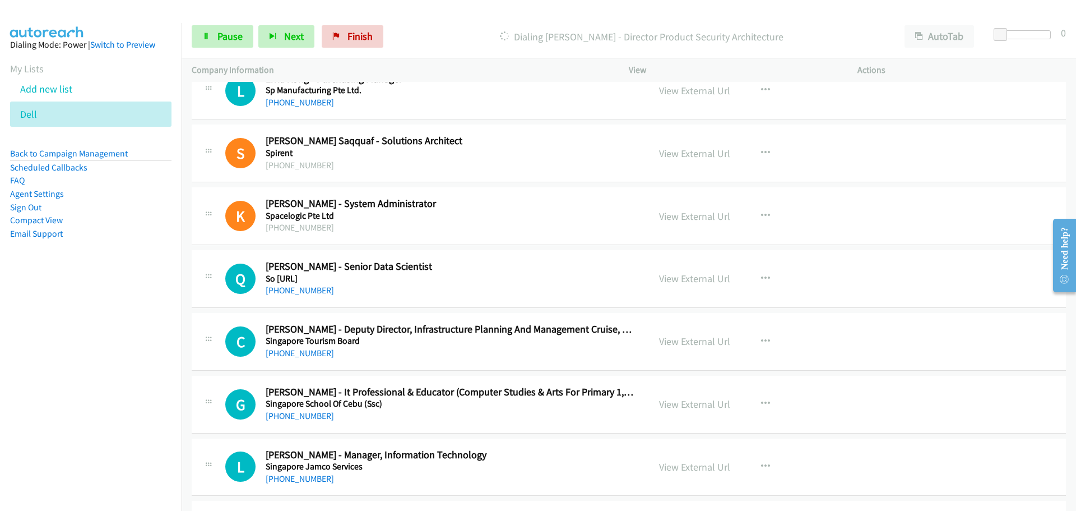
scroll to position [2746, 0]
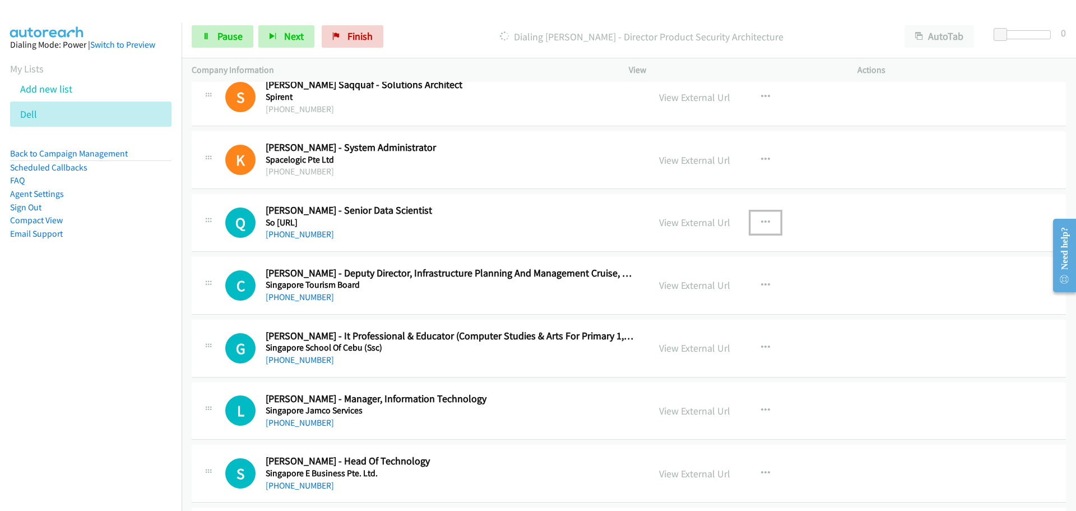
click at [753, 221] on button "button" at bounding box center [765, 222] width 30 height 22
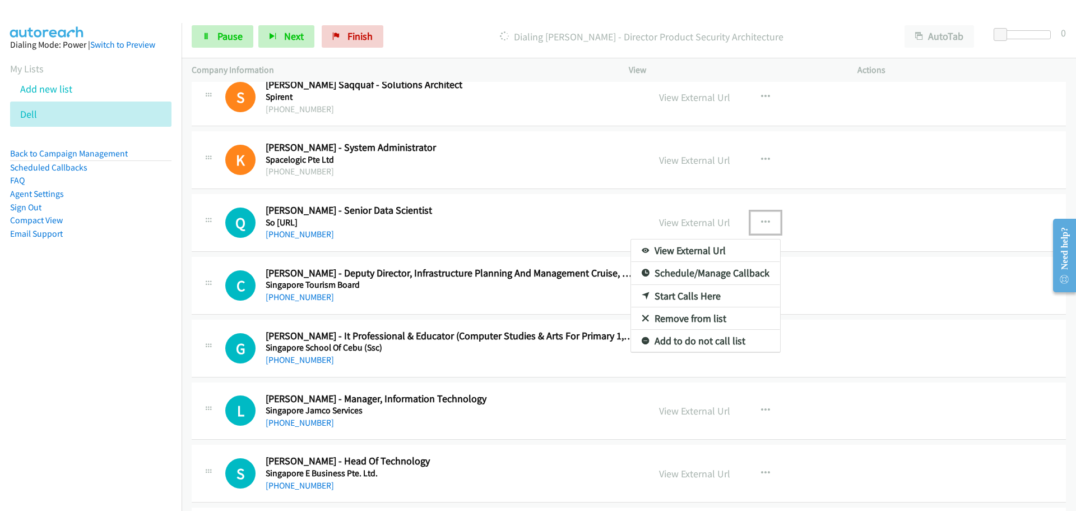
click at [667, 295] on link "Start Calls Here" at bounding box center [705, 296] width 149 height 22
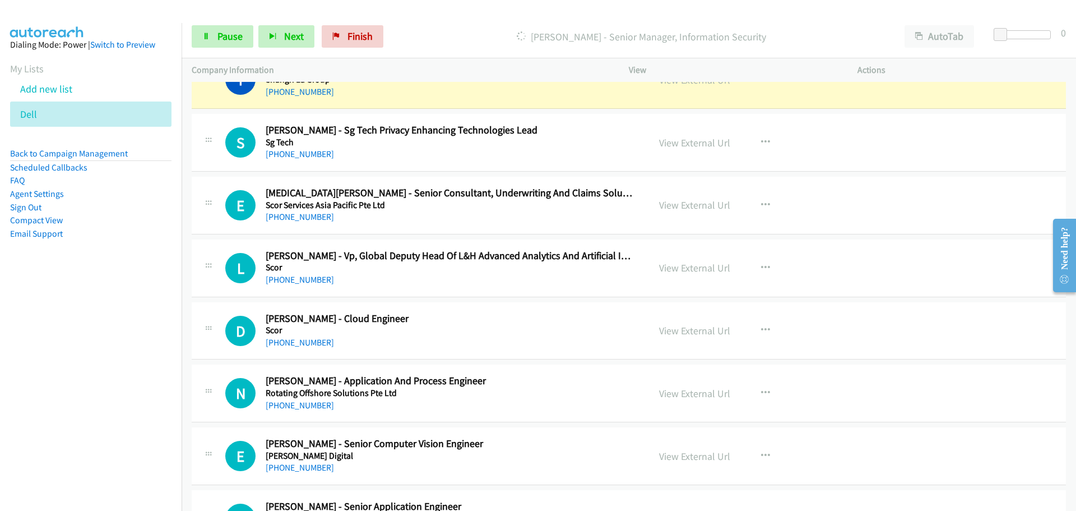
scroll to position [3475, 0]
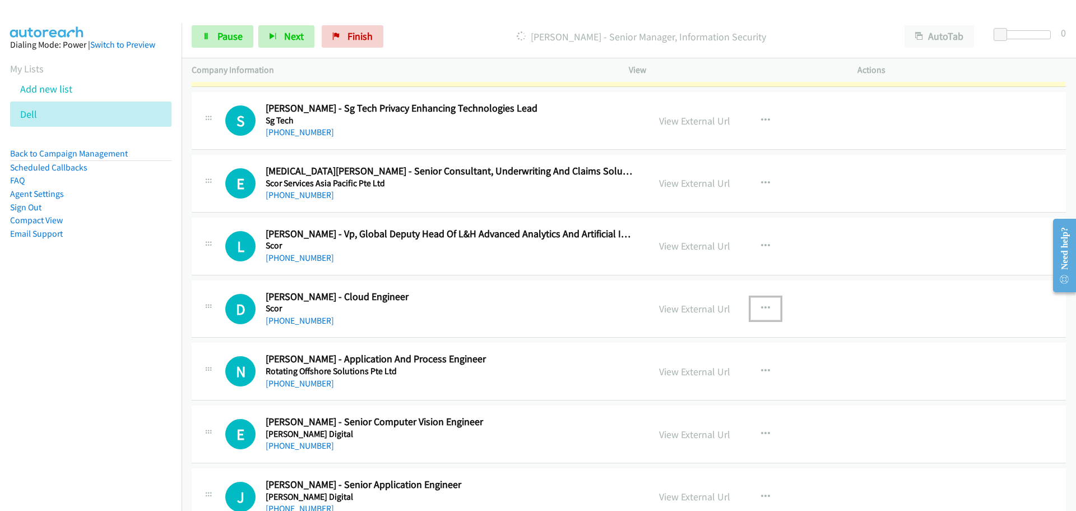
click at [765, 307] on icon "button" at bounding box center [765, 308] width 9 height 9
click at [656, 382] on link "Start Calls Here" at bounding box center [705, 381] width 149 height 22
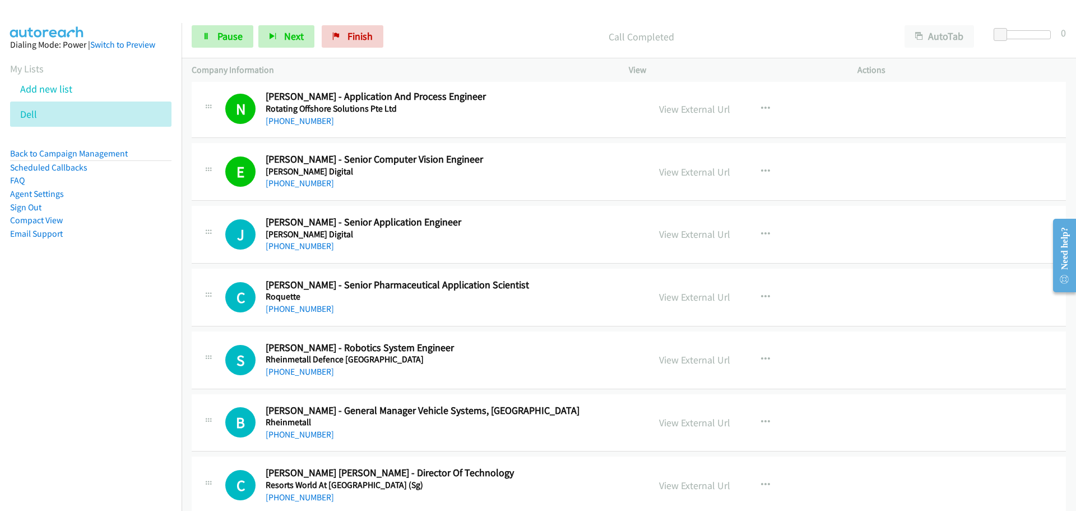
scroll to position [3755, 0]
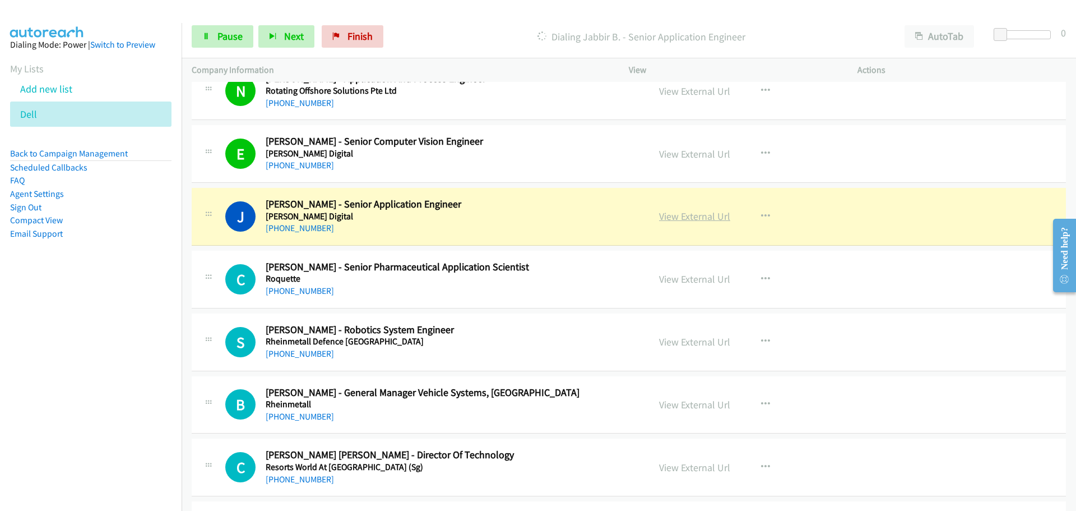
click at [673, 220] on link "View External Url" at bounding box center [694, 216] width 71 height 13
click at [224, 32] on span "Pause" at bounding box center [229, 36] width 25 height 13
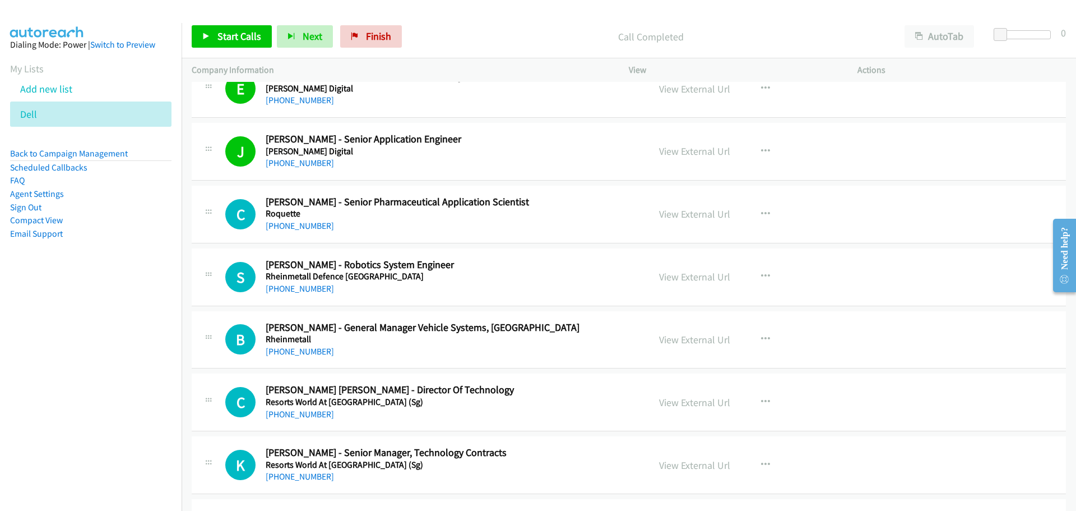
scroll to position [3867, 0]
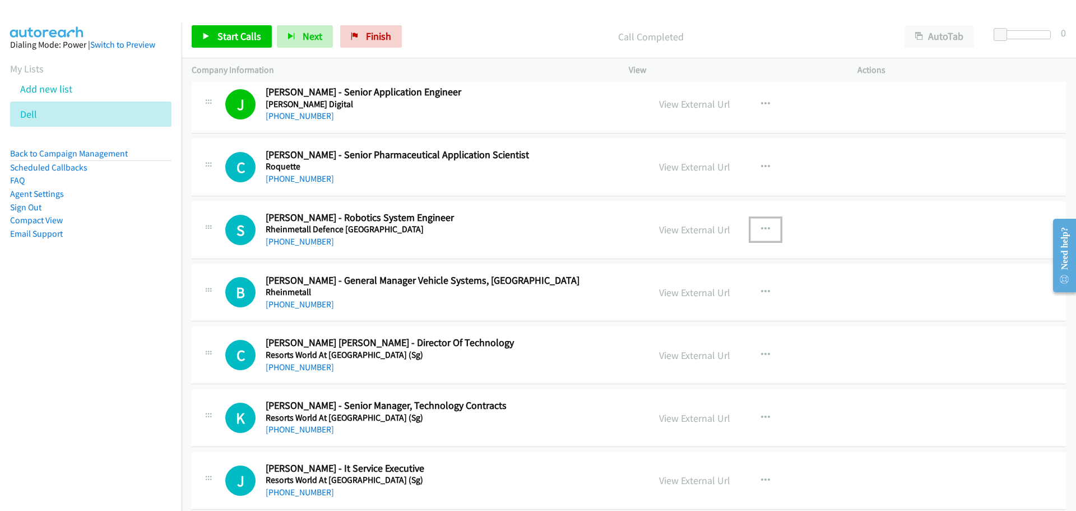
click at [762, 231] on icon "button" at bounding box center [765, 229] width 9 height 9
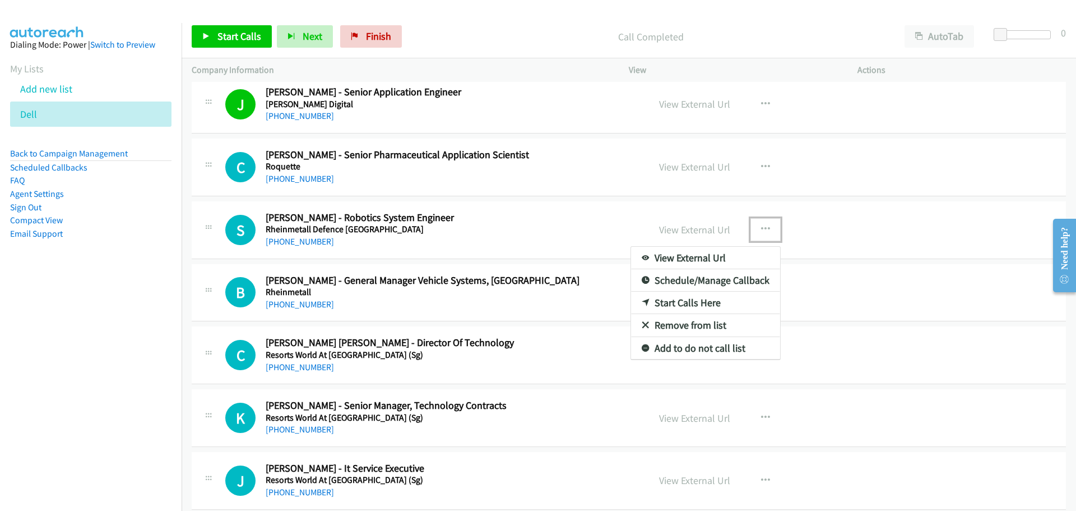
click at [662, 302] on link "Start Calls Here" at bounding box center [705, 302] width 149 height 22
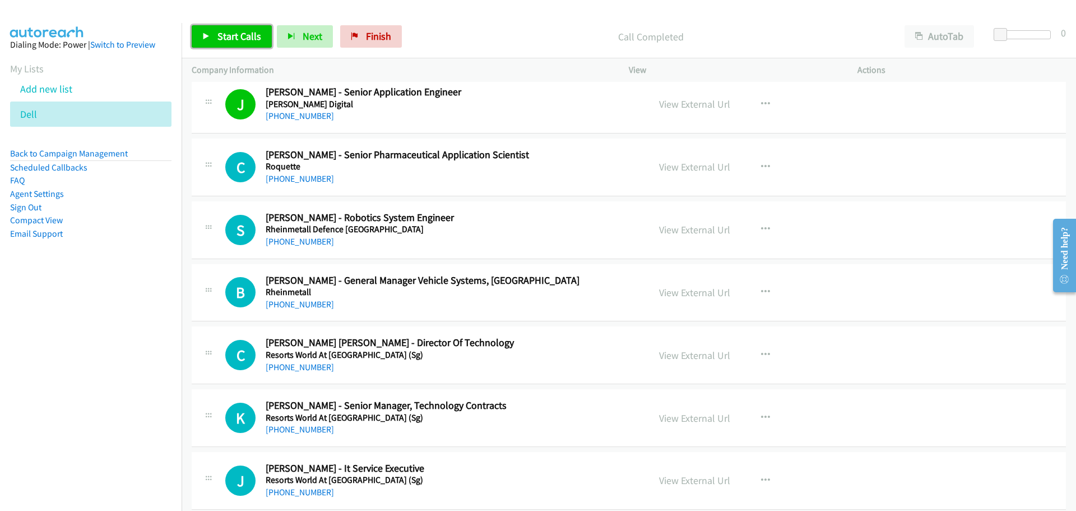
click at [242, 31] on span "Start Calls" at bounding box center [239, 36] width 44 height 13
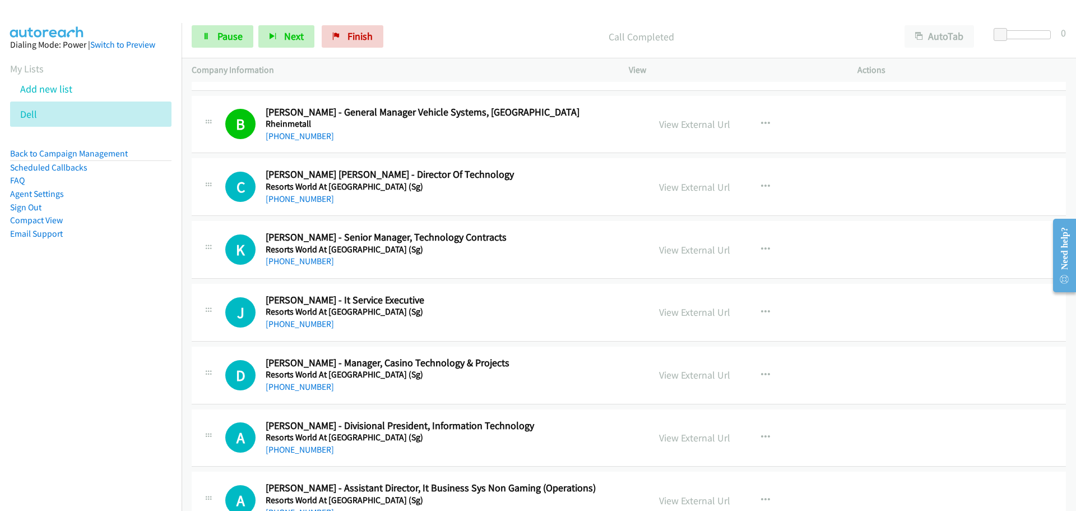
scroll to position [4092, 0]
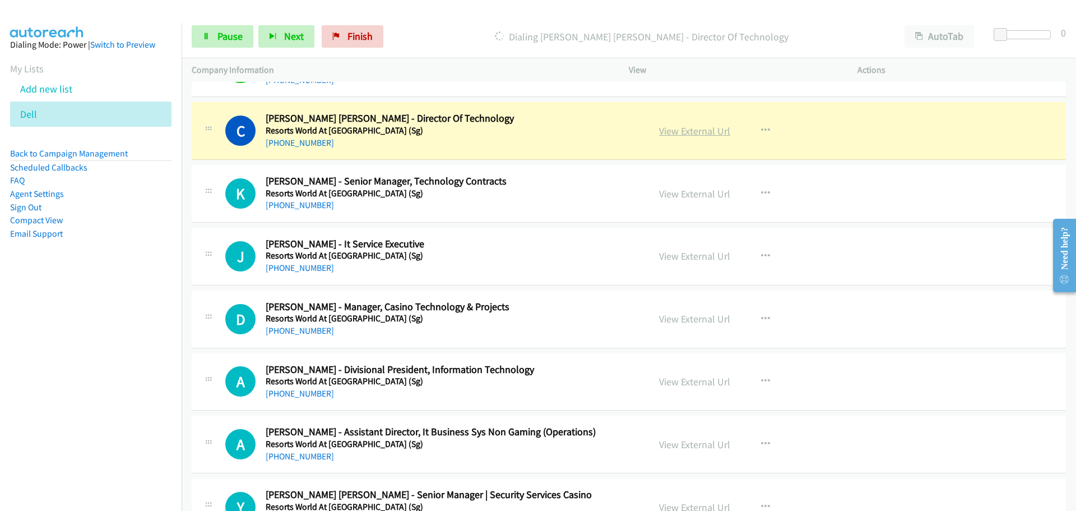
click at [669, 129] on link "View External Url" at bounding box center [694, 130] width 71 height 13
click at [226, 34] on span "Pause" at bounding box center [229, 36] width 25 height 13
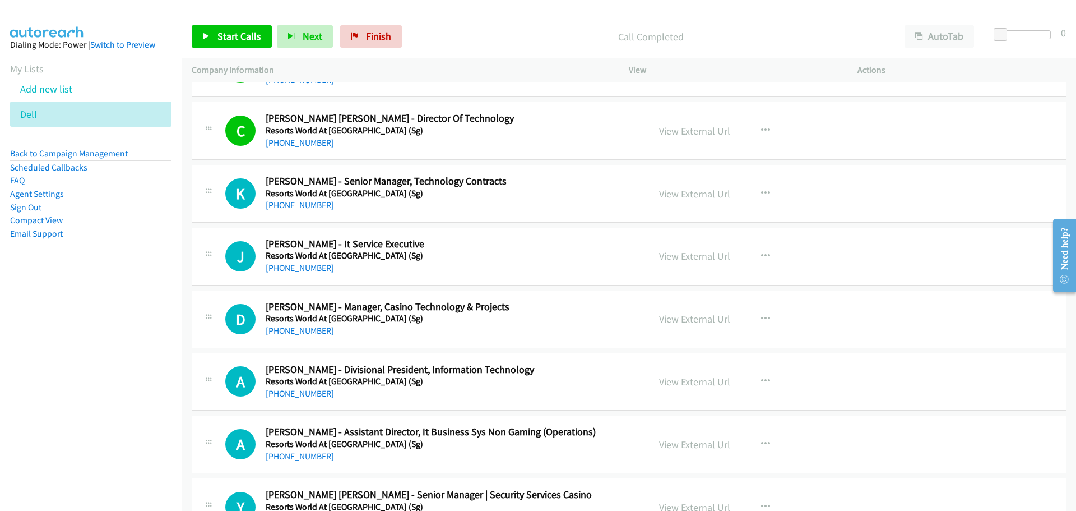
click at [220, 50] on div "Start Calls Pause Next Finish Call Completed AutoTab AutoTab 0" at bounding box center [629, 36] width 895 height 43
click at [220, 47] on link "Start Calls" at bounding box center [232, 36] width 80 height 22
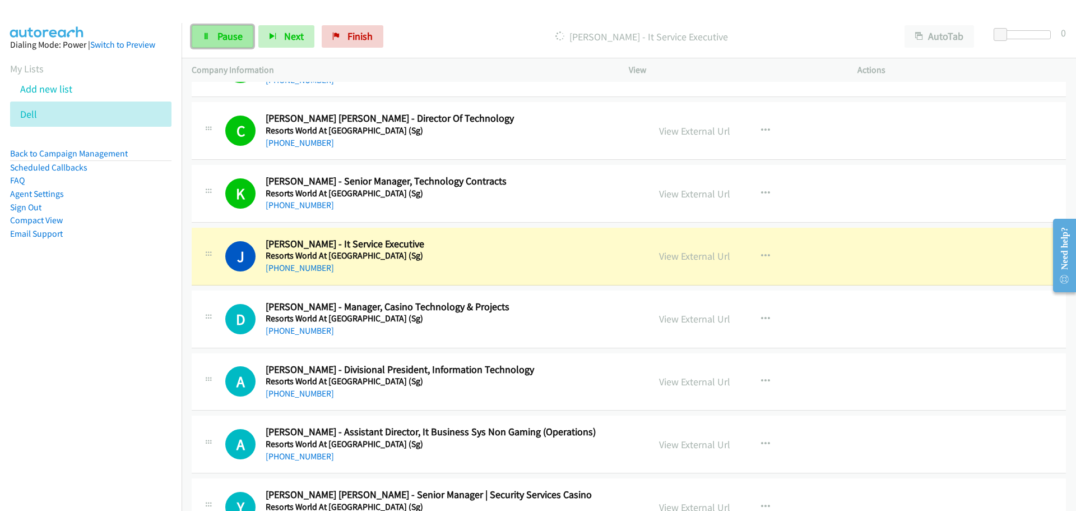
click at [234, 31] on span "Pause" at bounding box center [229, 36] width 25 height 13
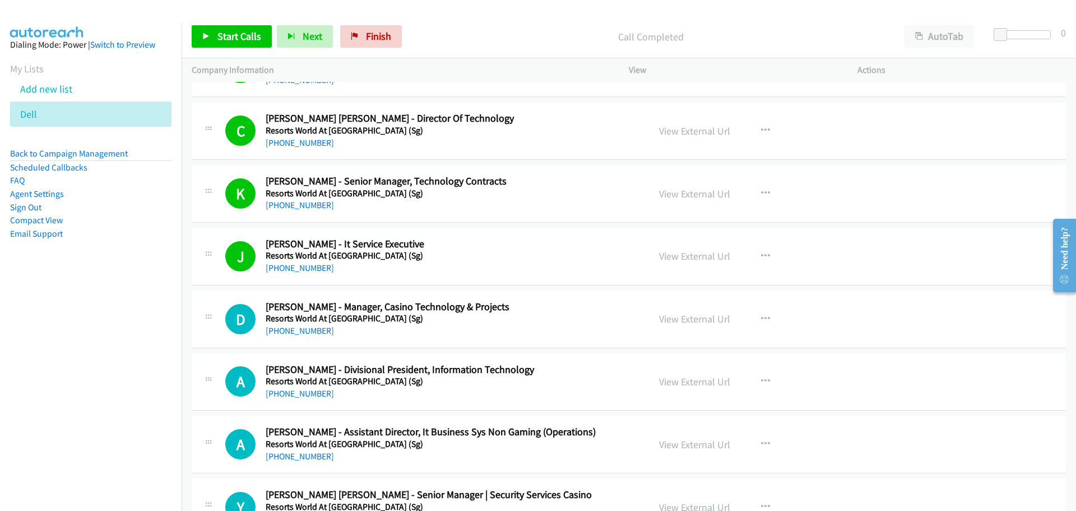
drag, startPoint x: 192, startPoint y: 20, endPoint x: 221, endPoint y: 34, distance: 31.6
click at [192, 20] on div "Start Calls Pause Next Finish Call Completed AutoTab AutoTab 0" at bounding box center [629, 36] width 895 height 43
click at [221, 34] on span "Start Calls" at bounding box center [239, 36] width 44 height 13
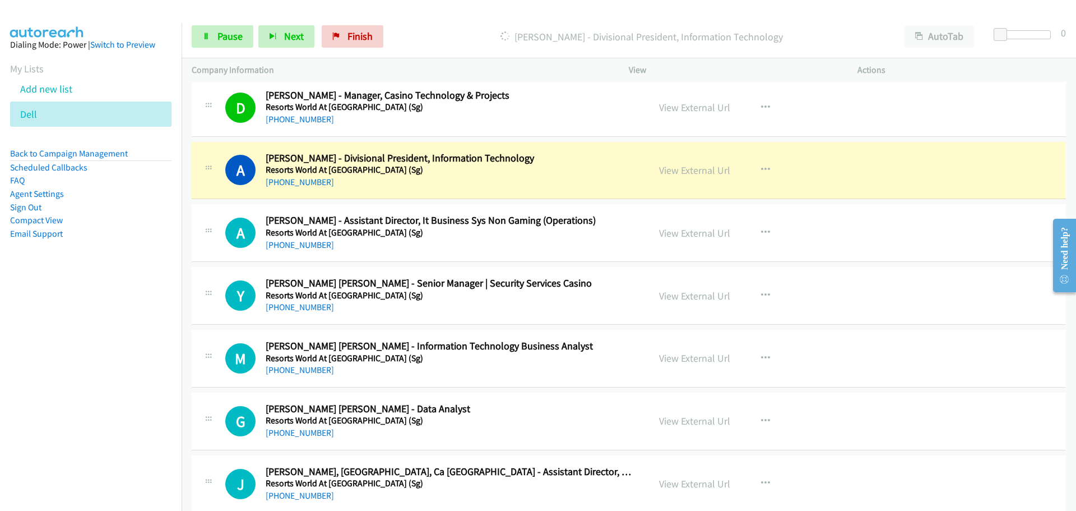
scroll to position [4316, 0]
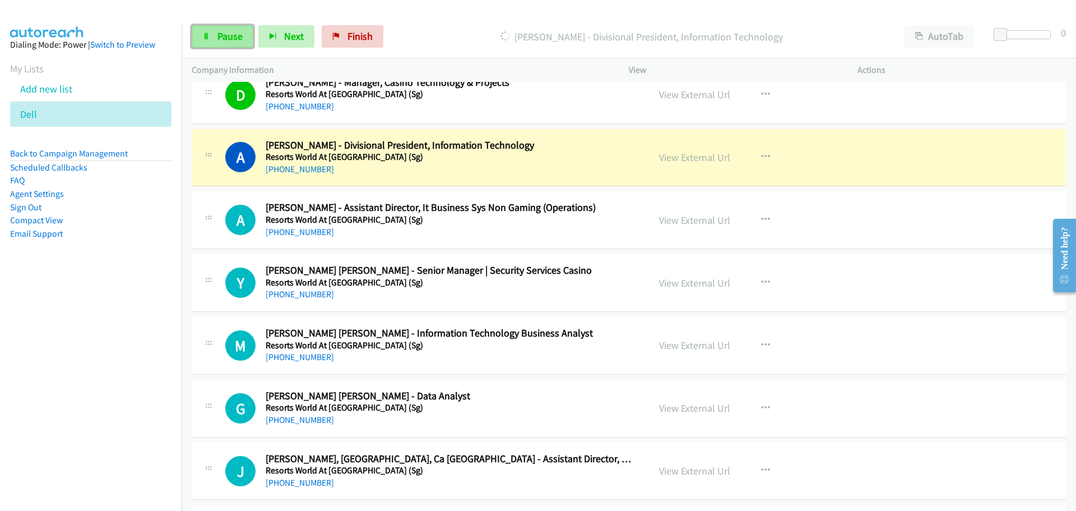
drag, startPoint x: 238, startPoint y: 38, endPoint x: 203, endPoint y: 45, distance: 36.2
click at [238, 38] on span "Pause" at bounding box center [229, 36] width 25 height 13
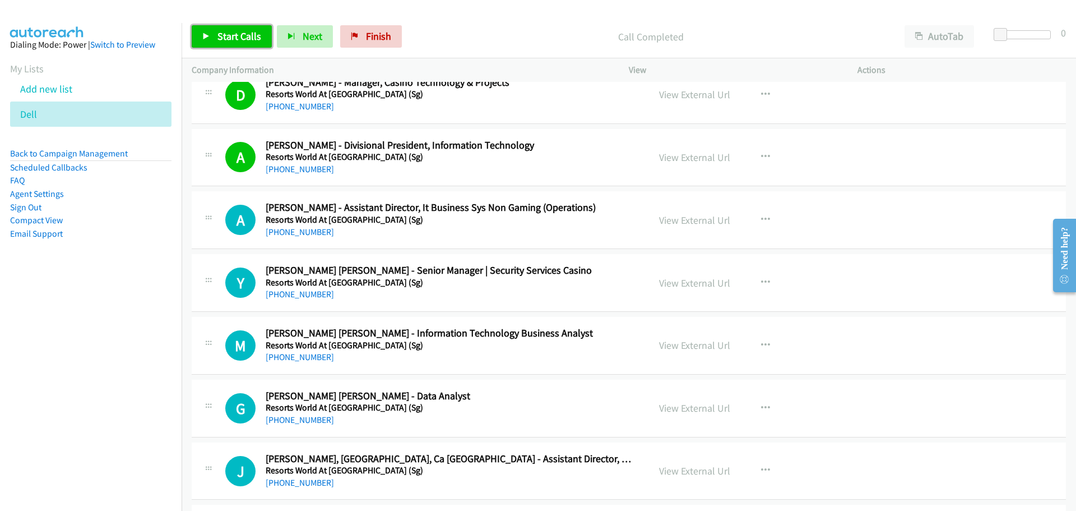
click at [213, 39] on link "Start Calls" at bounding box center [232, 36] width 80 height 22
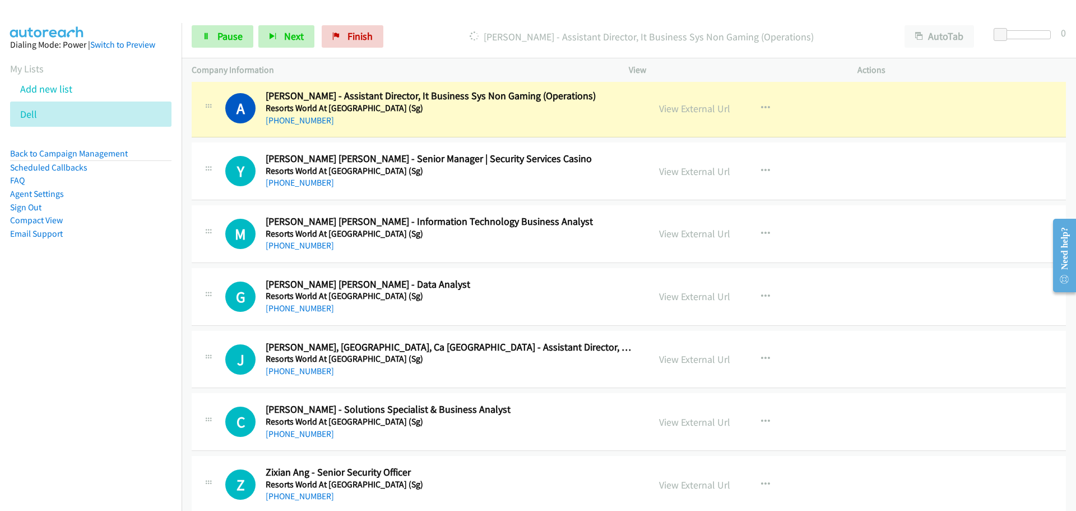
scroll to position [4428, 0]
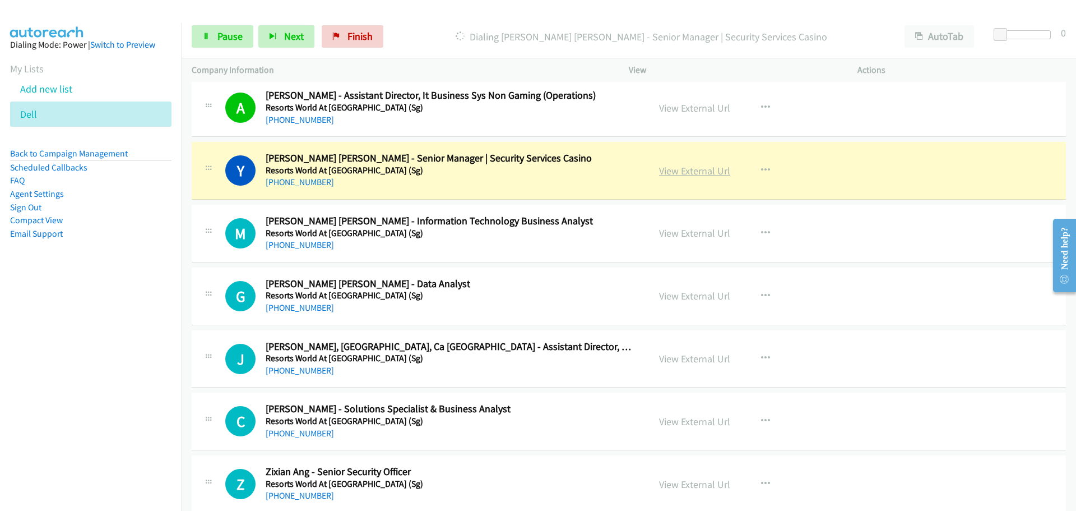
click at [678, 168] on link "View External Url" at bounding box center [694, 170] width 71 height 13
click at [227, 31] on span "Pause" at bounding box center [229, 36] width 25 height 13
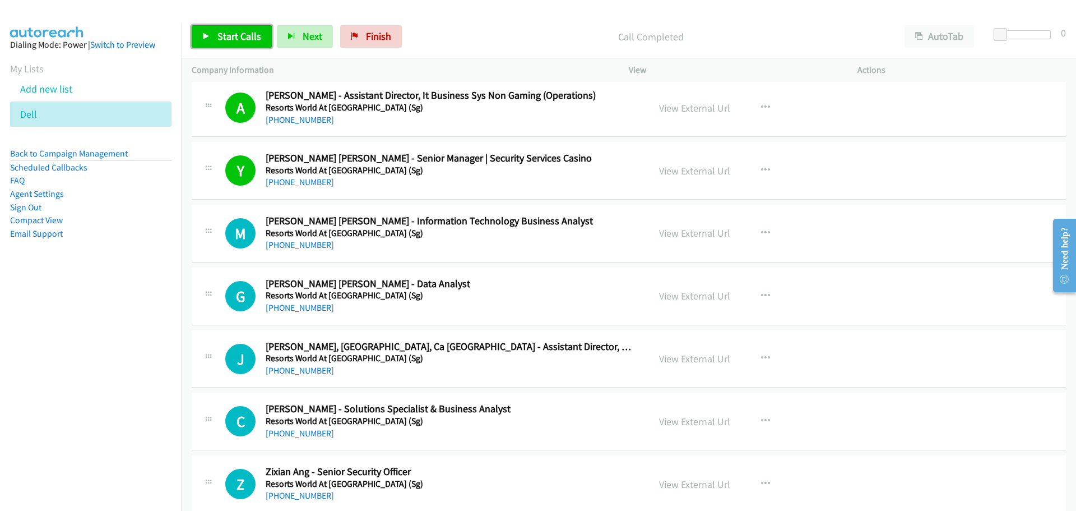
click at [235, 35] on span "Start Calls" at bounding box center [239, 36] width 44 height 13
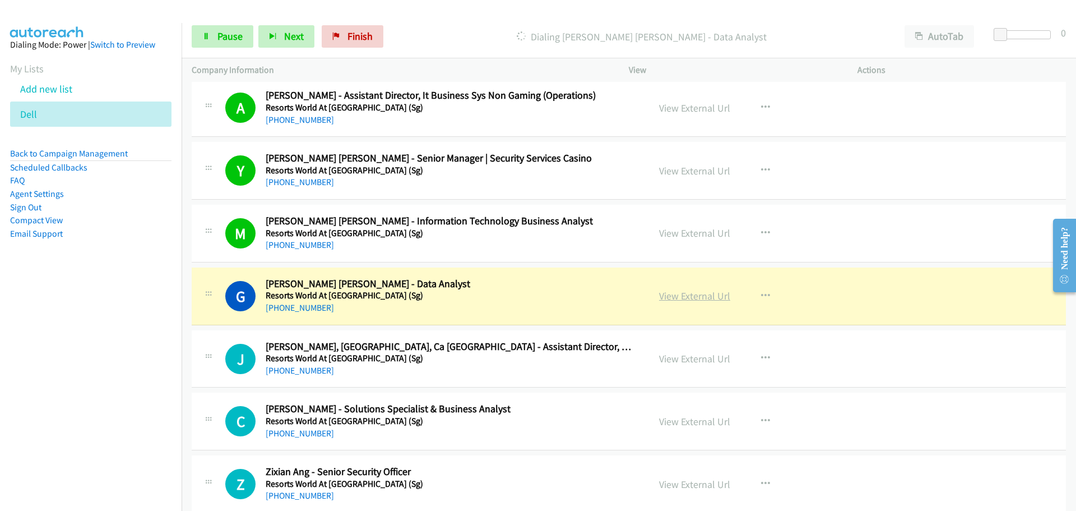
click at [701, 294] on link "View External Url" at bounding box center [694, 295] width 71 height 13
click at [225, 40] on span "Pause" at bounding box center [229, 36] width 25 height 13
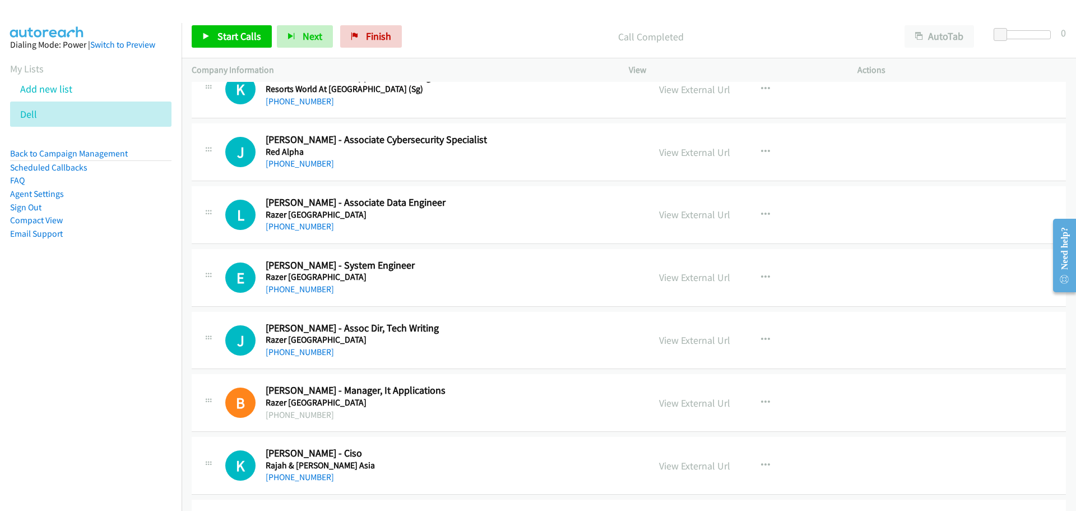
scroll to position [7398, 0]
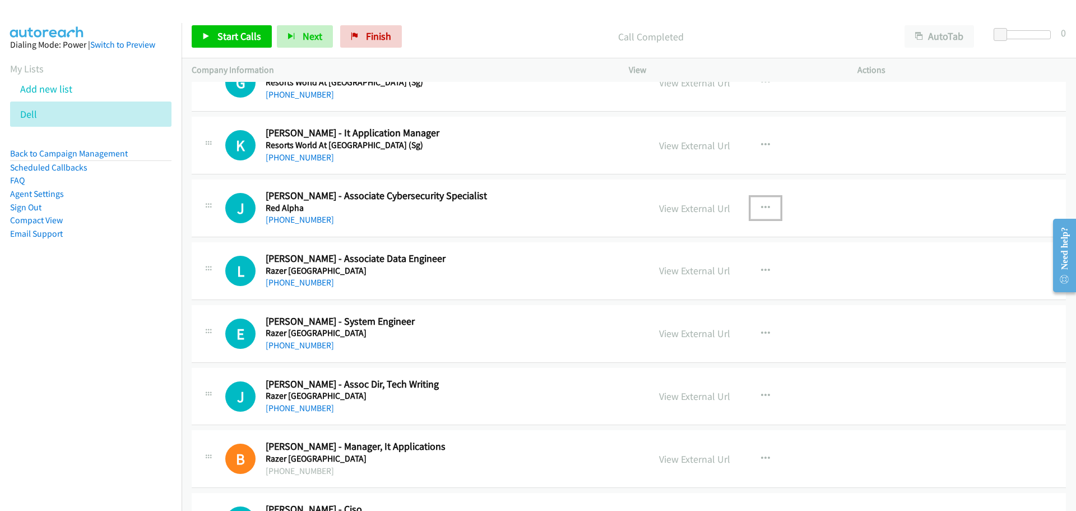
click at [754, 210] on button "button" at bounding box center [765, 208] width 30 height 22
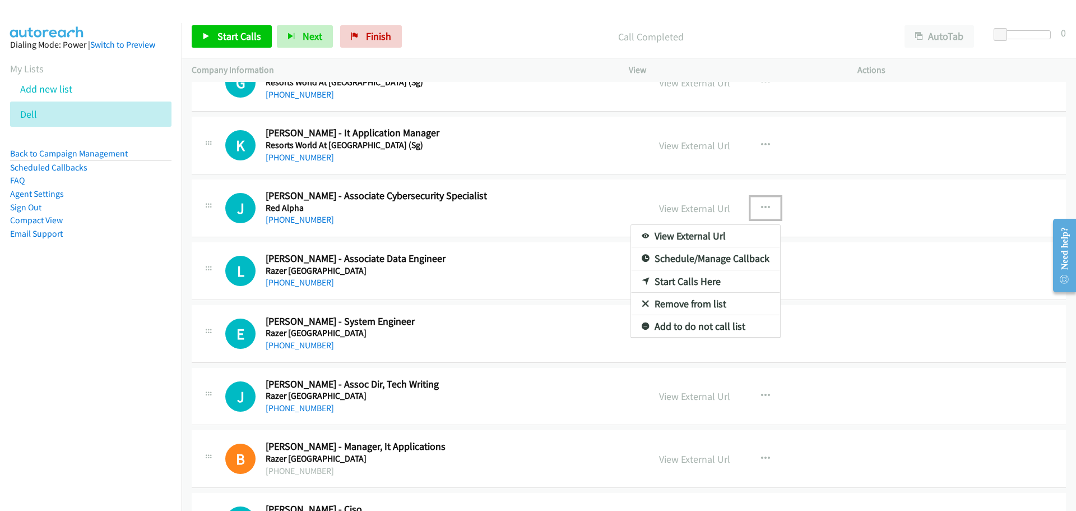
click at [661, 284] on link "Start Calls Here" at bounding box center [705, 281] width 149 height 22
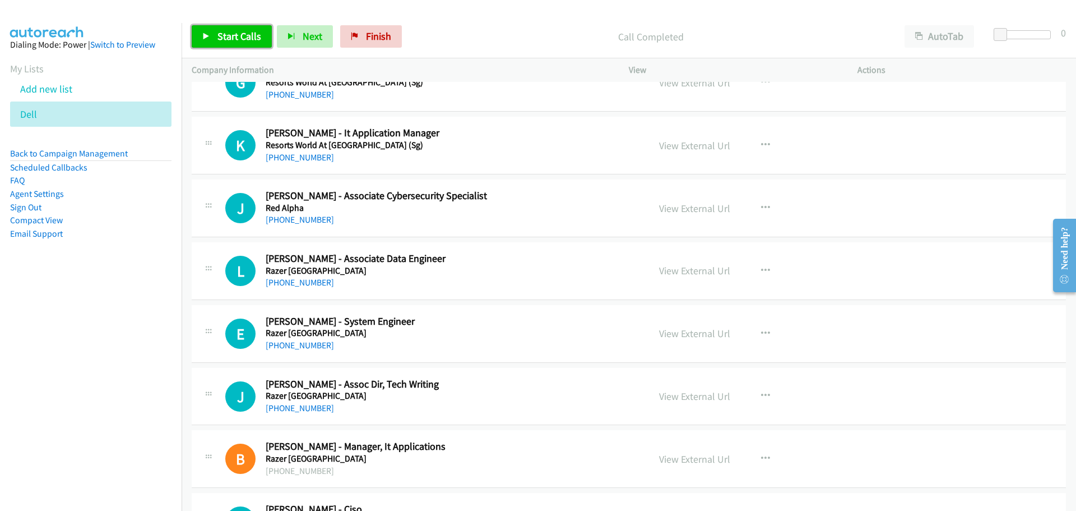
click at [241, 39] on span "Start Calls" at bounding box center [239, 36] width 44 height 13
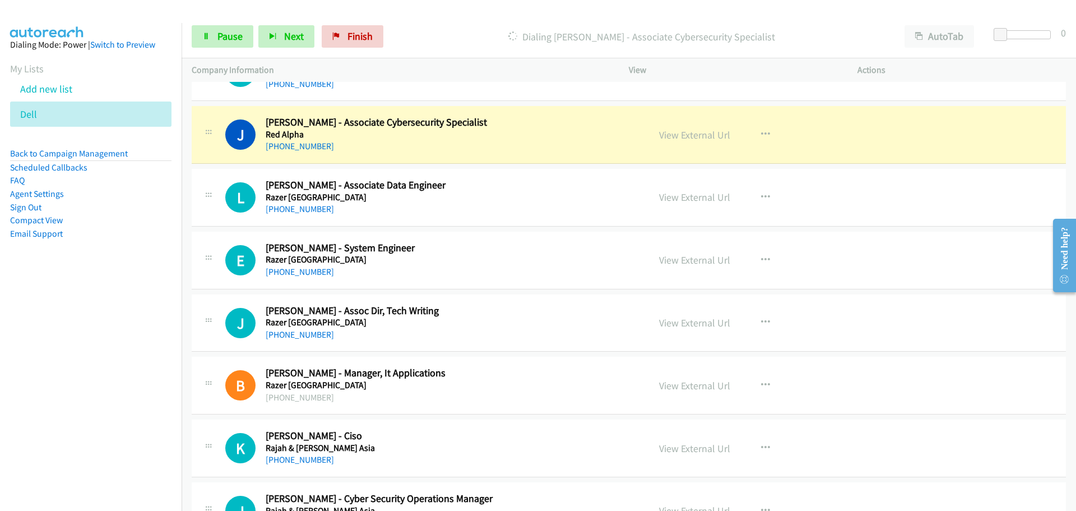
scroll to position [7455, 0]
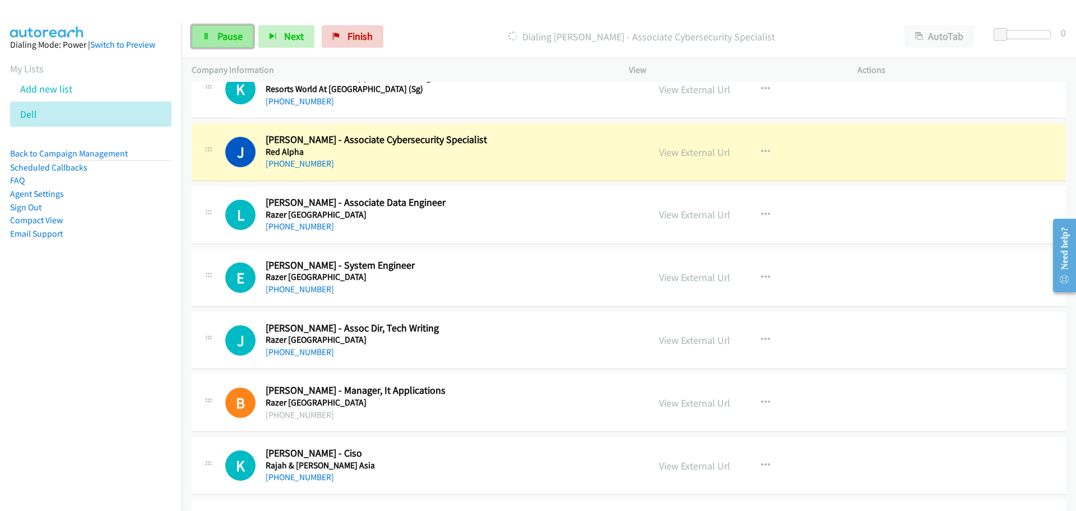
click at [202, 41] on link "Pause" at bounding box center [223, 36] width 62 height 22
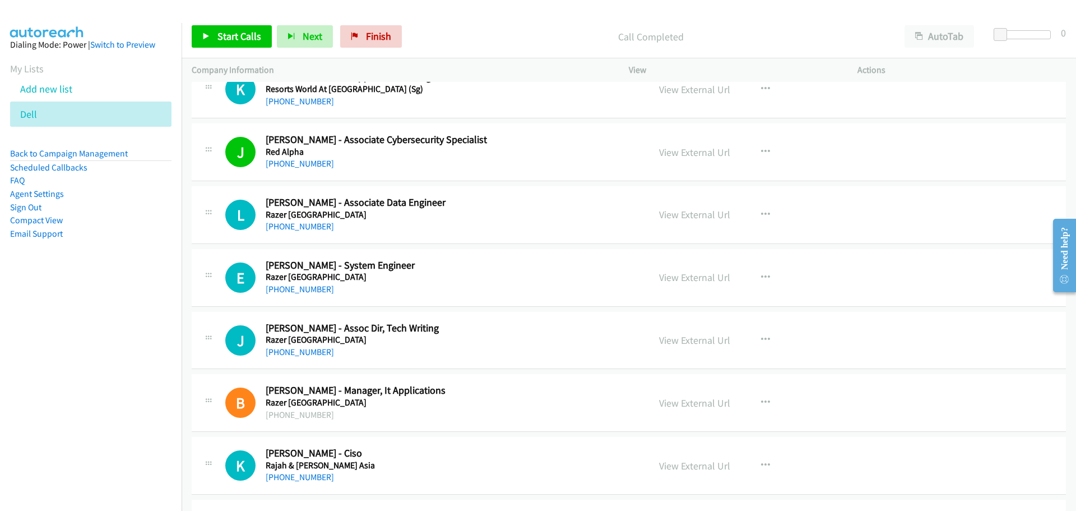
click at [238, 25] on div "Start Calls Pause Next Finish Call Completed AutoTab AutoTab 0" at bounding box center [629, 36] width 895 height 43
click at [238, 29] on link "Start Calls" at bounding box center [232, 36] width 80 height 22
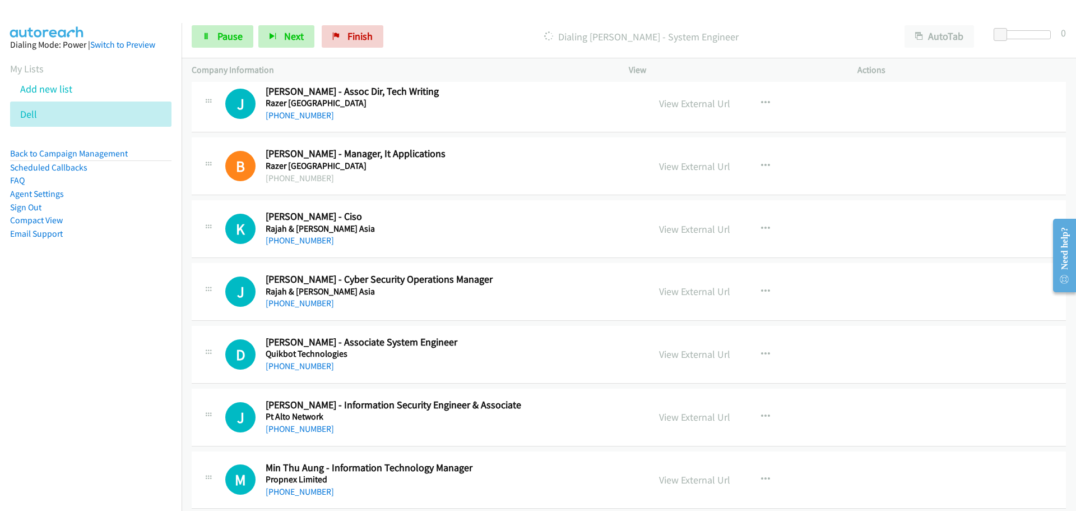
scroll to position [7679, 0]
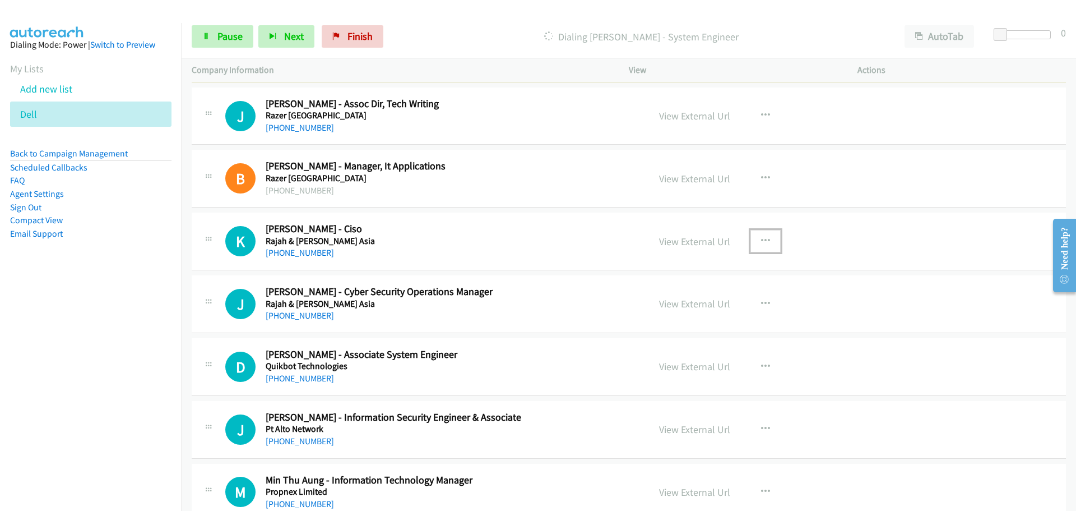
click at [761, 237] on icon "button" at bounding box center [765, 241] width 9 height 9
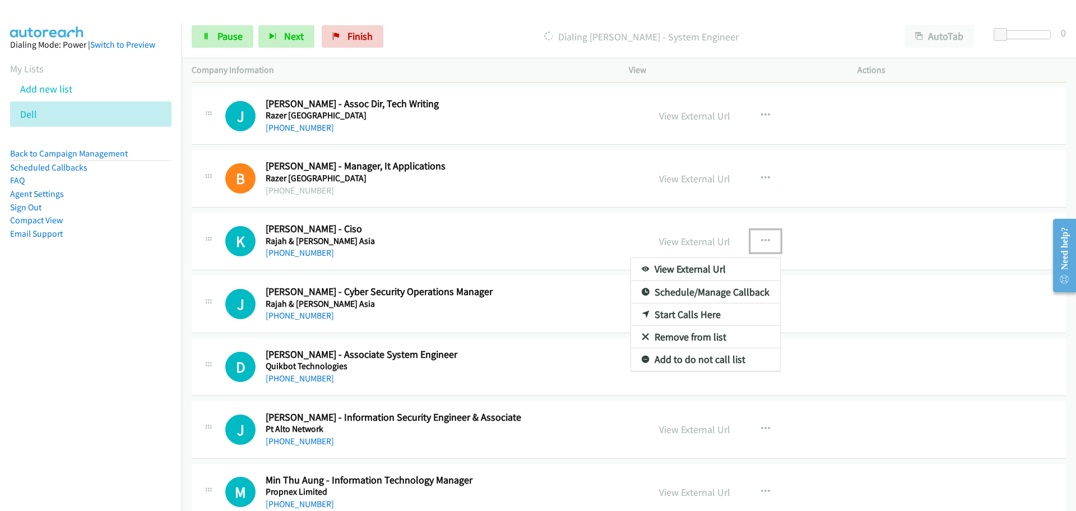
click at [664, 310] on link "Start Calls Here" at bounding box center [705, 314] width 149 height 22
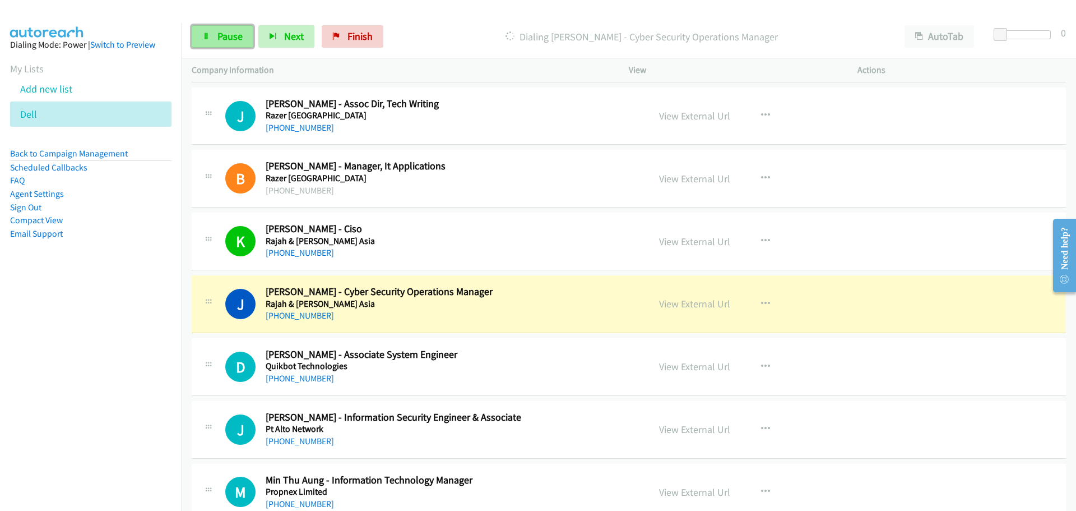
click at [224, 37] on span "Pause" at bounding box center [229, 36] width 25 height 13
